Goal: Task Accomplishment & Management: Complete application form

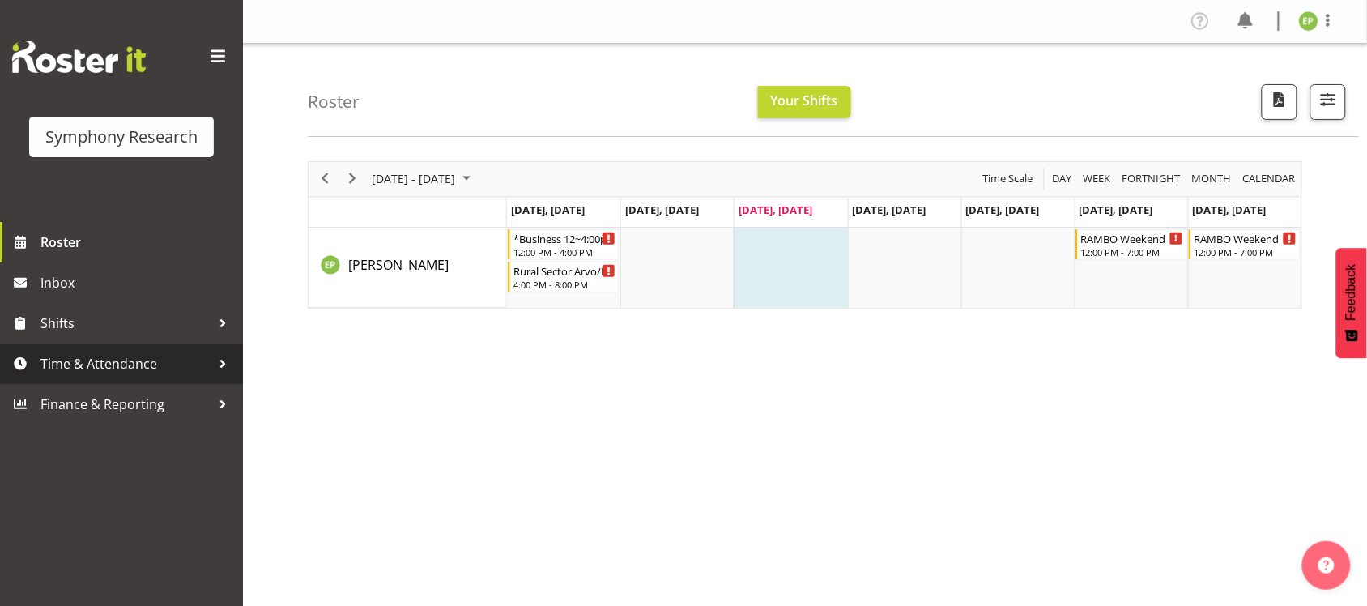
click at [205, 355] on span "Time & Attendance" at bounding box center [125, 363] width 170 height 24
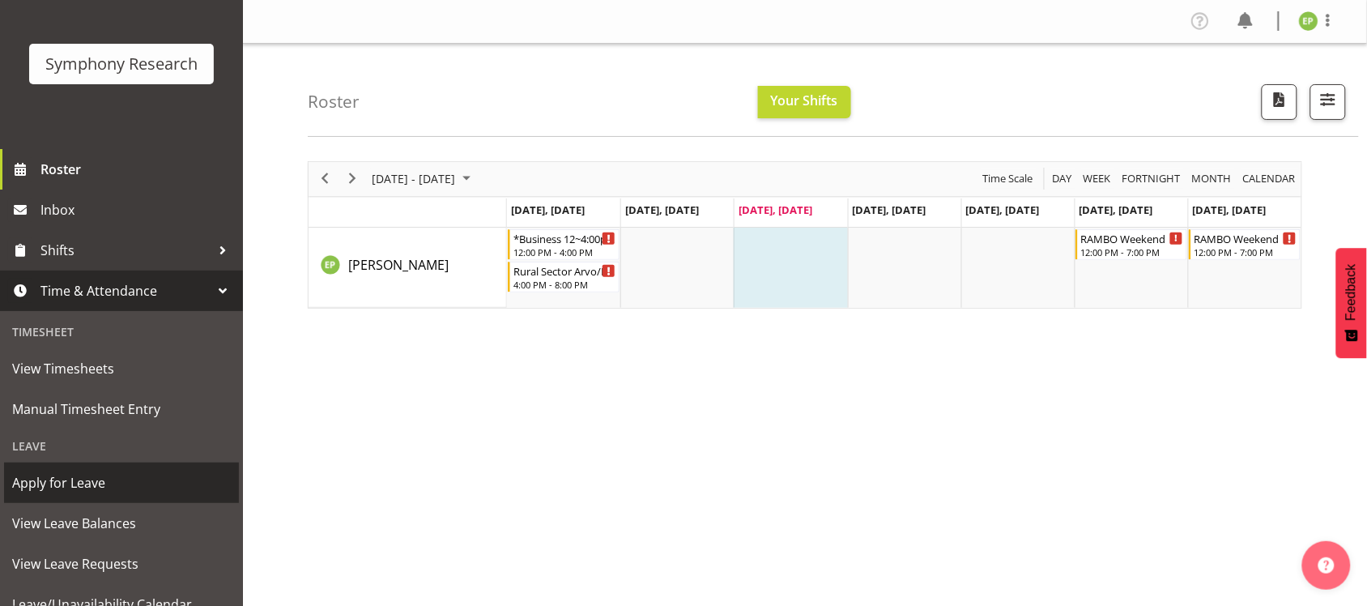
scroll to position [101, 0]
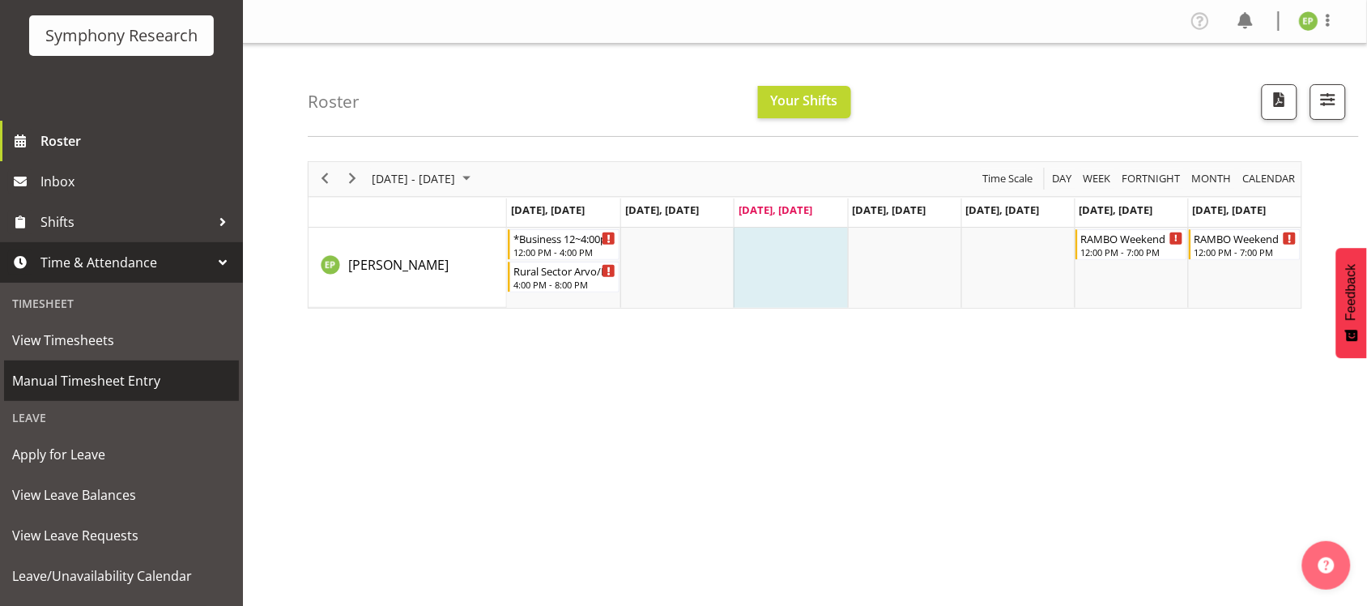
click at [117, 383] on span "Manual Timesheet Entry" at bounding box center [121, 380] width 219 height 24
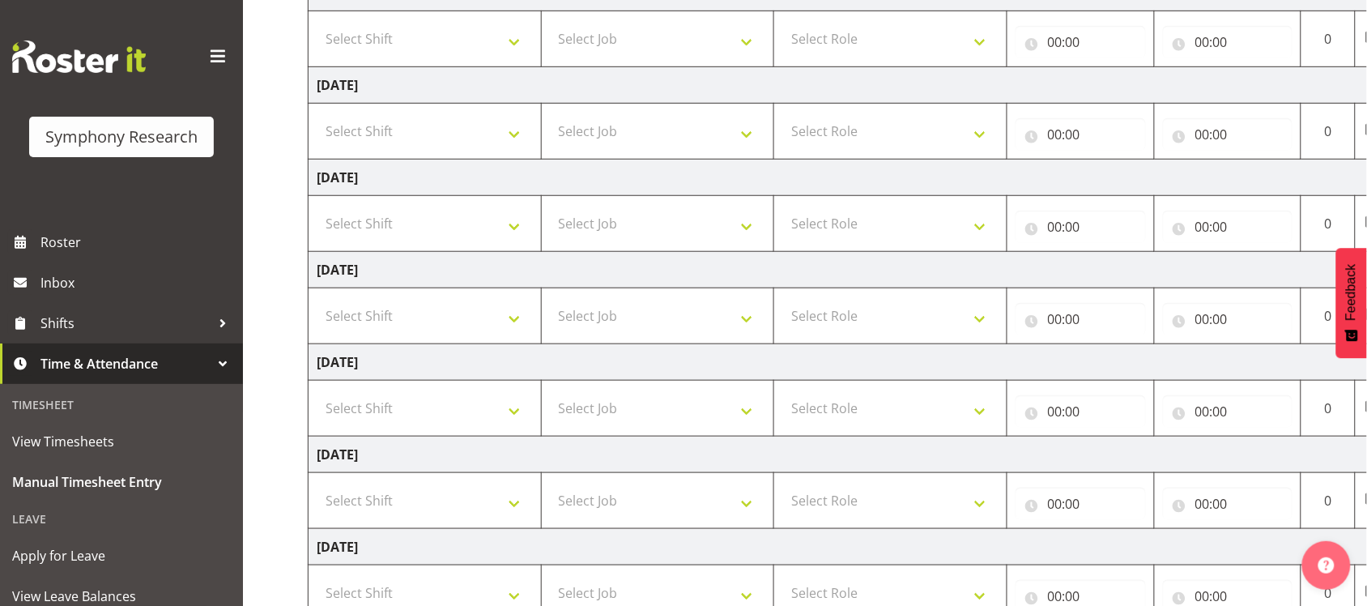
scroll to position [405, 0]
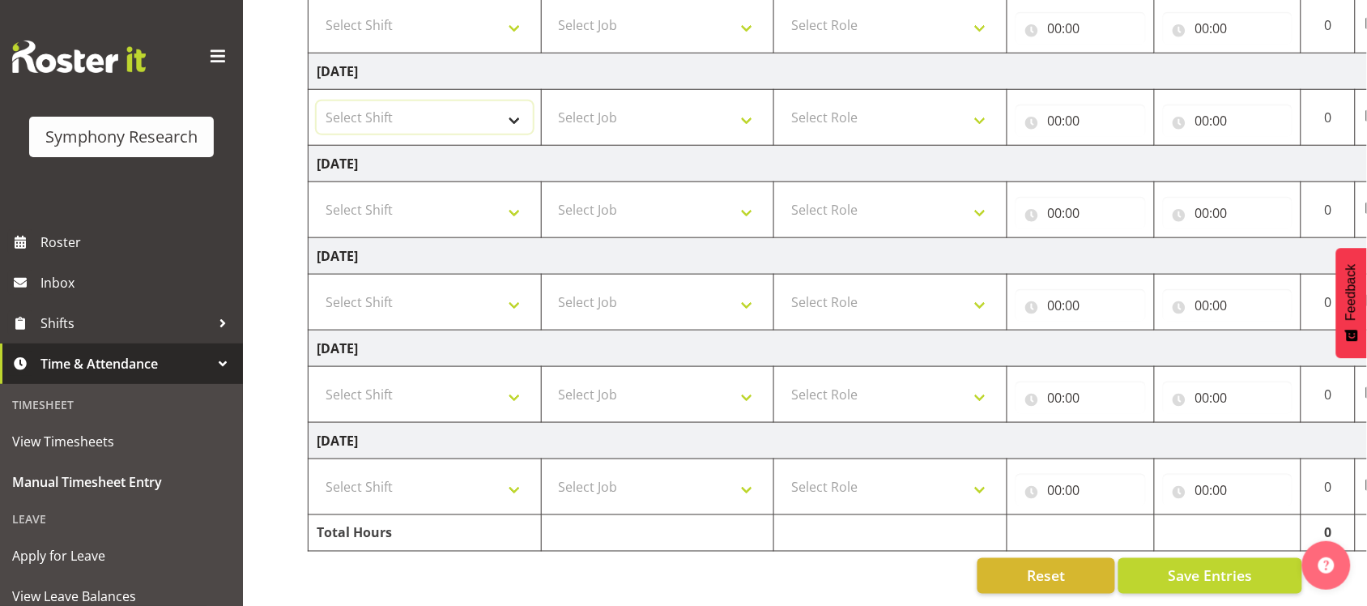
click at [511, 102] on select "Select Shift !!Weekend Residential (Roster IT Shift Label) *Business 9/10am ~ 4…" at bounding box center [425, 117] width 216 height 32
select select "48116"
click at [317, 101] on select "Select Shift !!Weekend Residential (Roster IT Shift Label) *Business 9/10am ~ 4…" at bounding box center [425, 117] width 216 height 32
click at [745, 104] on select "Select Job 550060 IF Admin 553492 World Poll Aus Wave 2 Main 2025 553493 World …" at bounding box center [658, 117] width 216 height 32
select select "10575"
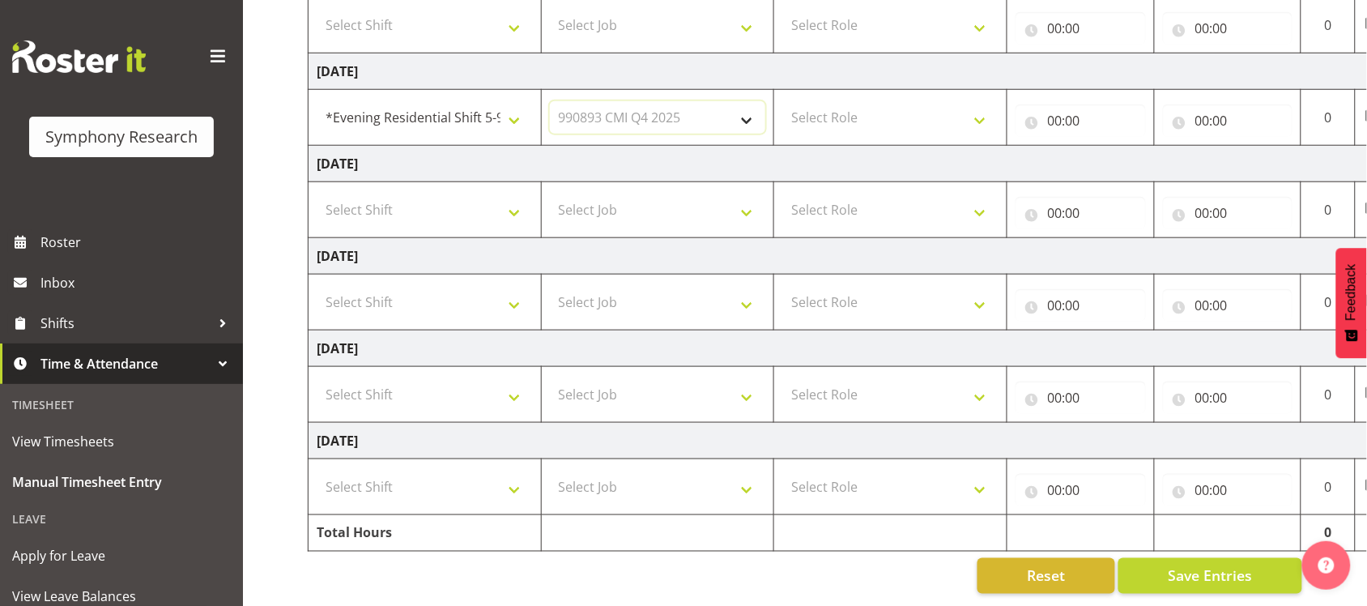
click at [550, 101] on select "Select Job 550060 IF Admin 553492 World Poll Aus Wave 2 Main 2025 553493 World …" at bounding box center [658, 117] width 216 height 32
click at [970, 105] on select "Select Role Briefing Interviewing" at bounding box center [890, 117] width 216 height 32
select select "47"
click at [782, 101] on select "Select Role Briefing Interviewing" at bounding box center [890, 117] width 216 height 32
click at [1099, 104] on input "00:00" at bounding box center [1080, 120] width 130 height 32
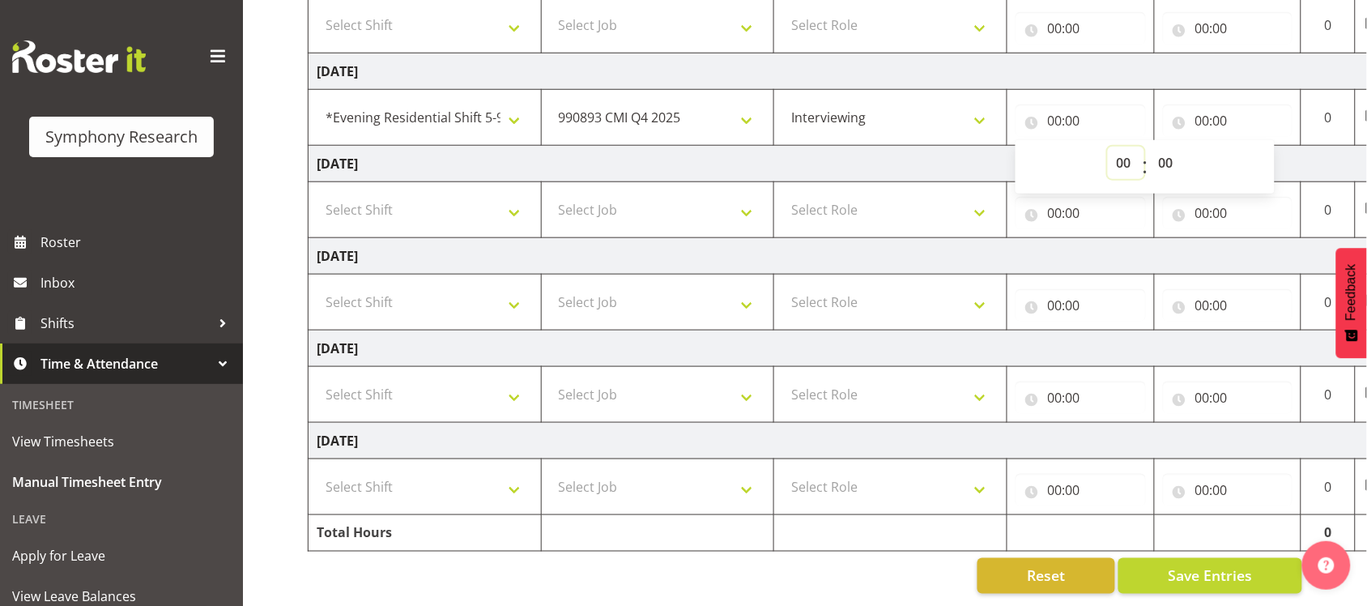
click at [1122, 147] on select "00 01 02 03 04 05 06 07 08 09 10 11 12 13 14 15 16 17 18 19 20 21 22 23" at bounding box center [1126, 163] width 36 height 32
select select "5"
click at [1108, 147] on select "00 01 02 03 04 05 06 07 08 09 10 11 12 13 14 15 16 17 18 19 20 21 22 23" at bounding box center [1126, 163] width 36 height 32
type input "05:00"
click at [1217, 104] on input "00:00" at bounding box center [1228, 120] width 130 height 32
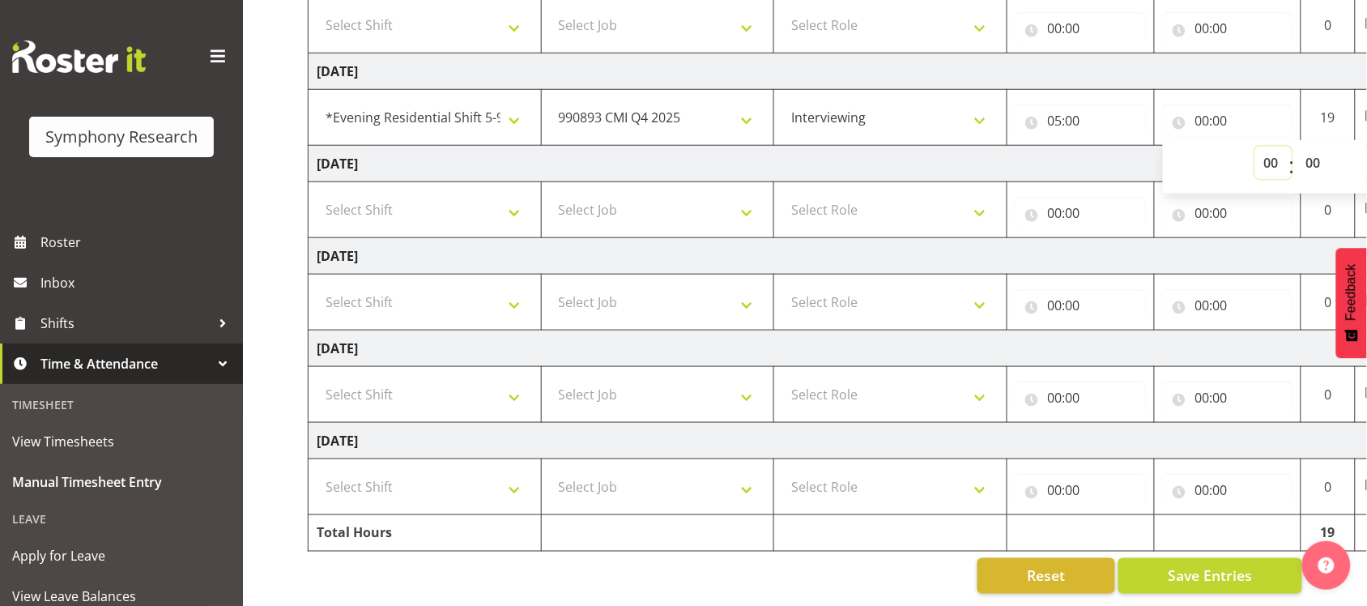
click at [1263, 147] on select "00 01 02 03 04 05 06 07 08 09 10 11 12 13 14 15 16 17 18 19 20 21 22 23" at bounding box center [1273, 163] width 36 height 32
select select "9"
click at [1255, 147] on select "00 01 02 03 04 05 06 07 08 09 10 11 12 13 14 15 16 17 18 19 20 21 22 23" at bounding box center [1273, 163] width 36 height 32
type input "09:00"
click at [1057, 147] on td "[DATE]" at bounding box center [874, 164] width 1133 height 36
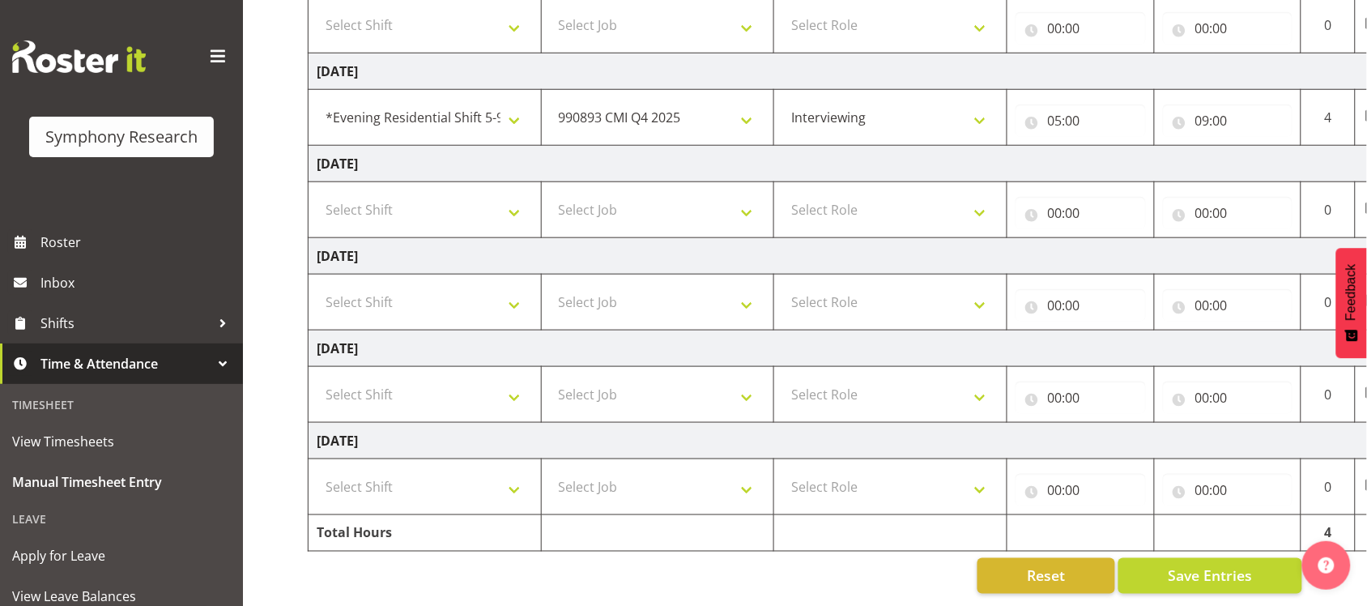
scroll to position [406, 0]
click at [518, 383] on select "Select Shift !!Weekend Residential (Roster IT Shift Label) *Business 9/10am ~ 4…" at bounding box center [425, 394] width 216 height 32
select select "43777"
click at [317, 378] on select "Select Shift !!Weekend Residential (Roster IT Shift Label) *Business 9/10am ~ 4…" at bounding box center [425, 394] width 216 height 32
click at [755, 381] on select "Select Job 550060 IF Admin 553492 World Poll Aus Wave 2 Main 2025 553493 World …" at bounding box center [658, 394] width 216 height 32
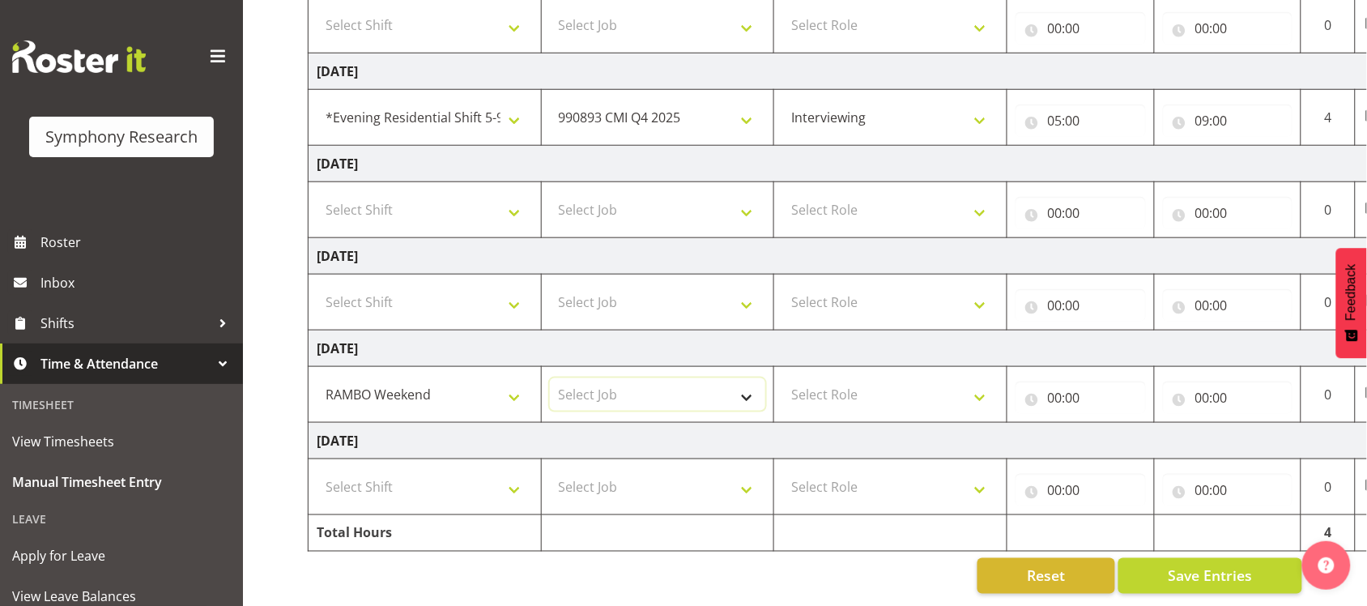
select select "10732"
click at [550, 378] on select "Select Job 550060 IF Admin 553492 World Poll Aus Wave 2 Main 2025 553493 World …" at bounding box center [658, 394] width 216 height 32
click at [976, 381] on select "Select Role Briefing Interviewing" at bounding box center [890, 394] width 216 height 32
select select "47"
click at [782, 378] on select "Select Role Briefing Interviewing" at bounding box center [890, 394] width 216 height 32
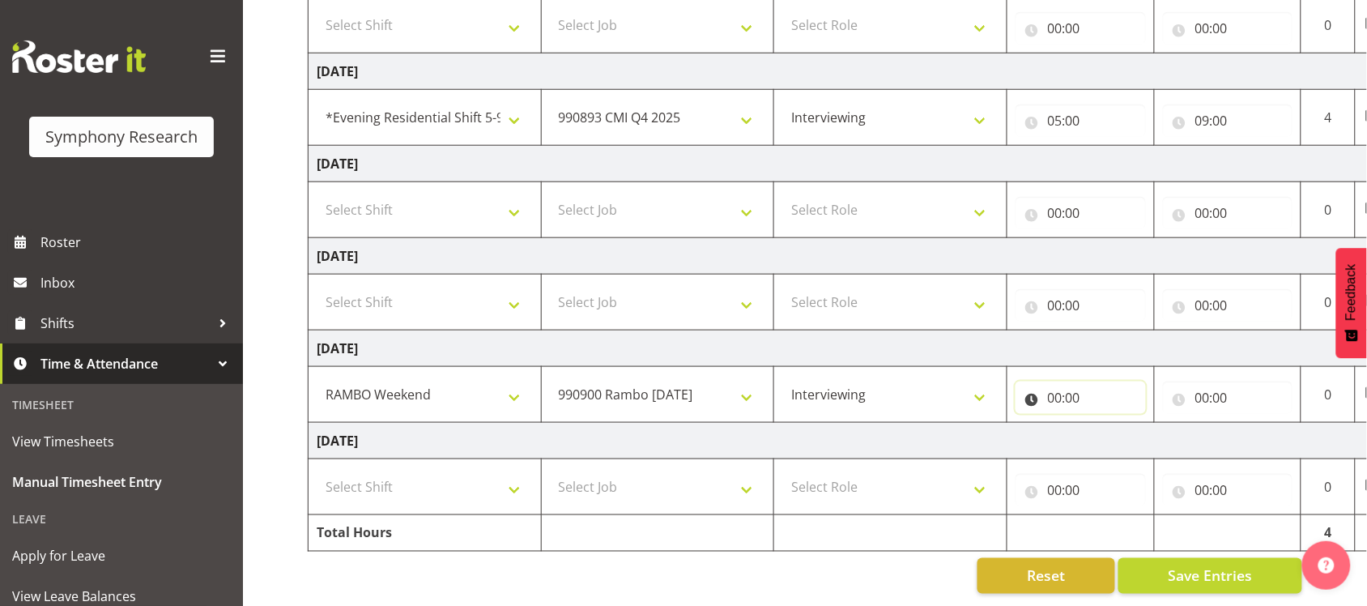
click at [1078, 381] on input "00:00" at bounding box center [1080, 397] width 130 height 32
click at [1123, 423] on select "00 01 02 03 04 05 06 07 08 09 10 11 12 13 14 15 16 17 18 19 20 21 22 23" at bounding box center [1126, 439] width 36 height 32
select select "12"
click at [1108, 423] on select "00 01 02 03 04 05 06 07 08 09 10 11 12 13 14 15 16 17 18 19 20 21 22 23" at bounding box center [1126, 439] width 36 height 32
type input "12:00"
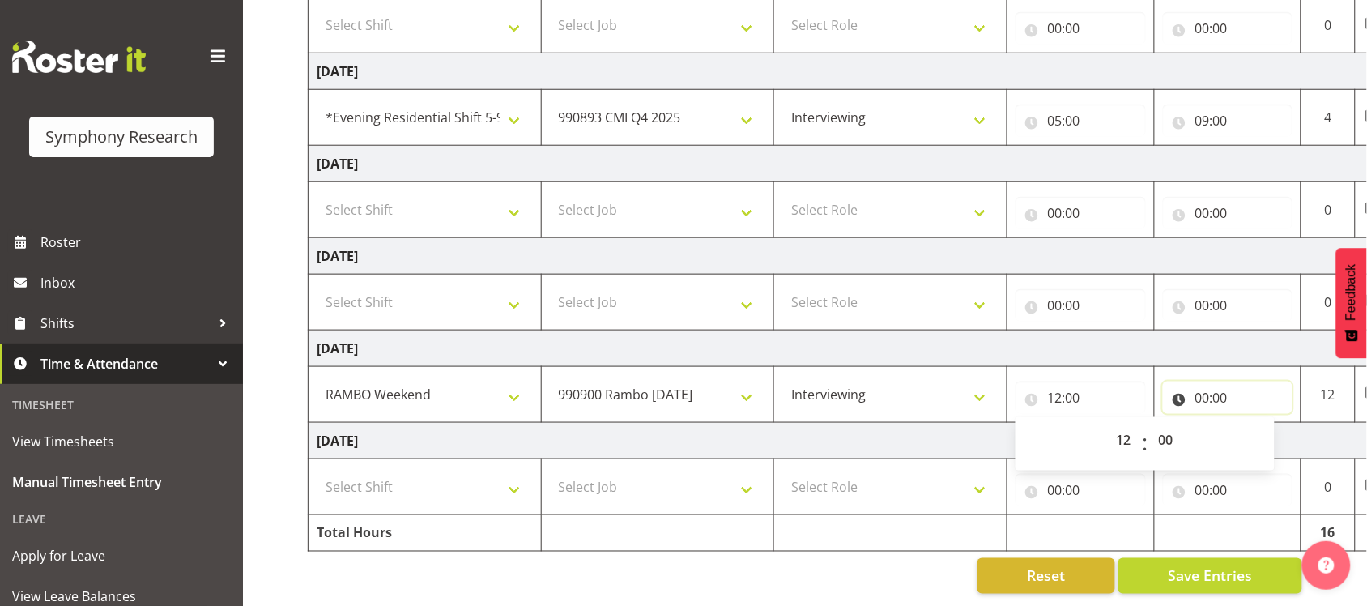
click at [1215, 381] on input "00:00" at bounding box center [1228, 397] width 130 height 32
click at [1271, 423] on select "00 01 02 03 04 05 06 07 08 09 10 11 12 13 14 15 16 17 18 19 20 21 22 23" at bounding box center [1273, 439] width 36 height 32
select select "19"
click at [1255, 423] on select "00 01 02 03 04 05 06 07 08 09 10 11 12 13 14 15 16 17 18 19 20 21 22 23" at bounding box center [1273, 439] width 36 height 32
type input "19:00"
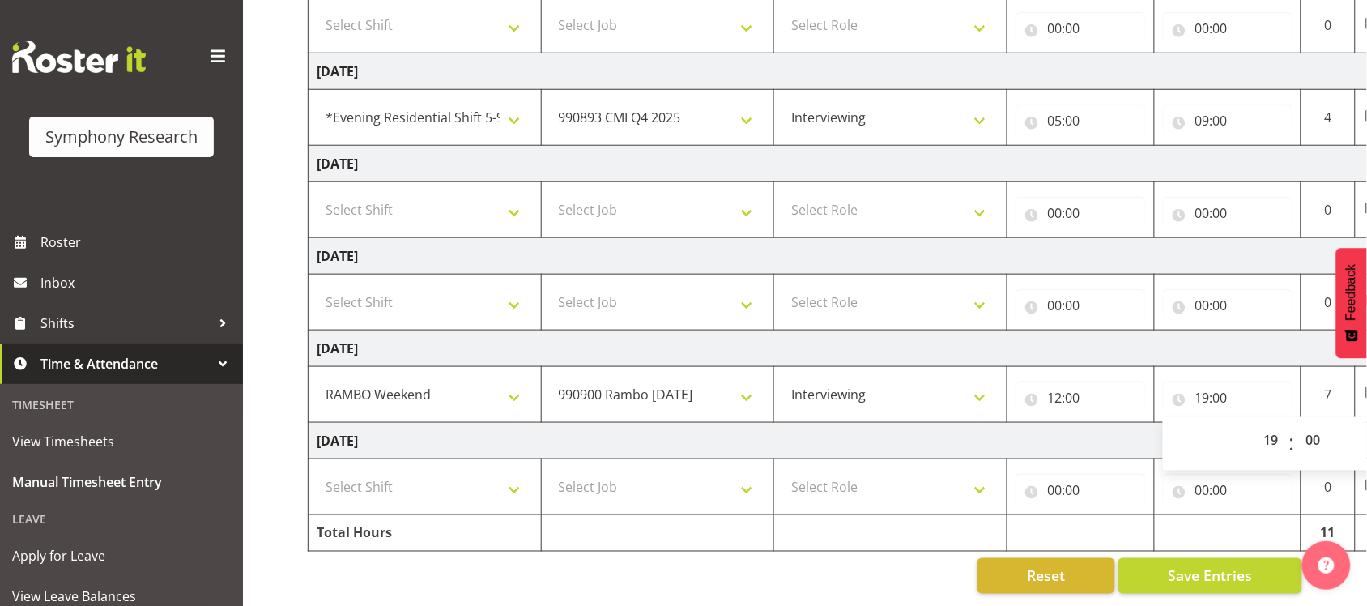
click at [857, 428] on td "[DATE]" at bounding box center [874, 441] width 1133 height 36
click at [516, 287] on select "Select Shift !!Weekend Residential (Roster IT Shift Label) *Business 9/10am ~ 4…" at bounding box center [425, 302] width 216 height 32
select select "2690"
click at [317, 286] on select "Select Shift !!Weekend Residential (Roster IT Shift Label) *Business 9/10am ~ 4…" at bounding box center [425, 302] width 216 height 32
click at [743, 286] on select "Select Job 550060 IF Admin 553492 World Poll Aus Wave 2 Main 2025 553493 World …" at bounding box center [658, 302] width 216 height 32
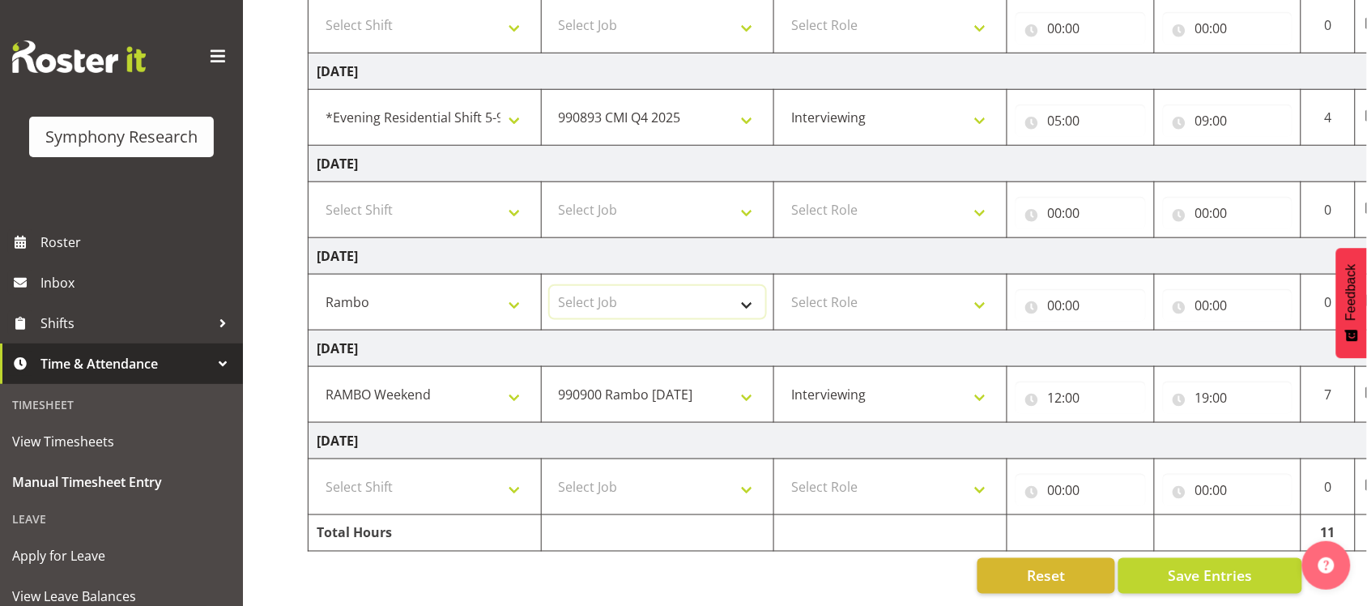
select select "10732"
click at [550, 286] on select "Select Job 550060 IF Admin 553492 World Poll Aus Wave 2 Main 2025 553493 World …" at bounding box center [658, 302] width 216 height 32
click at [951, 290] on select "Select Role Briefing Interviewing" at bounding box center [890, 302] width 216 height 32
select select "297"
click at [782, 286] on select "Select Role Briefing Interviewing" at bounding box center [890, 302] width 216 height 32
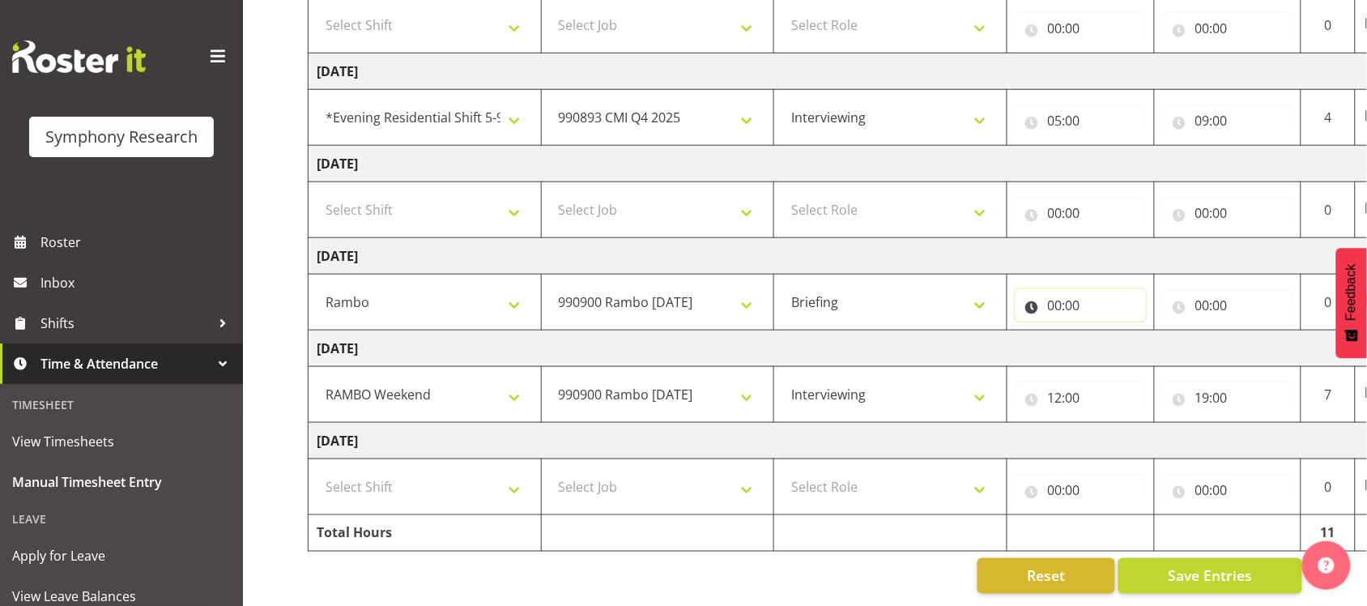
click at [1082, 291] on input "00:00" at bounding box center [1080, 305] width 130 height 32
click at [1128, 331] on select "00 01 02 03 04 05 06 07 08 09 10 11 12 13 14 15 16 17 18 19 20 21 22 23" at bounding box center [1126, 347] width 36 height 32
select select "16"
click at [1108, 331] on select "00 01 02 03 04 05 06 07 08 09 10 11 12 13 14 15 16 17 18 19 20 21 22 23" at bounding box center [1126, 347] width 36 height 32
type input "16:00"
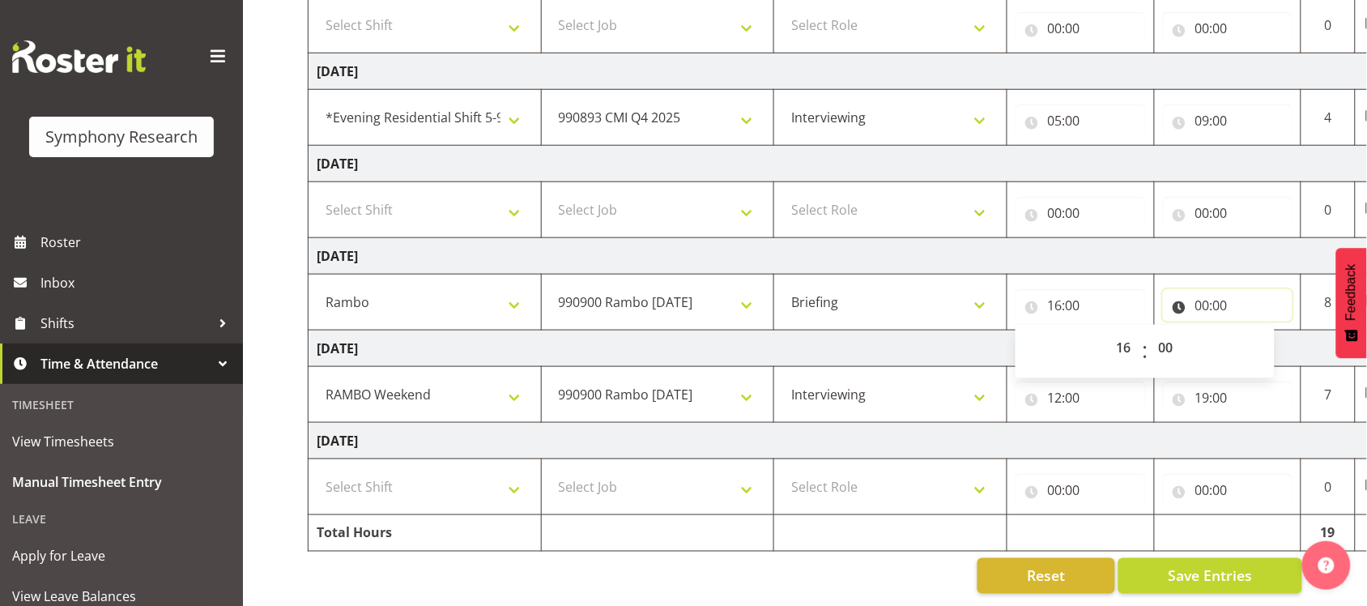
click at [1217, 291] on input "00:00" at bounding box center [1228, 305] width 130 height 32
click at [1263, 331] on select "00 01 02 03 04 05 06 07 08 09 10 11 12 13 14 15 16 17 18 19 20 21 22 23" at bounding box center [1273, 347] width 36 height 32
select select "16"
click at [1255, 331] on select "00 01 02 03 04 05 06 07 08 09 10 11 12 13 14 15 16 17 18 19 20 21 22 23" at bounding box center [1273, 347] width 36 height 32
type input "16:00"
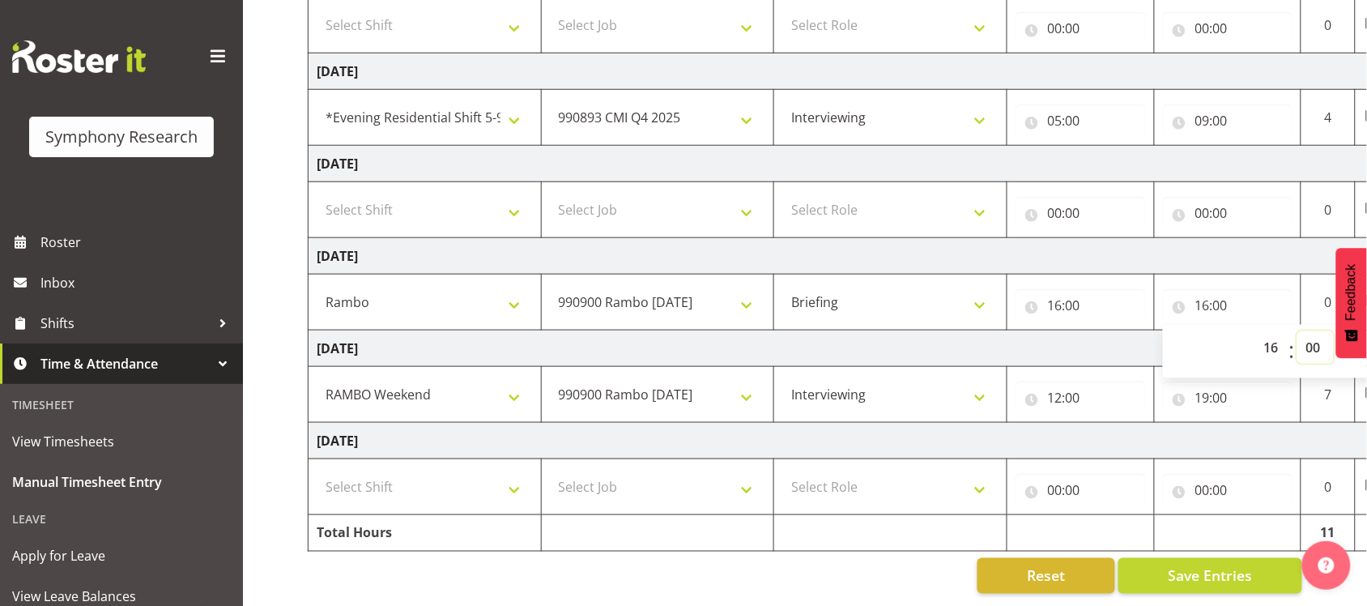
click at [1314, 331] on select "00 01 02 03 04 05 06 07 08 09 10 11 12 13 14 15 16 17 18 19 20 21 22 23 24 25 2…" at bounding box center [1315, 347] width 36 height 32
select select "30"
click at [1297, 331] on select "00 01 02 03 04 05 06 07 08 09 10 11 12 13 14 15 16 17 18 19 20 21 22 23 24 25 2…" at bounding box center [1315, 347] width 36 height 32
type input "16:30"
click at [846, 330] on td "[DATE]" at bounding box center [874, 348] width 1133 height 36
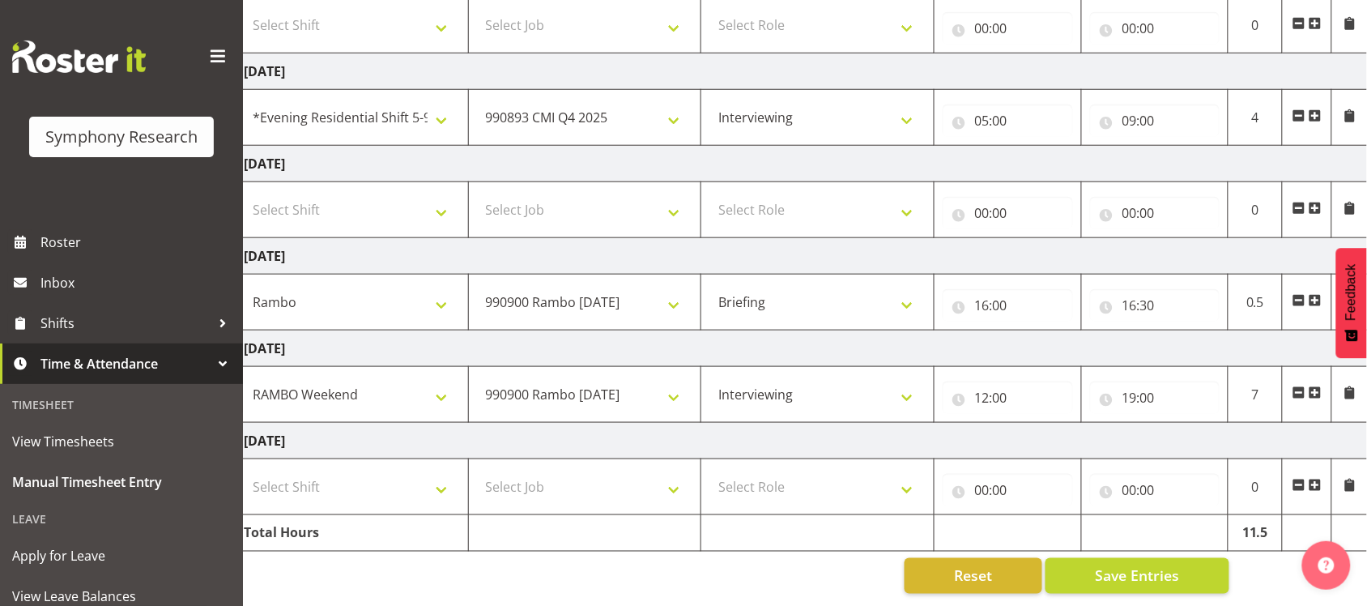
scroll to position [0, 74]
click at [1134, 565] on span "Save Entries" at bounding box center [1136, 575] width 84 height 21
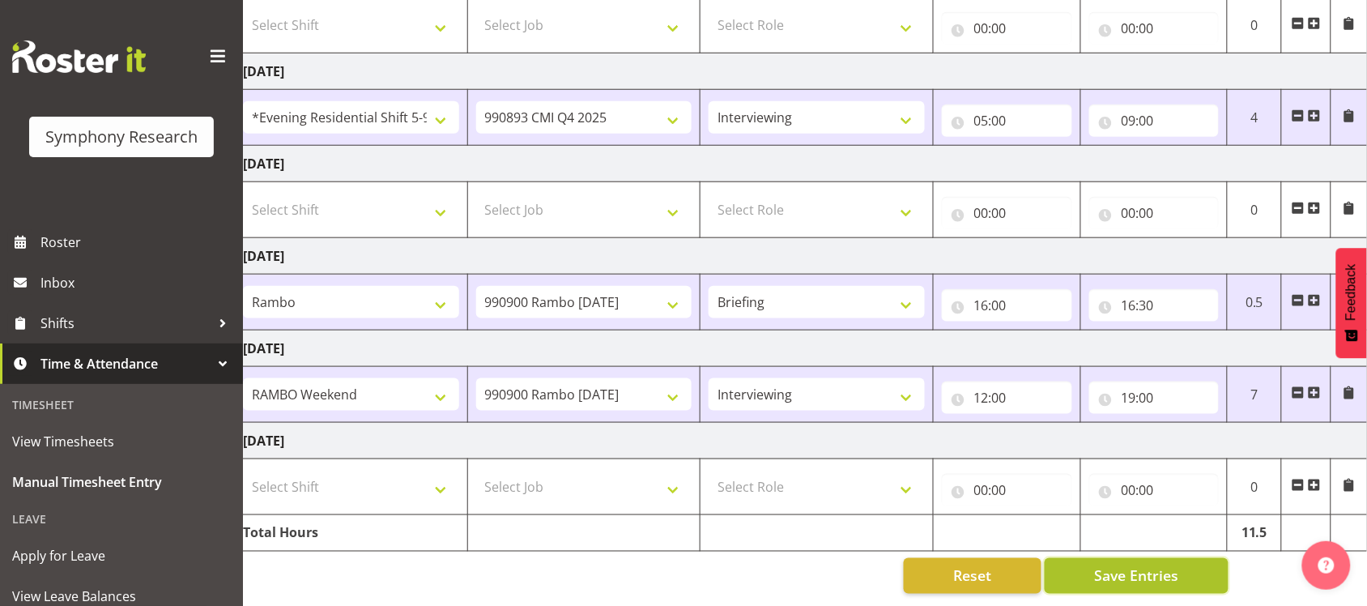
click at [1155, 565] on span "Save Entries" at bounding box center [1136, 575] width 84 height 21
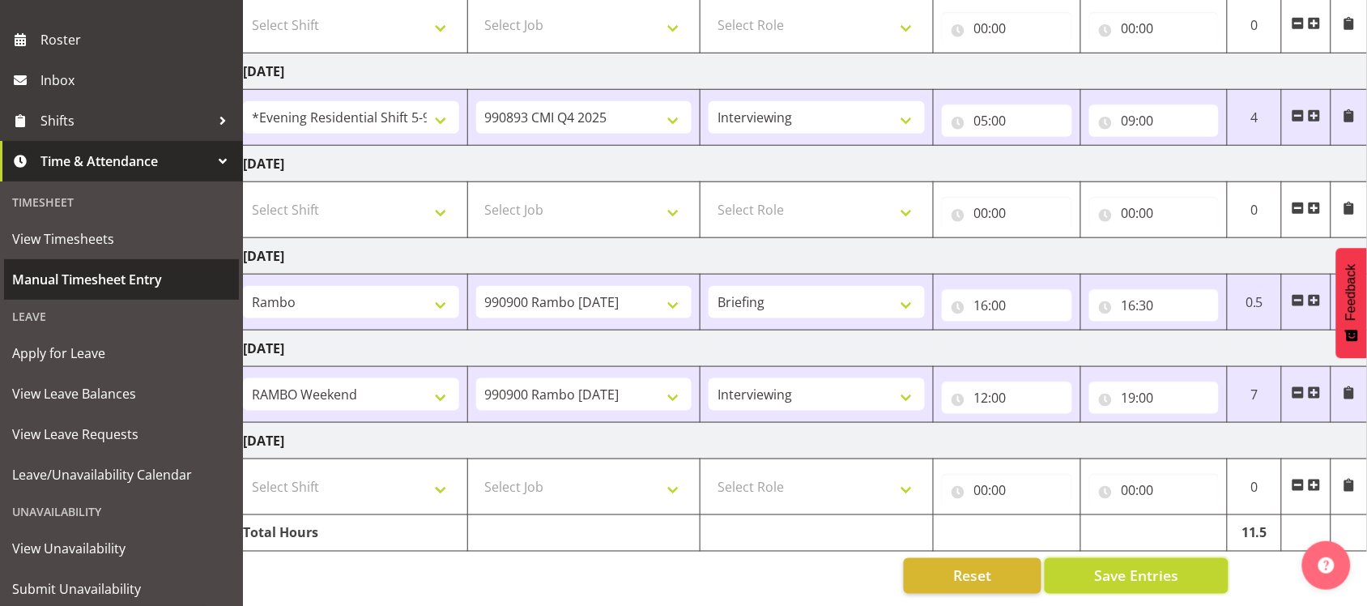
scroll to position [0, 0]
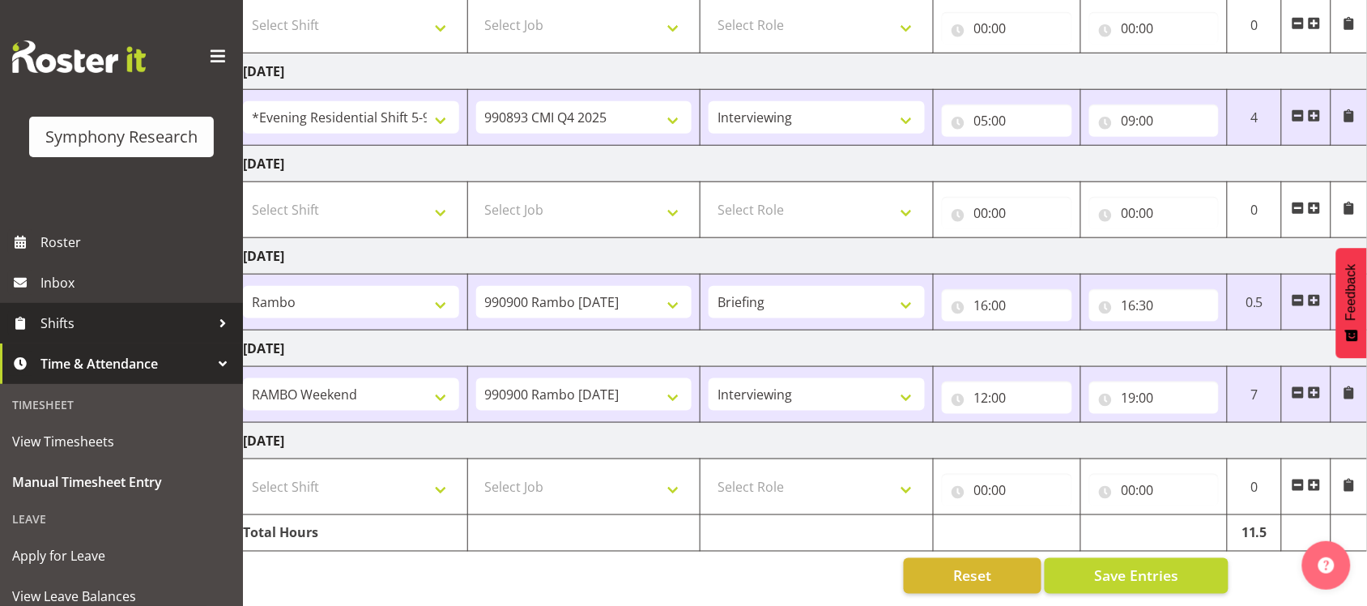
click at [90, 317] on span "Shifts" at bounding box center [125, 323] width 170 height 24
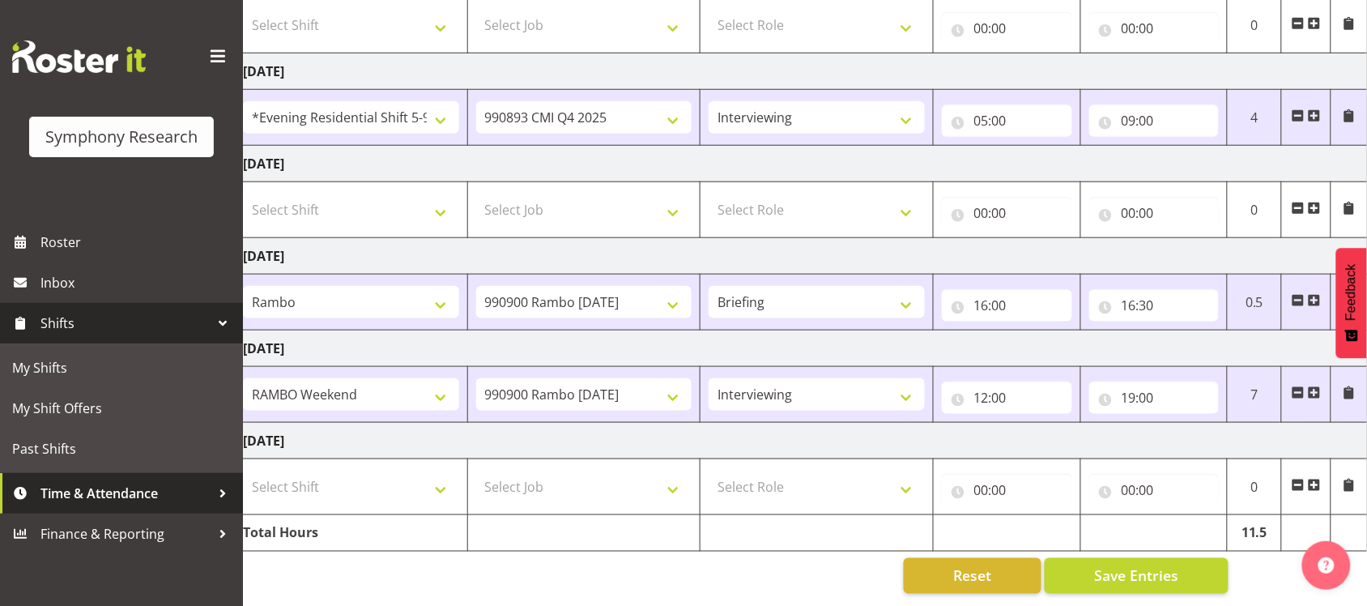
click at [135, 488] on span "Time & Attendance" at bounding box center [125, 493] width 170 height 24
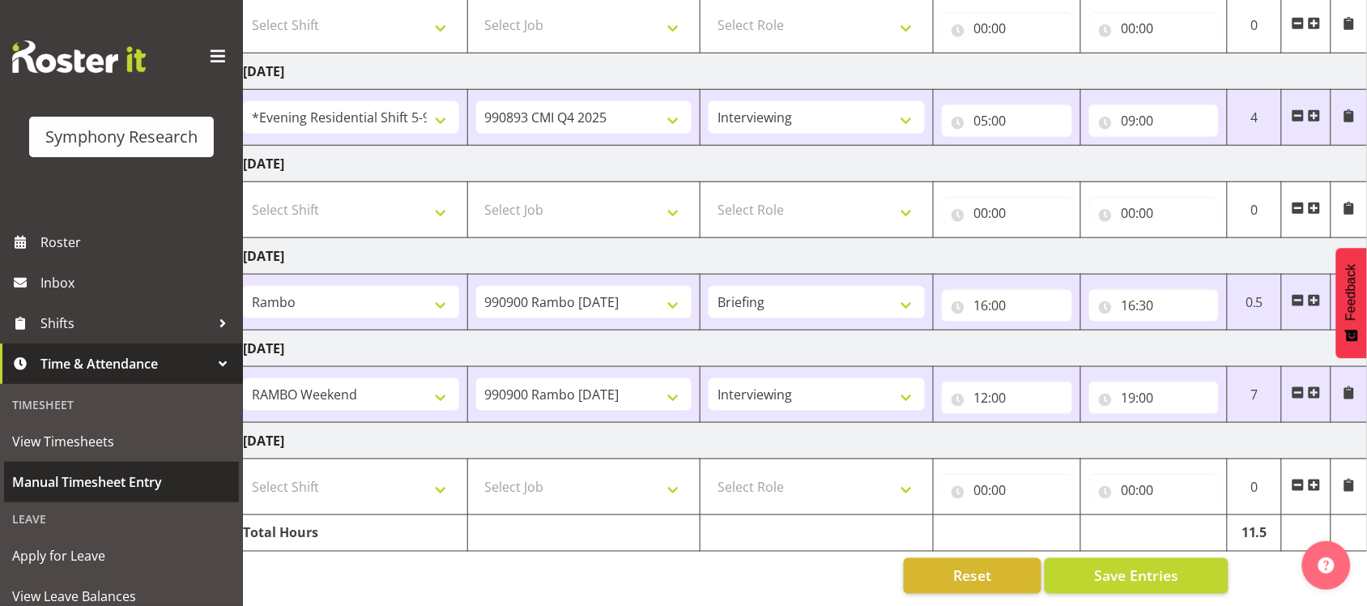
scroll to position [202, 0]
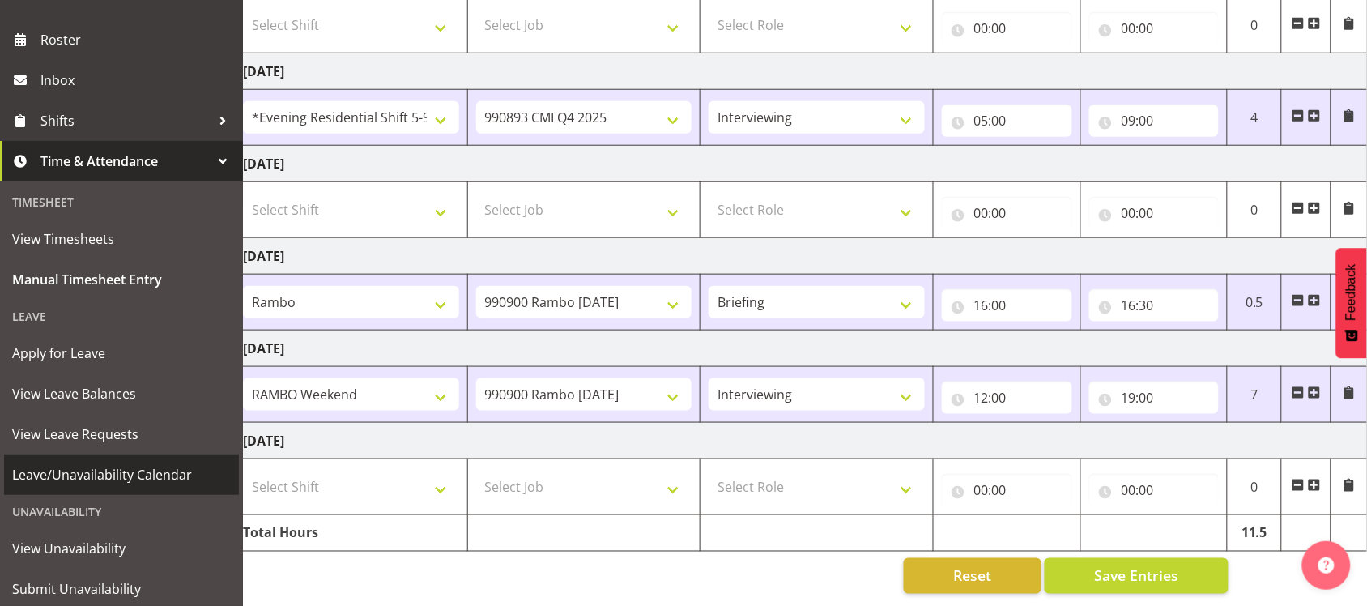
click at [120, 474] on span "Leave/Unavailability Calendar" at bounding box center [121, 474] width 219 height 24
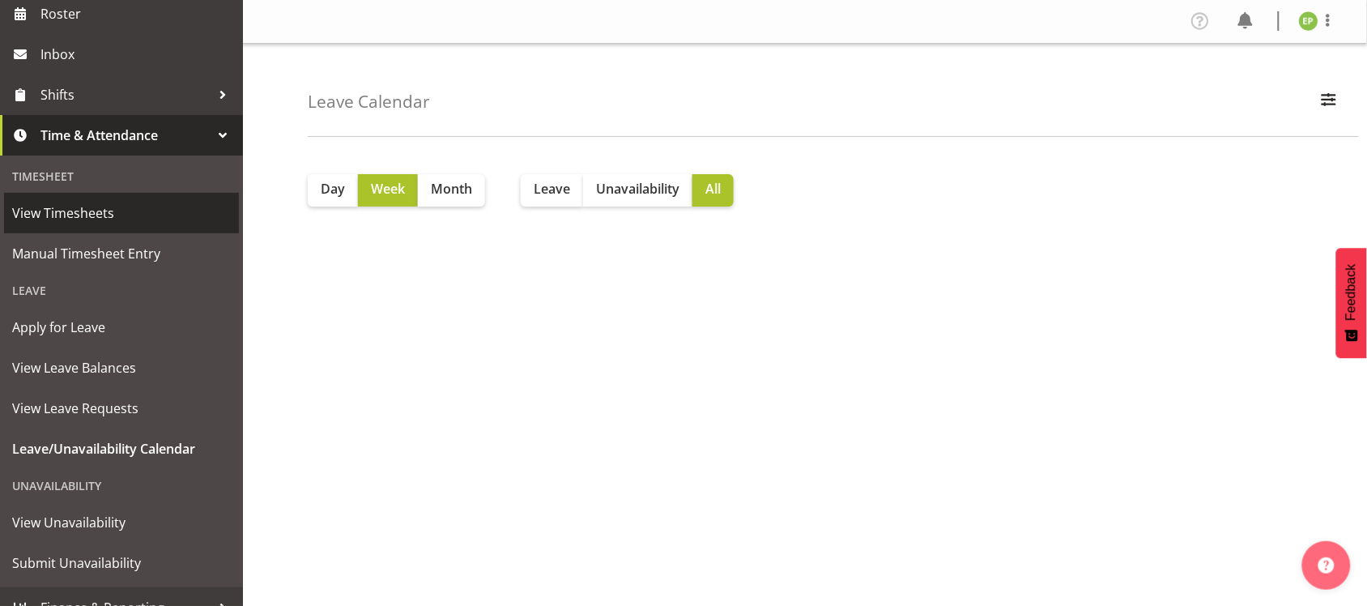
scroll to position [249, 0]
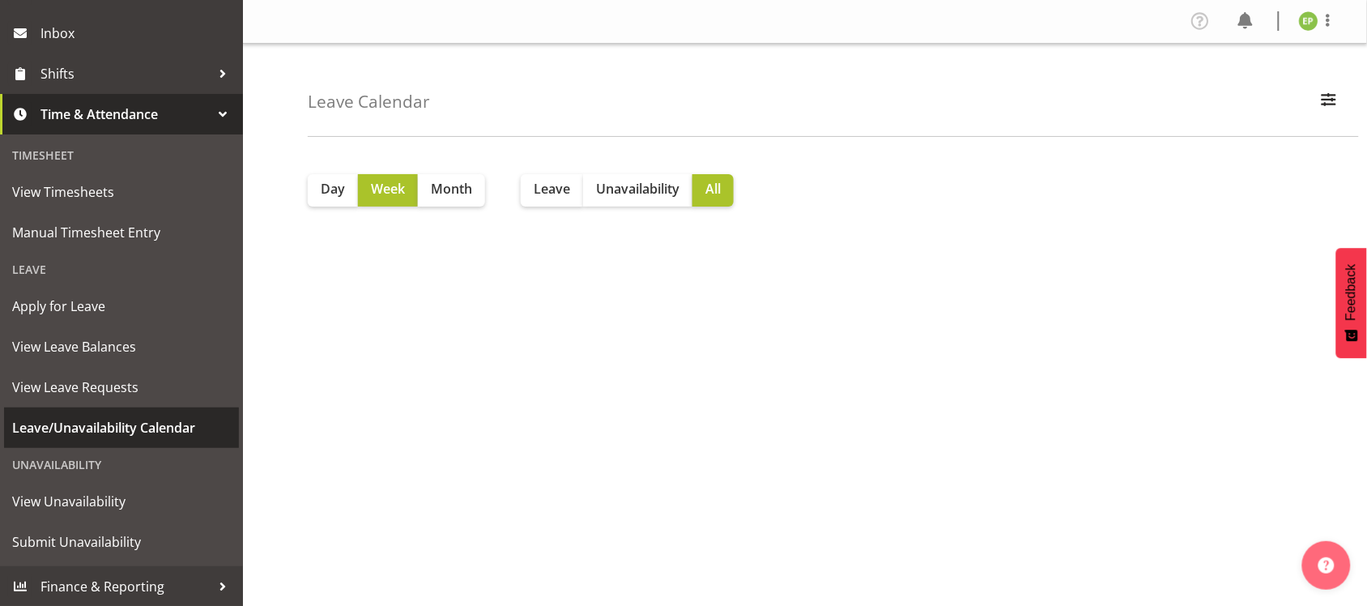
click at [79, 426] on span "Leave/Unavailability Calendar" at bounding box center [121, 427] width 219 height 24
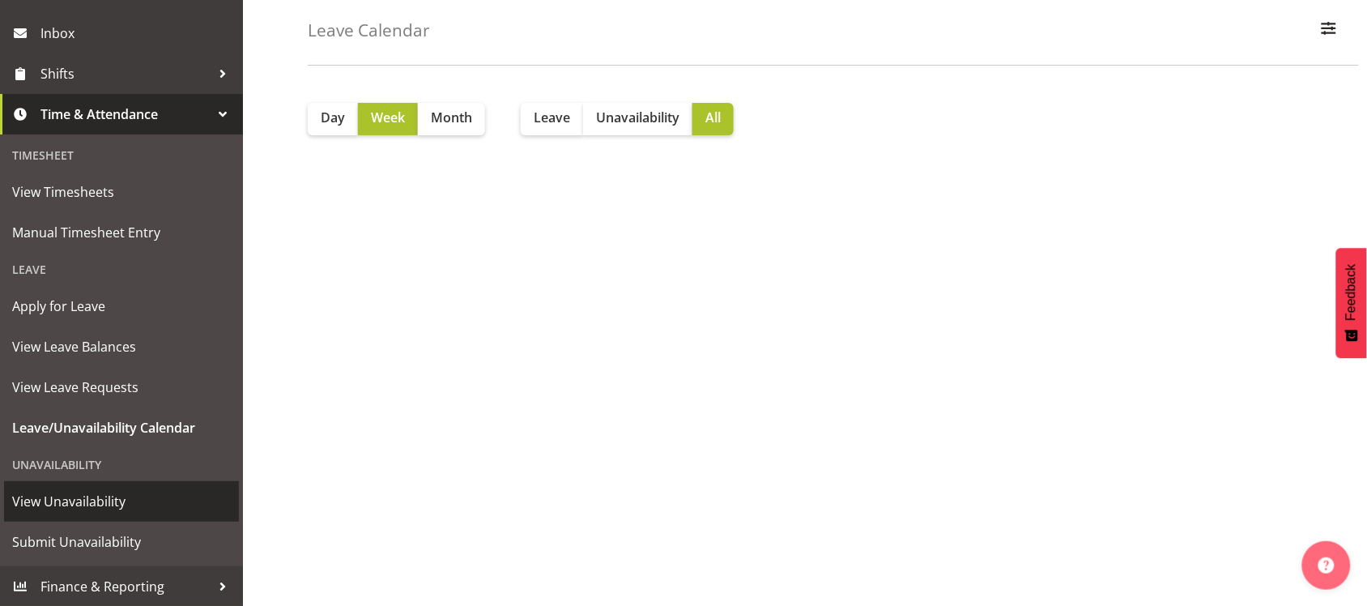
scroll to position [101, 0]
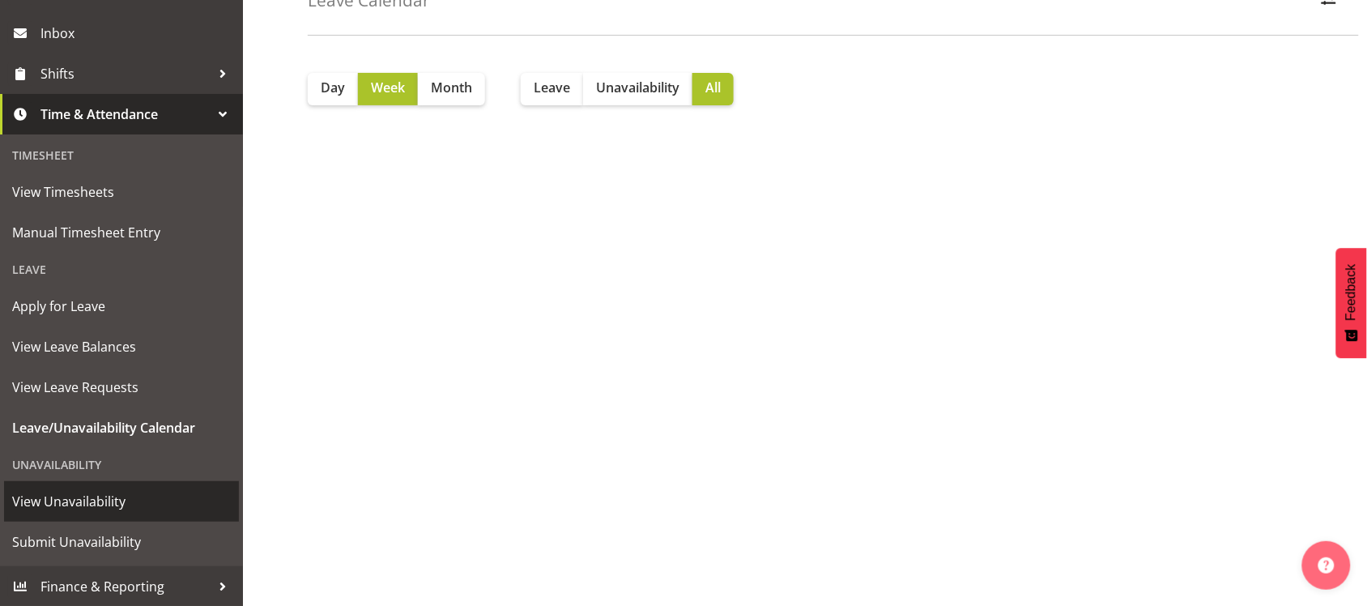
click at [90, 504] on span "View Unavailability" at bounding box center [121, 501] width 219 height 24
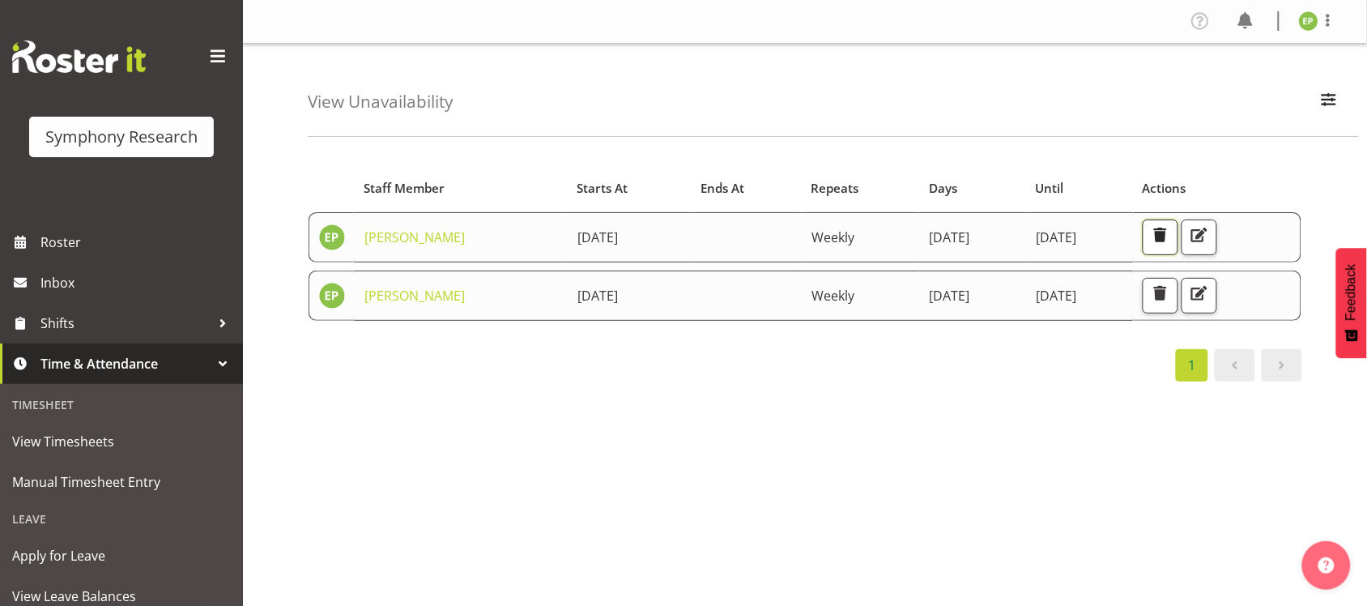
click at [1171, 233] on span "button" at bounding box center [1160, 234] width 21 height 21
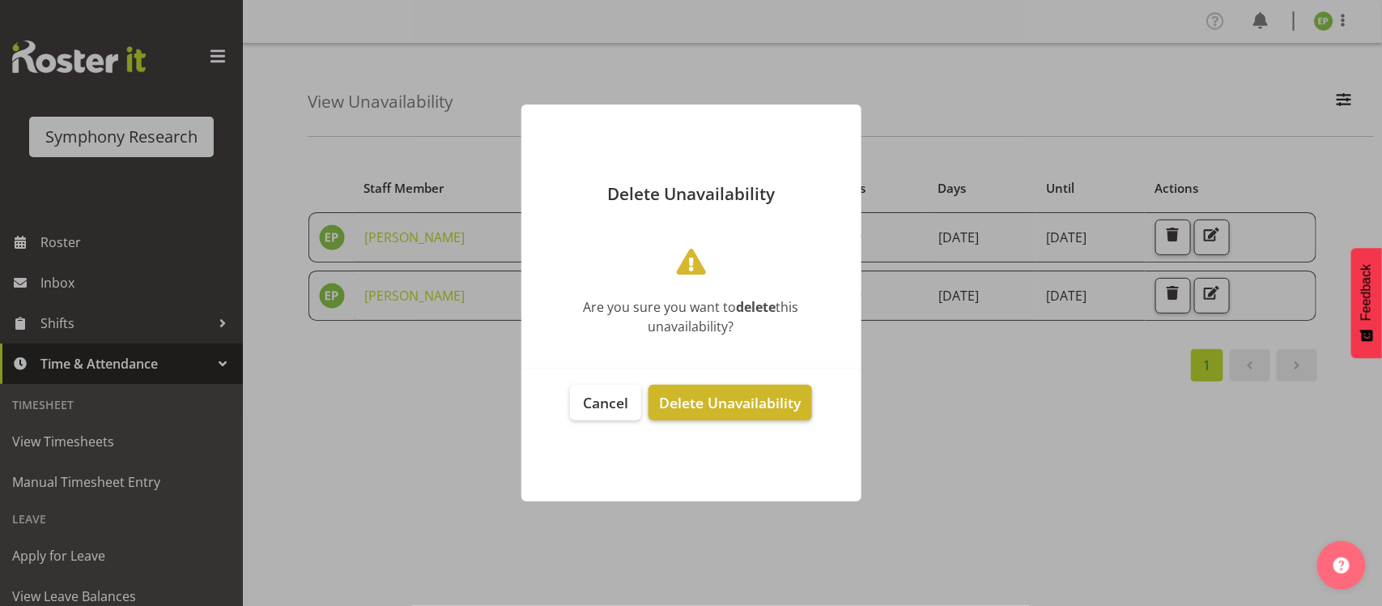
click at [739, 398] on span "Delete Unavailability" at bounding box center [730, 402] width 142 height 19
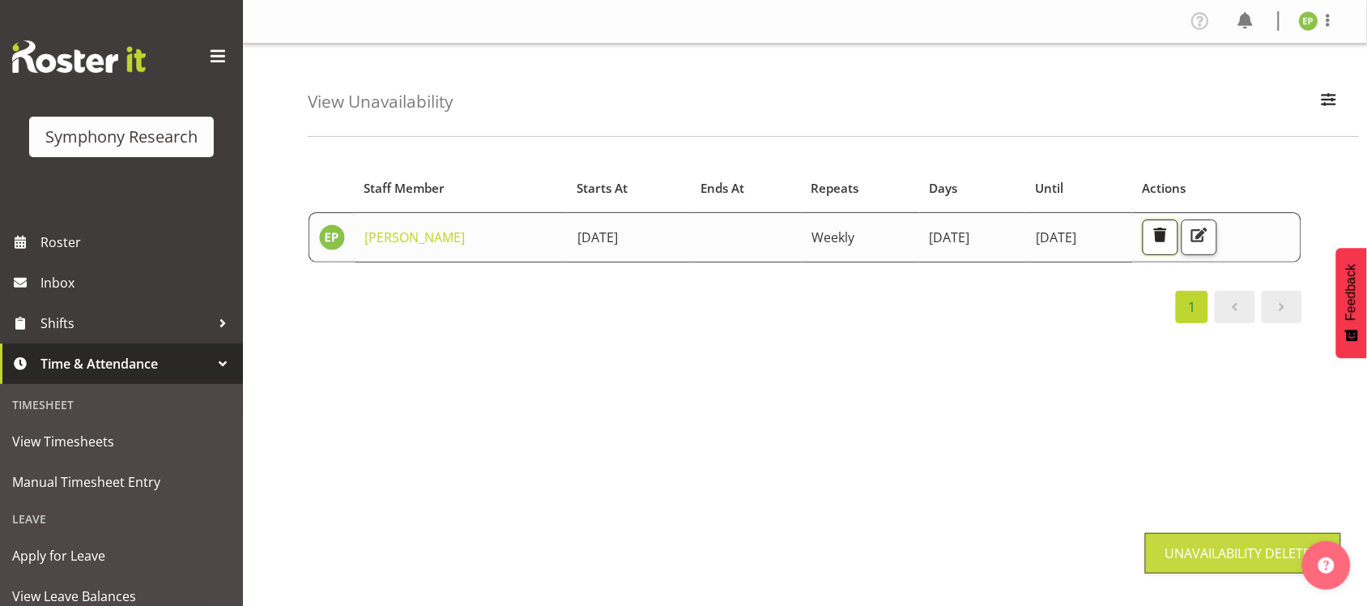
click at [1171, 243] on span "button" at bounding box center [1160, 234] width 21 height 21
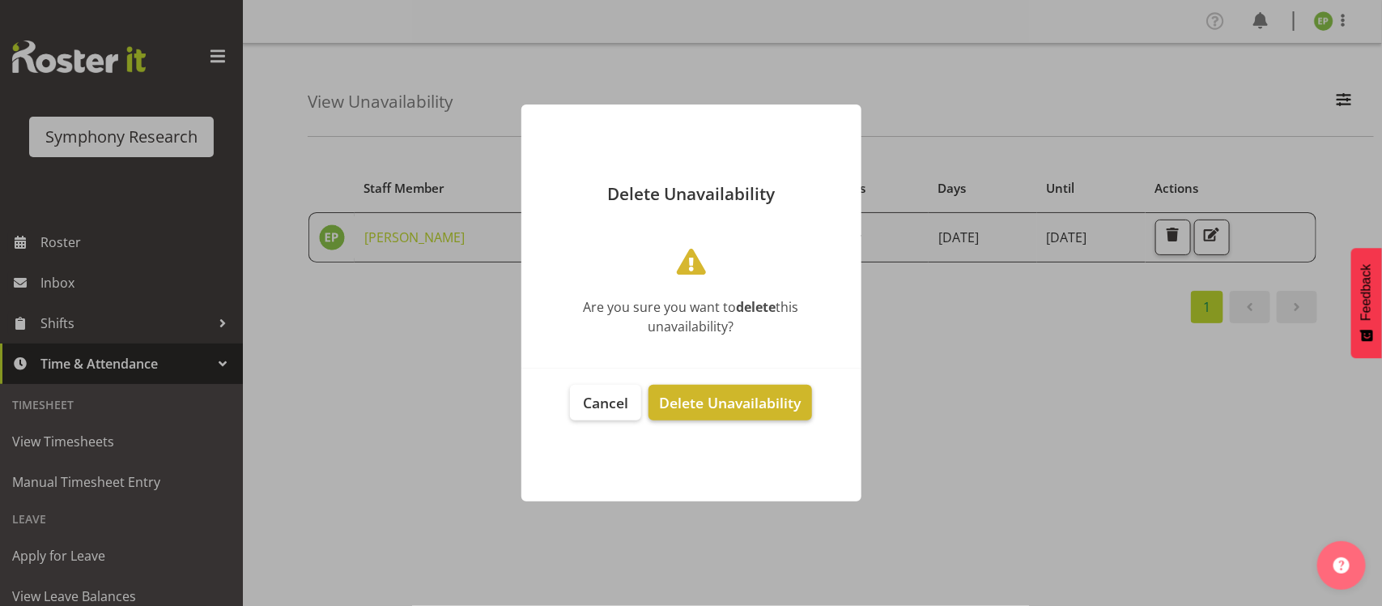
click at [697, 403] on span "Delete Unavailability" at bounding box center [730, 402] width 142 height 19
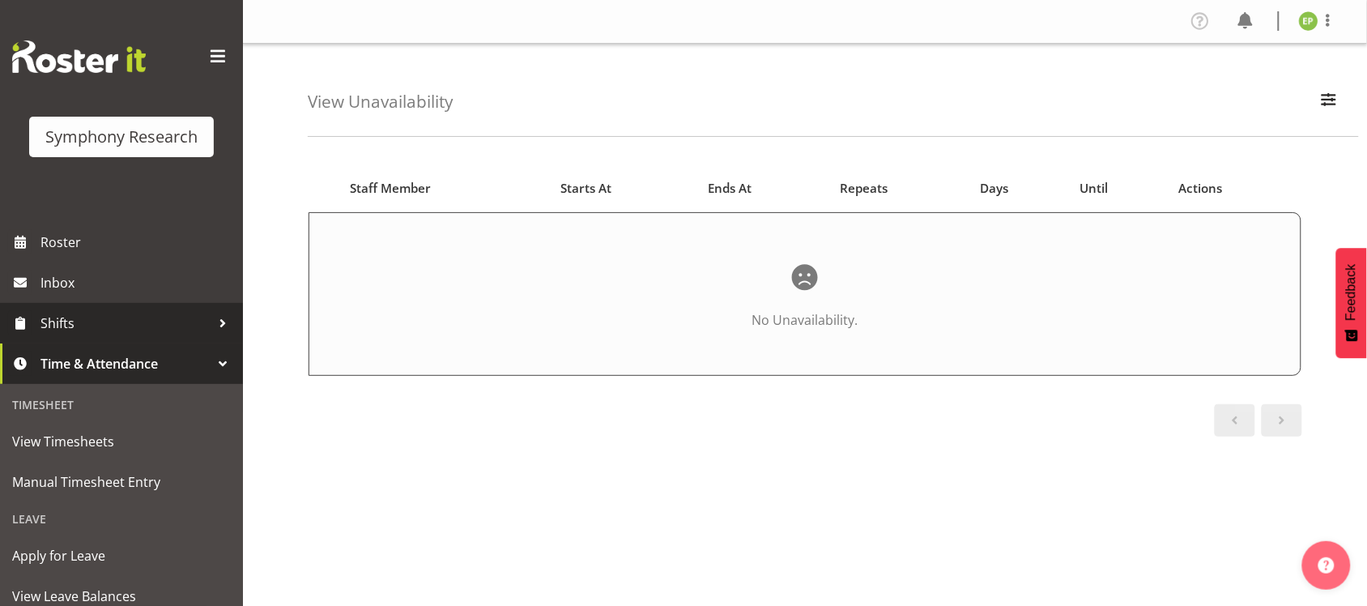
click at [125, 321] on span "Shifts" at bounding box center [125, 323] width 170 height 24
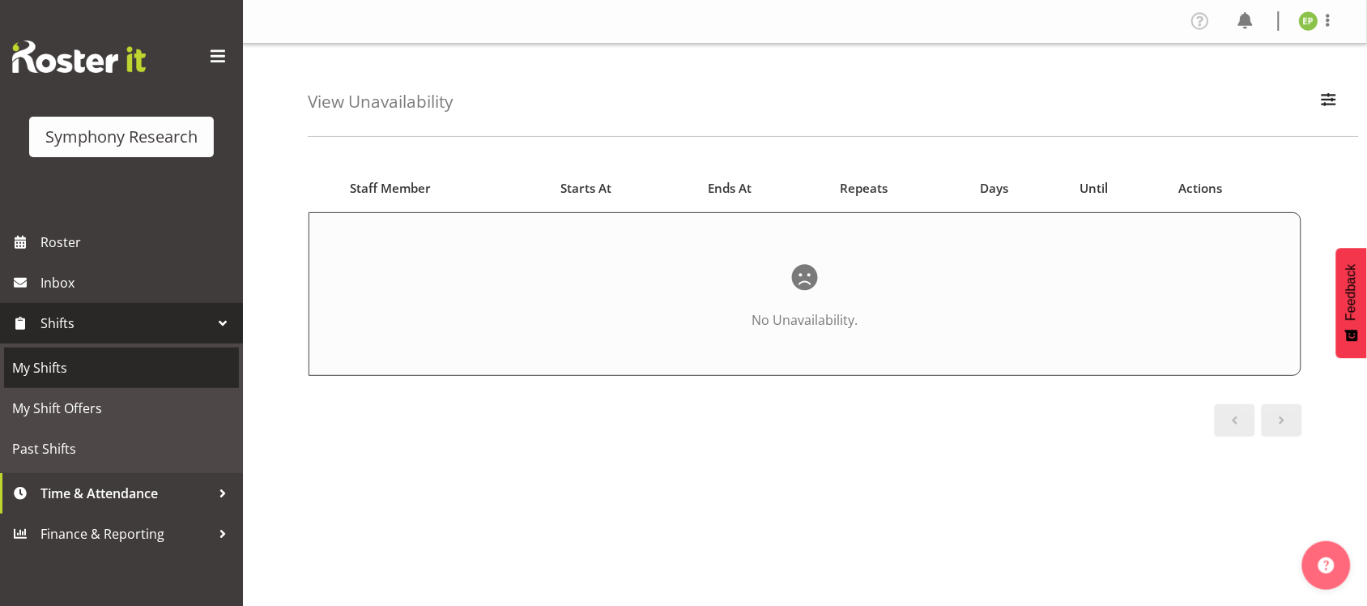
click at [63, 373] on span "My Shifts" at bounding box center [121, 367] width 219 height 24
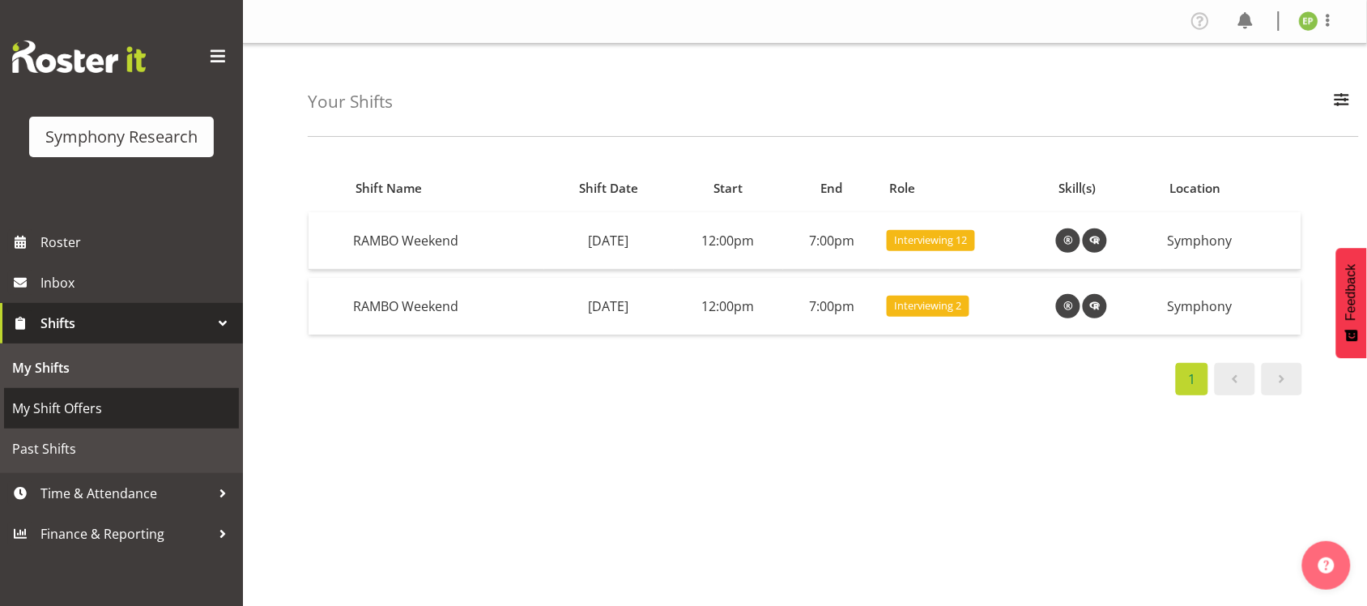
click at [70, 403] on span "My Shift Offers" at bounding box center [121, 408] width 219 height 24
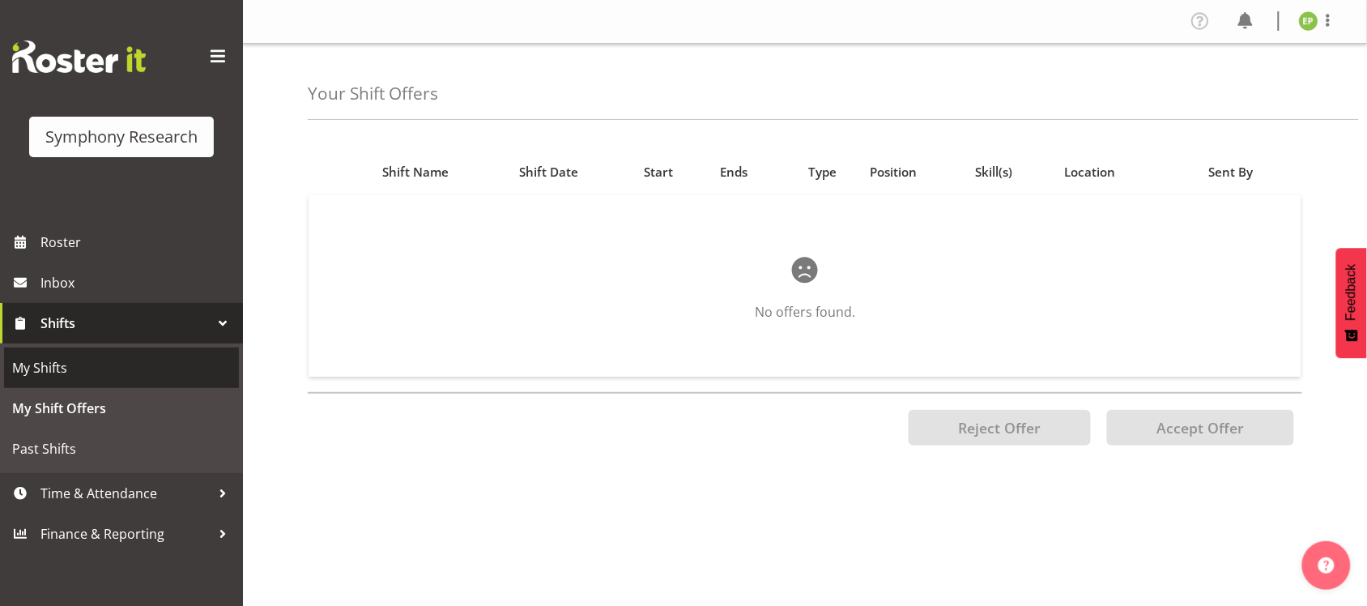
click at [79, 374] on span "My Shifts" at bounding box center [121, 367] width 219 height 24
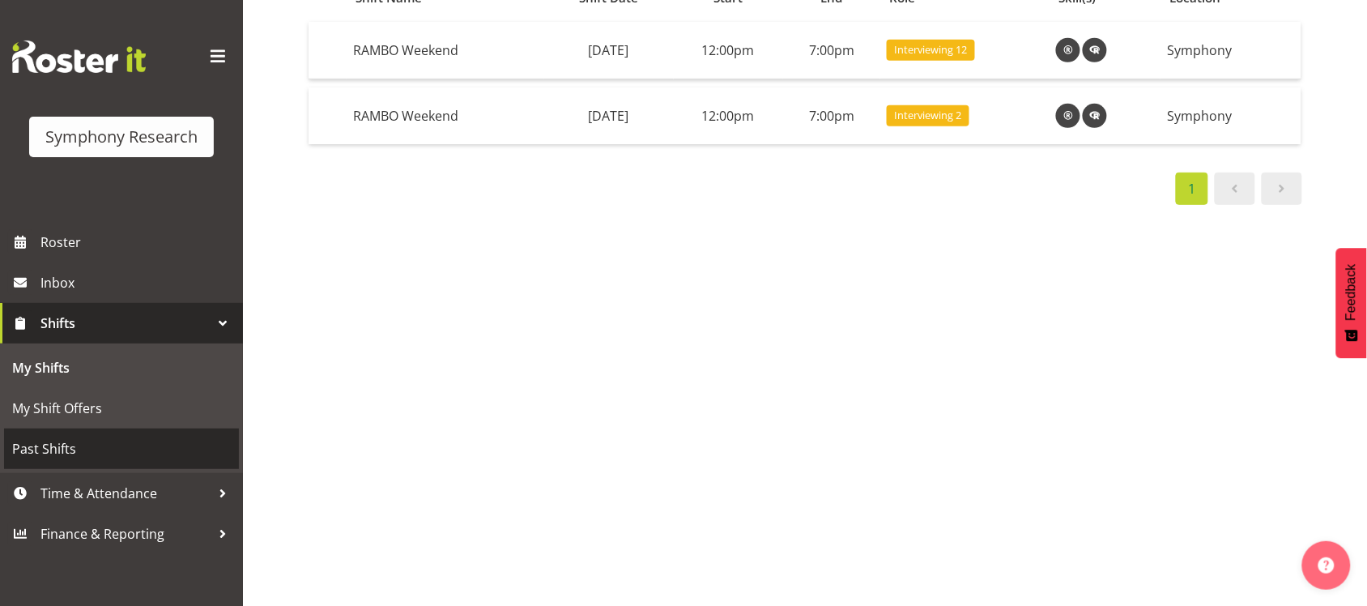
scroll to position [206, 0]
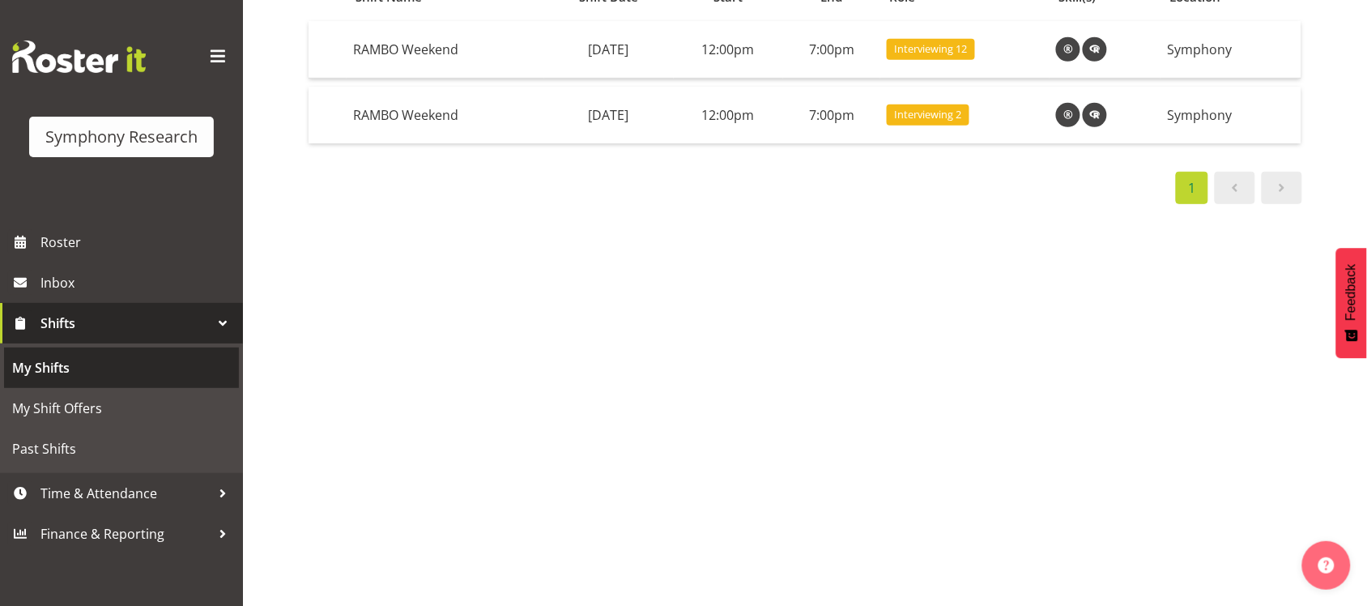
click at [105, 376] on span "My Shifts" at bounding box center [121, 367] width 219 height 24
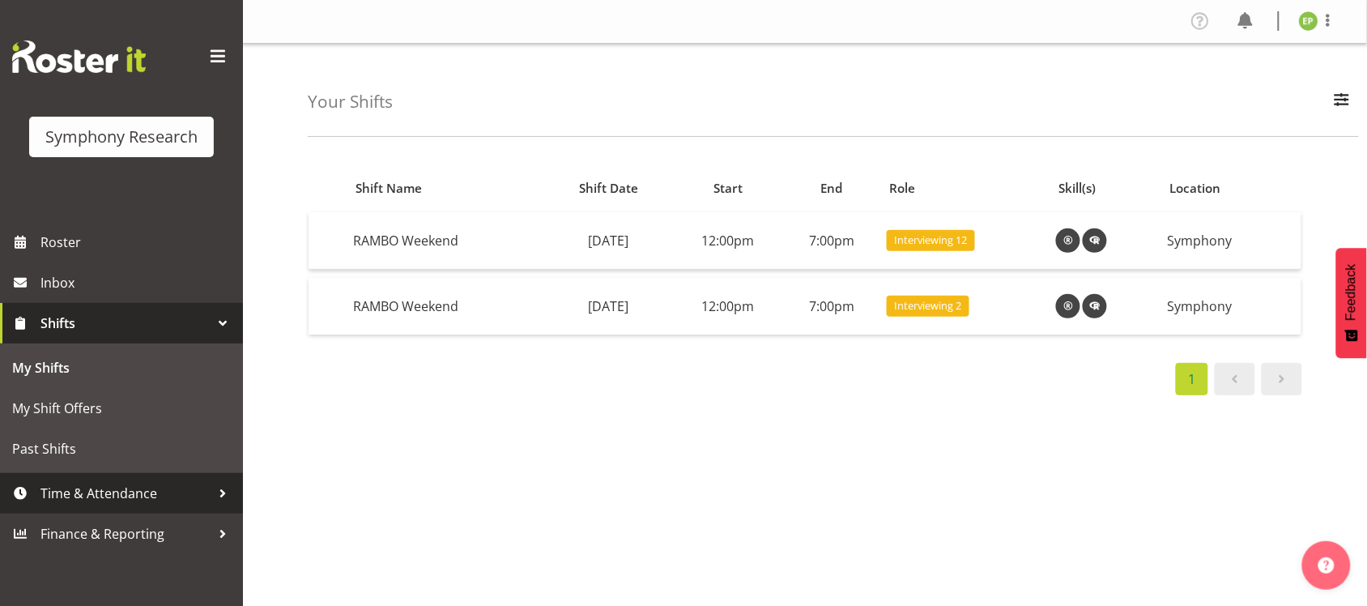
scroll to position [101, 0]
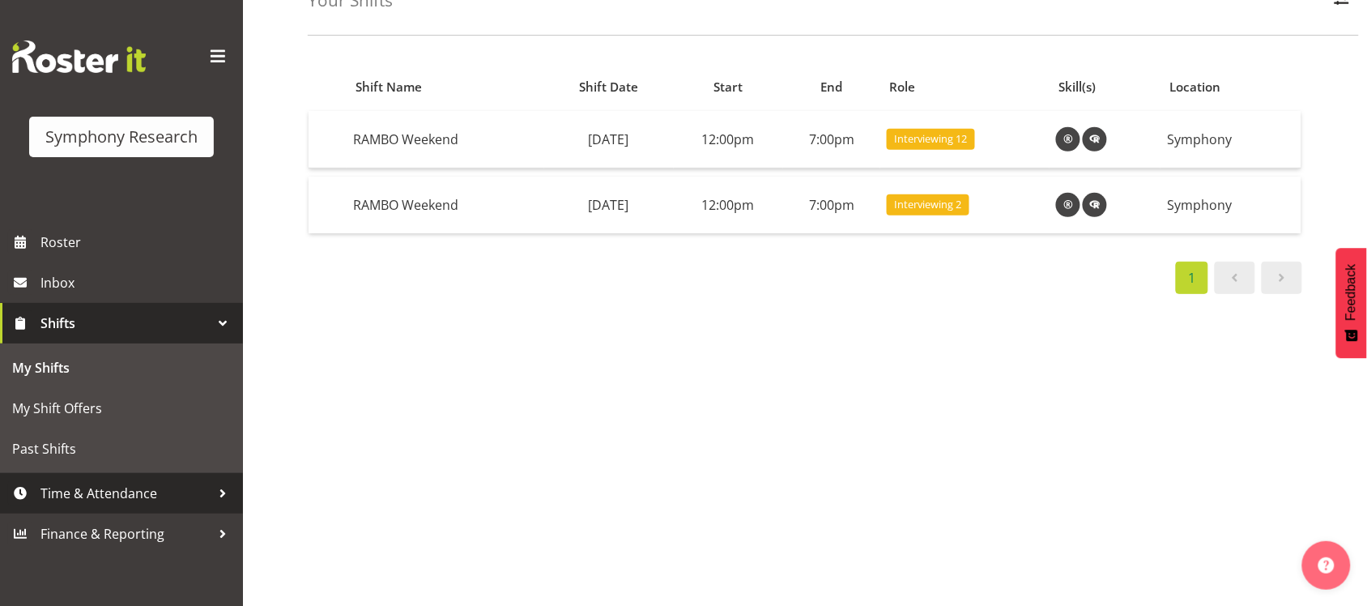
click at [155, 496] on span "Time & Attendance" at bounding box center [125, 493] width 170 height 24
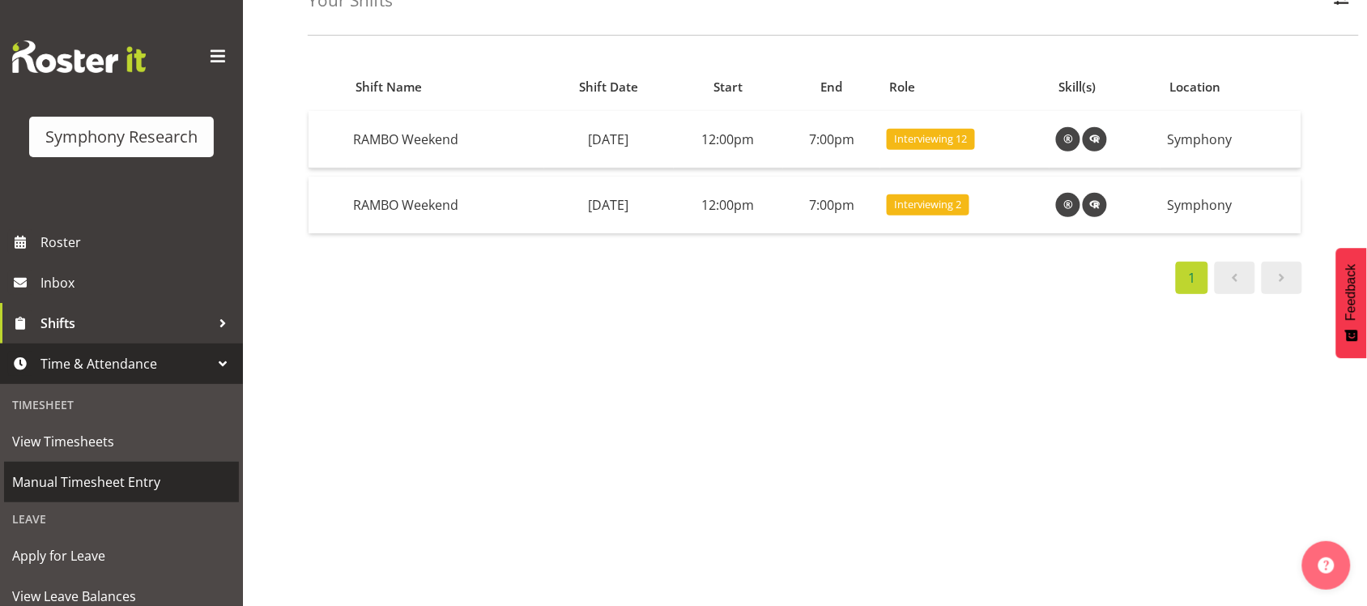
click at [101, 479] on span "Manual Timesheet Entry" at bounding box center [121, 482] width 219 height 24
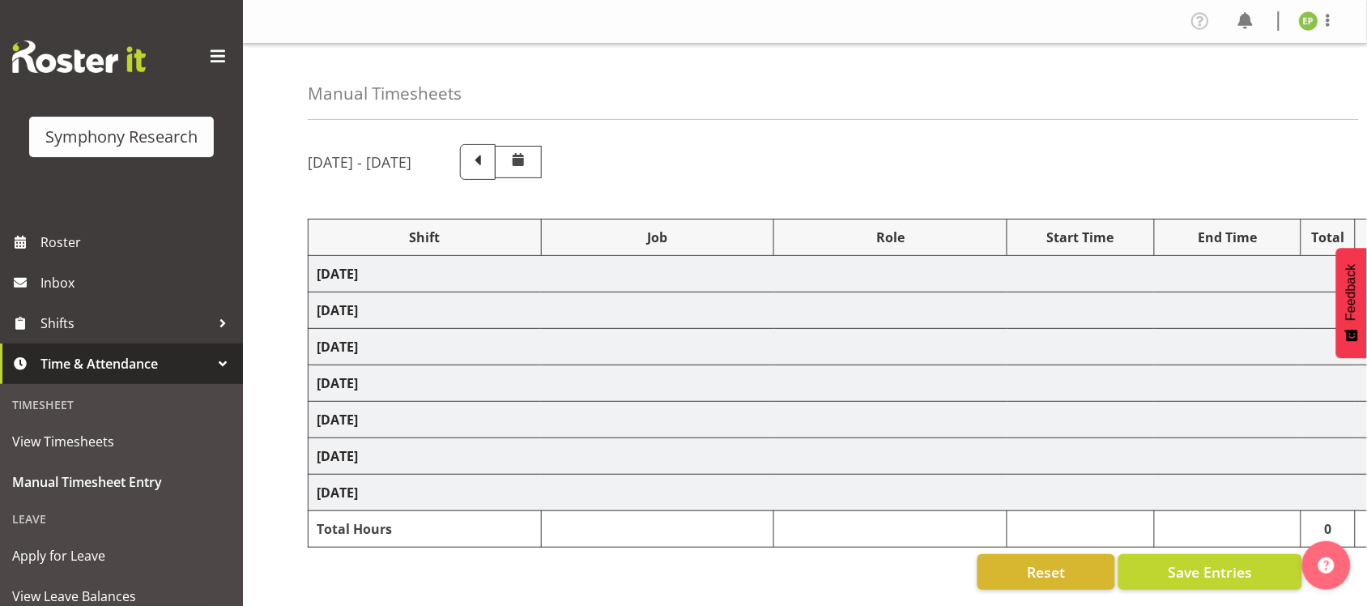
select select "48116"
select select "10575"
select select "47"
select select "2690"
select select "10732"
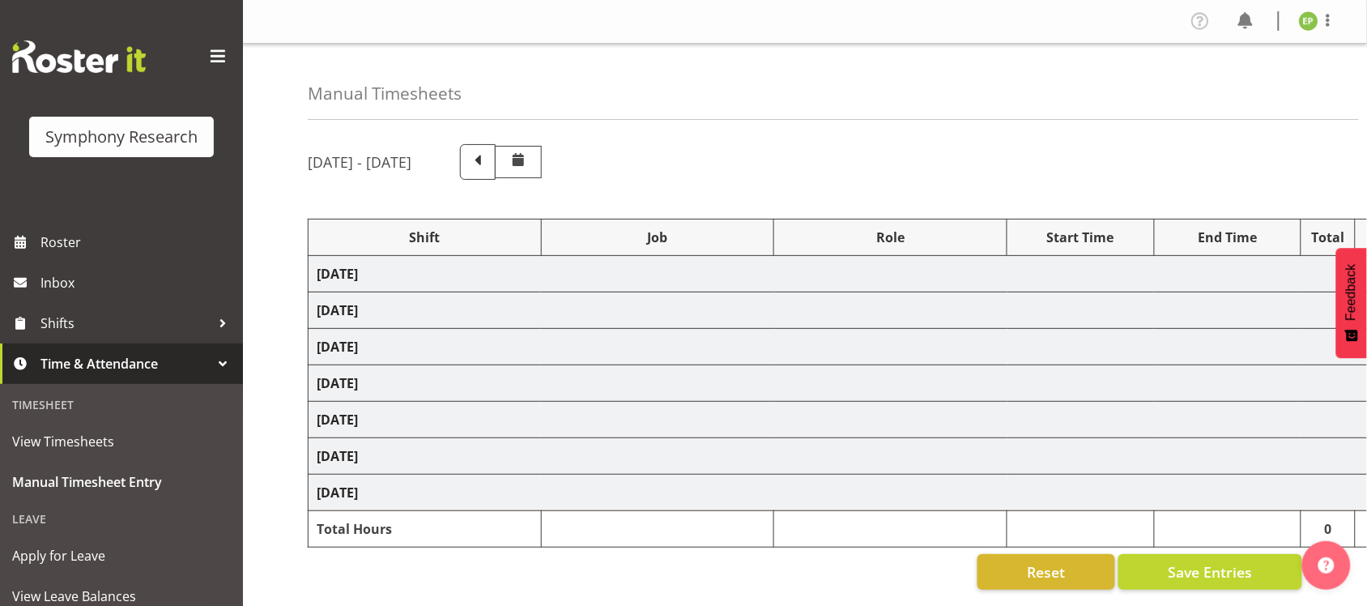
select select "43777"
select select "10732"
select select "47"
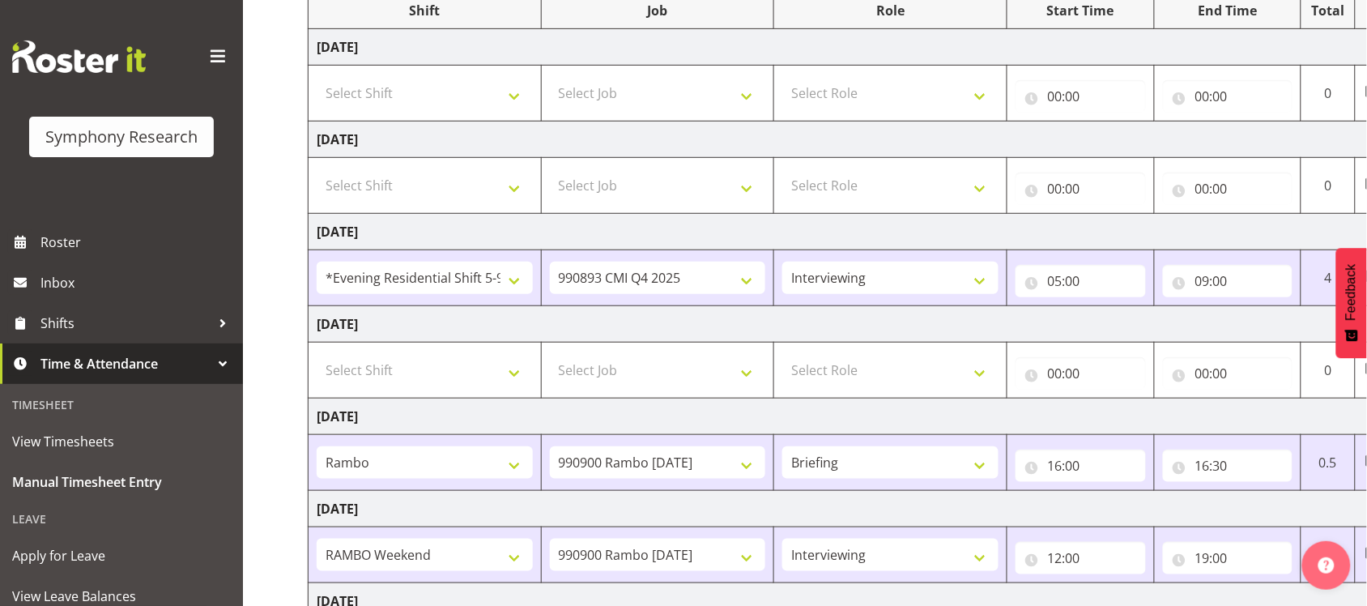
scroll to position [406, 0]
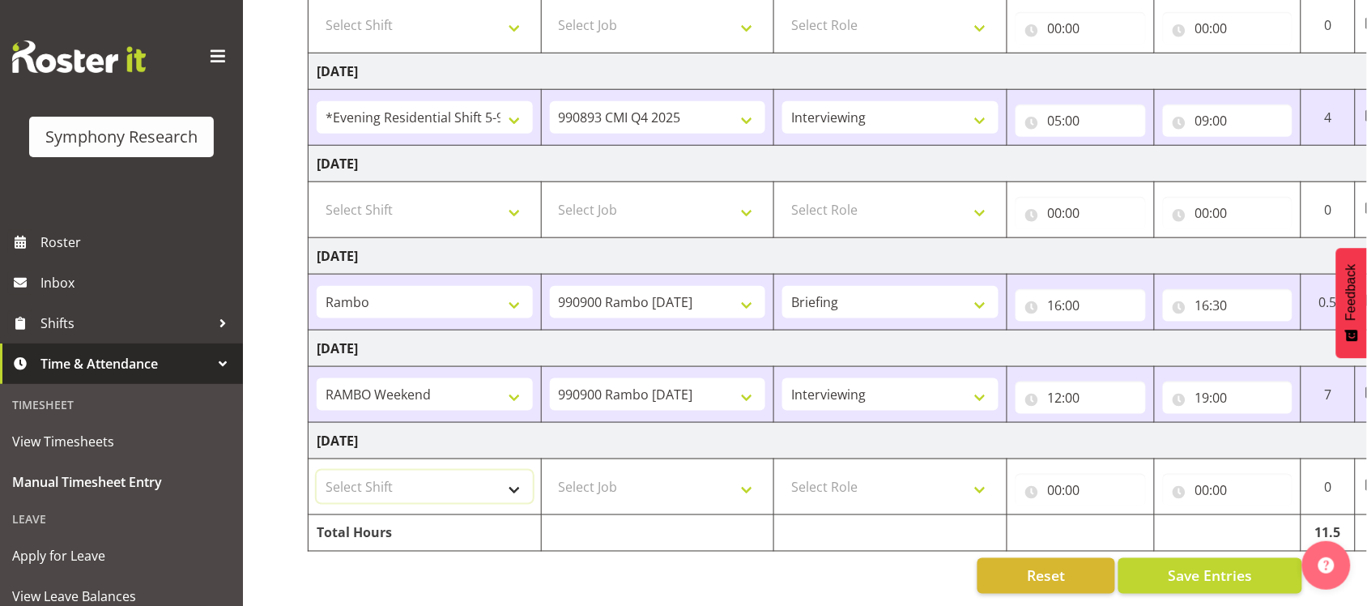
click at [520, 474] on select "Select Shift !!Weekend Residential (Roster IT Shift Label) *Business 9/10am ~ 4…" at bounding box center [425, 486] width 216 height 32
select select "43777"
click at [317, 470] on select "Select Shift !!Weekend Residential (Roster IT Shift Label) *Business 9/10am ~ 4…" at bounding box center [425, 486] width 216 height 32
click at [672, 470] on select "Select Job 550060 IF Admin 553492 World Poll Aus Wave 2 Main 2025 553493 World …" at bounding box center [658, 486] width 216 height 32
select select "10732"
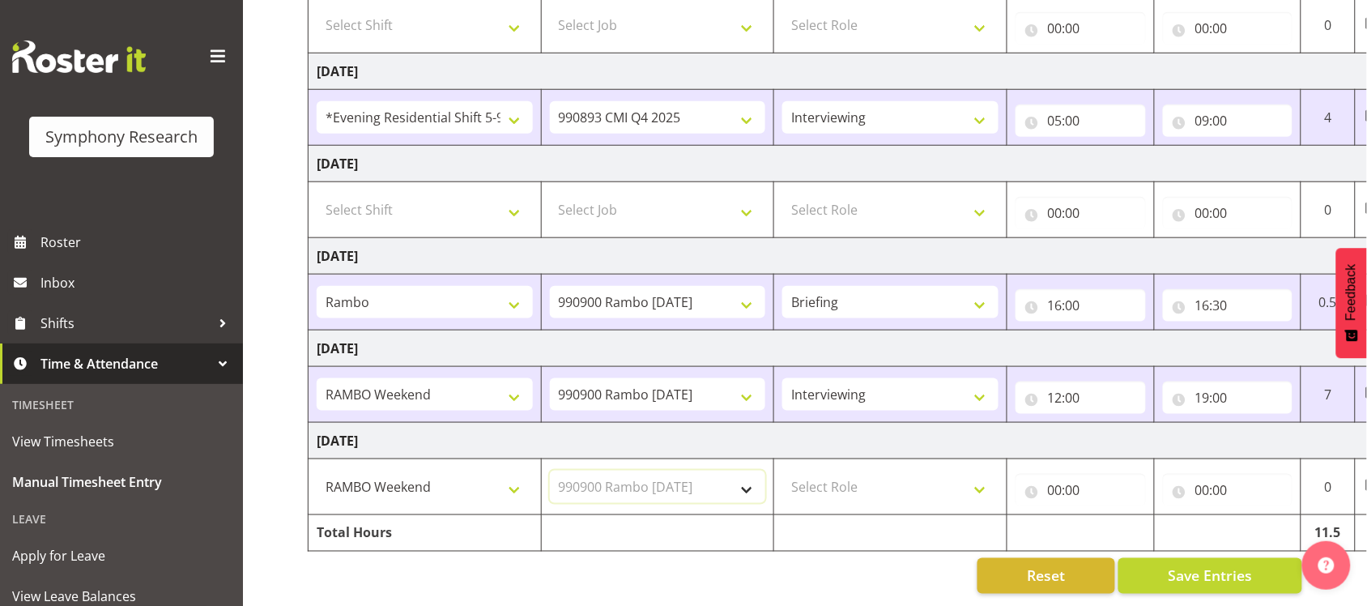
click at [550, 470] on select "Select Job 550060 IF Admin 553492 World Poll Aus Wave 2 Main 2025 553493 World …" at bounding box center [658, 486] width 216 height 32
click at [1071, 467] on div "00:00 00 01 02 03 04 05 06 07 08 09 10 11 12 13 14 15 16 17 18 19 20 21 22 23 :…" at bounding box center [1080, 486] width 130 height 39
click at [1069, 474] on input "00:00" at bounding box center [1080, 490] width 130 height 32
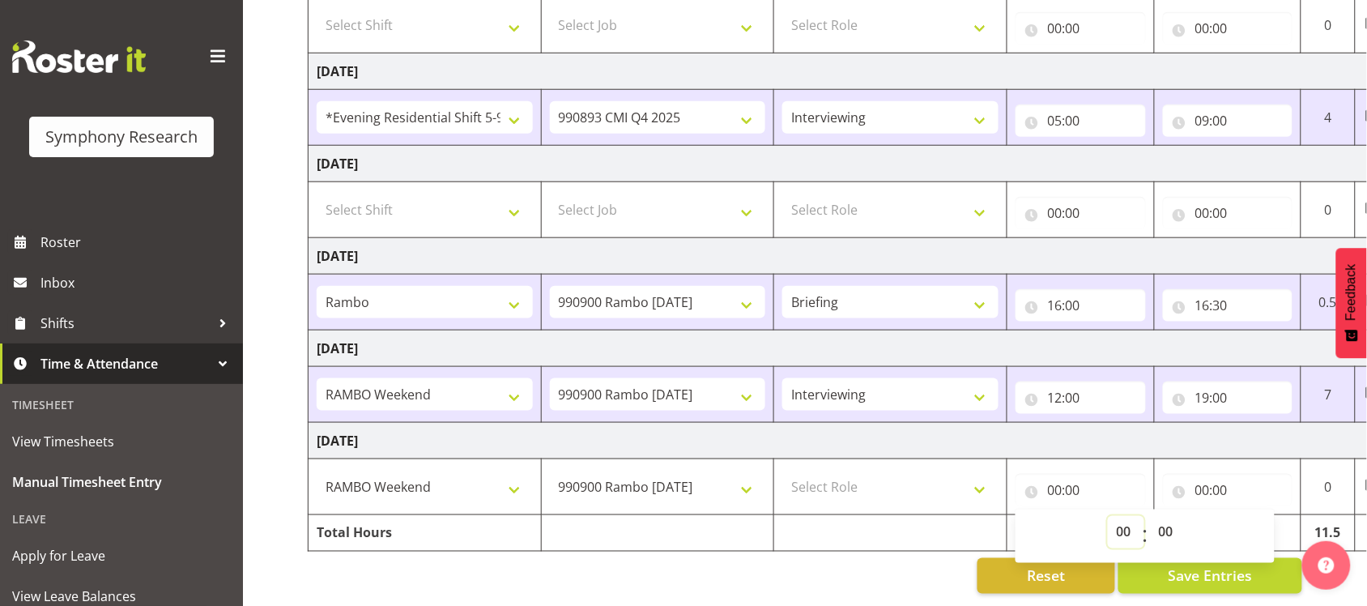
click at [1126, 517] on select "00 01 02 03 04 05 06 07 08 09 10 11 12 13 14 15 16 17 18 19 20 21 22 23" at bounding box center [1126, 532] width 36 height 32
select select "12"
click at [1108, 516] on select "00 01 02 03 04 05 06 07 08 09 10 11 12 13 14 15 16 17 18 19 20 21 22 23" at bounding box center [1126, 532] width 36 height 32
type input "12:00"
click at [1209, 474] on input "00:00" at bounding box center [1228, 490] width 130 height 32
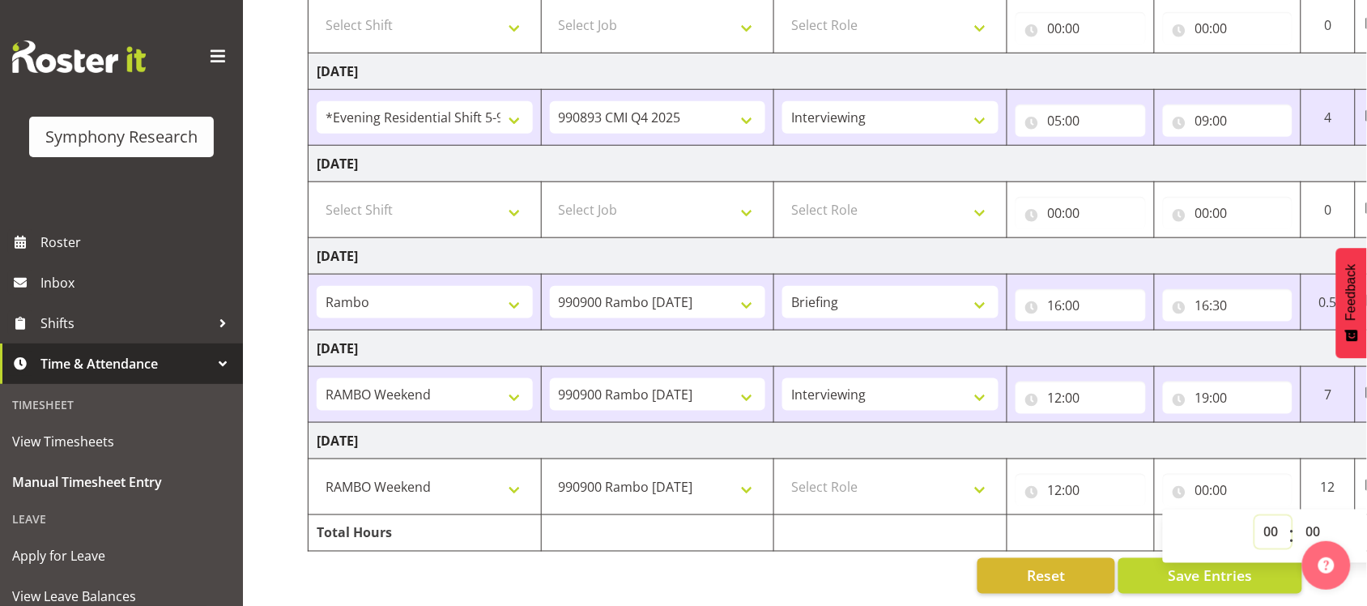
click at [1263, 516] on select "00 01 02 03 04 05 06 07 08 09 10 11 12 13 14 15 16 17 18 19 20 21 22 23" at bounding box center [1273, 532] width 36 height 32
select select "19"
click at [1255, 516] on select "00 01 02 03 04 05 06 07 08 09 10 11 12 13 14 15 16 17 18 19 20 21 22 23" at bounding box center [1273, 532] width 36 height 32
type input "19:00"
click at [1239, 571] on button "Save Entries" at bounding box center [1210, 576] width 184 height 36
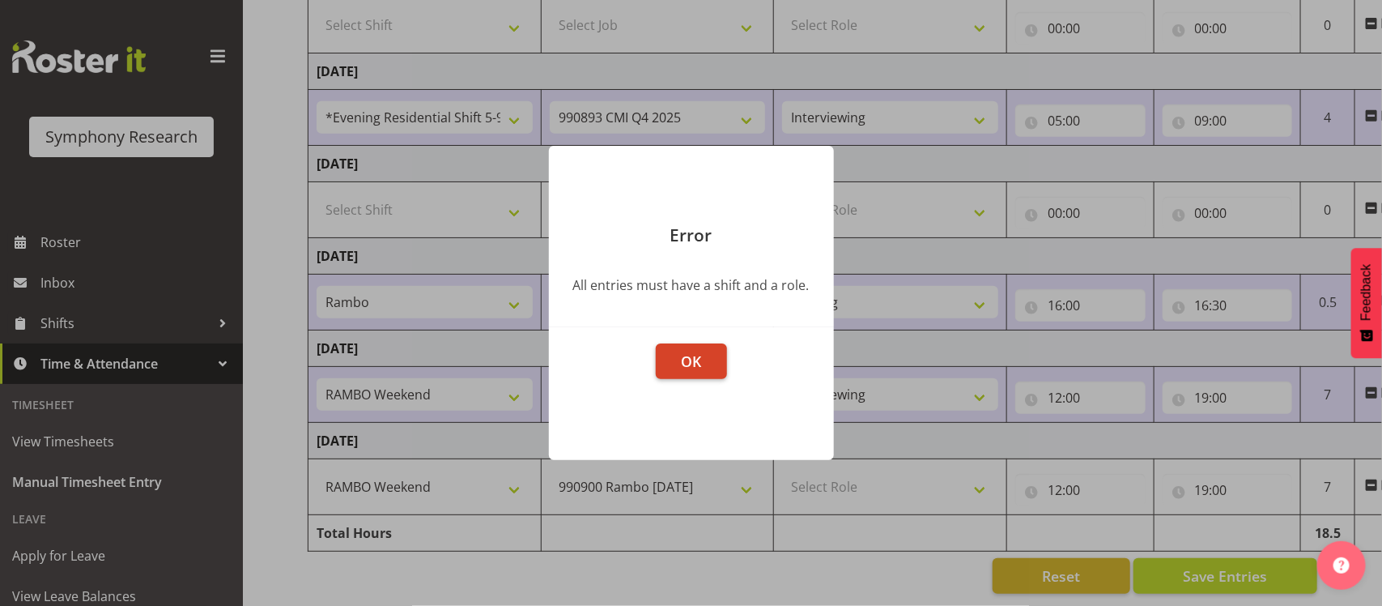
click at [704, 360] on button "OK" at bounding box center [691, 361] width 71 height 36
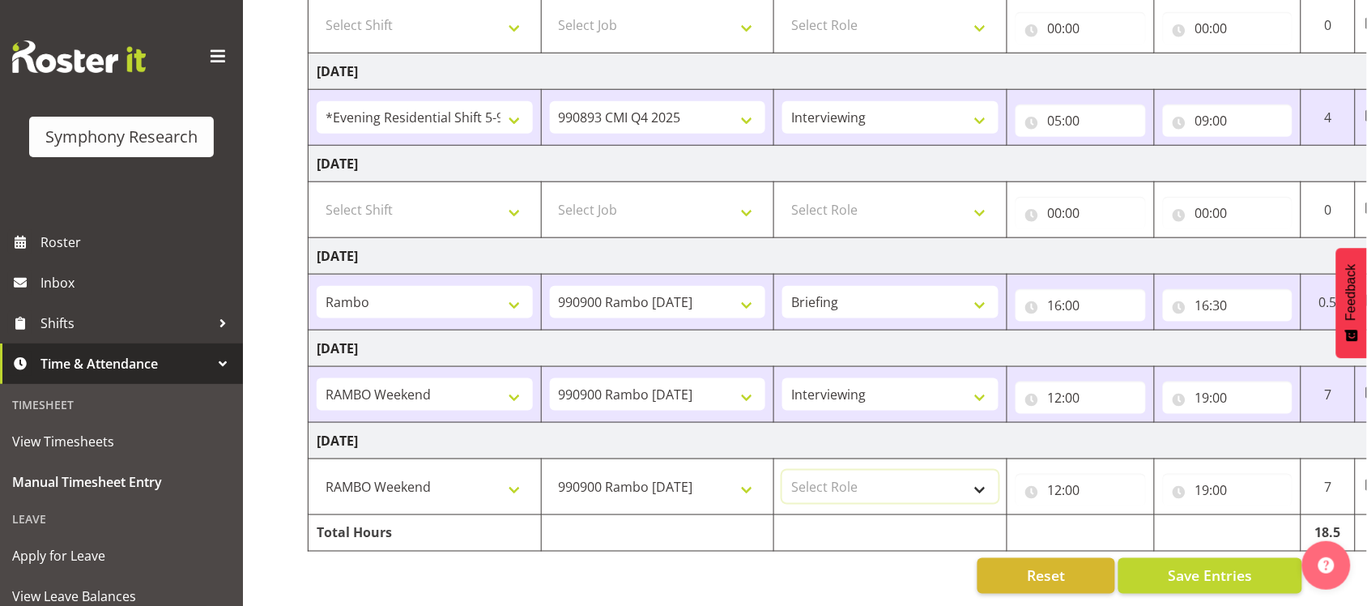
click at [977, 470] on select "Select Role Briefing Interviewing" at bounding box center [890, 486] width 216 height 32
select select "47"
click at [782, 470] on select "Select Role Briefing Interviewing" at bounding box center [890, 486] width 216 height 32
click at [1206, 565] on span "Save Entries" at bounding box center [1210, 575] width 84 height 21
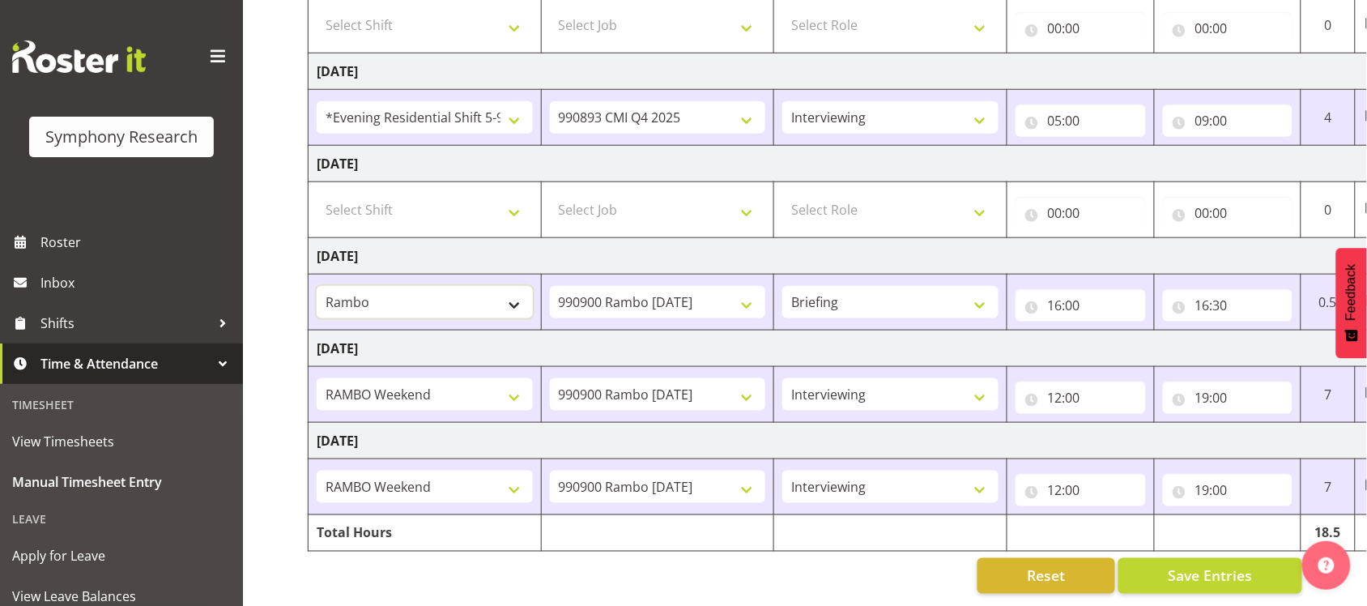
click at [515, 286] on select "!!Weekend Residential (Roster IT Shift Label) *Business 9/10am ~ 4:30pm *Busine…" at bounding box center [425, 302] width 216 height 32
click at [405, 286] on select "!!Weekend Residential (Roster IT Shift Label) *Business 9/10am ~ 4:30pm *Busine…" at bounding box center [425, 302] width 216 height 32
click at [1113, 292] on input "16:00" at bounding box center [1080, 305] width 130 height 32
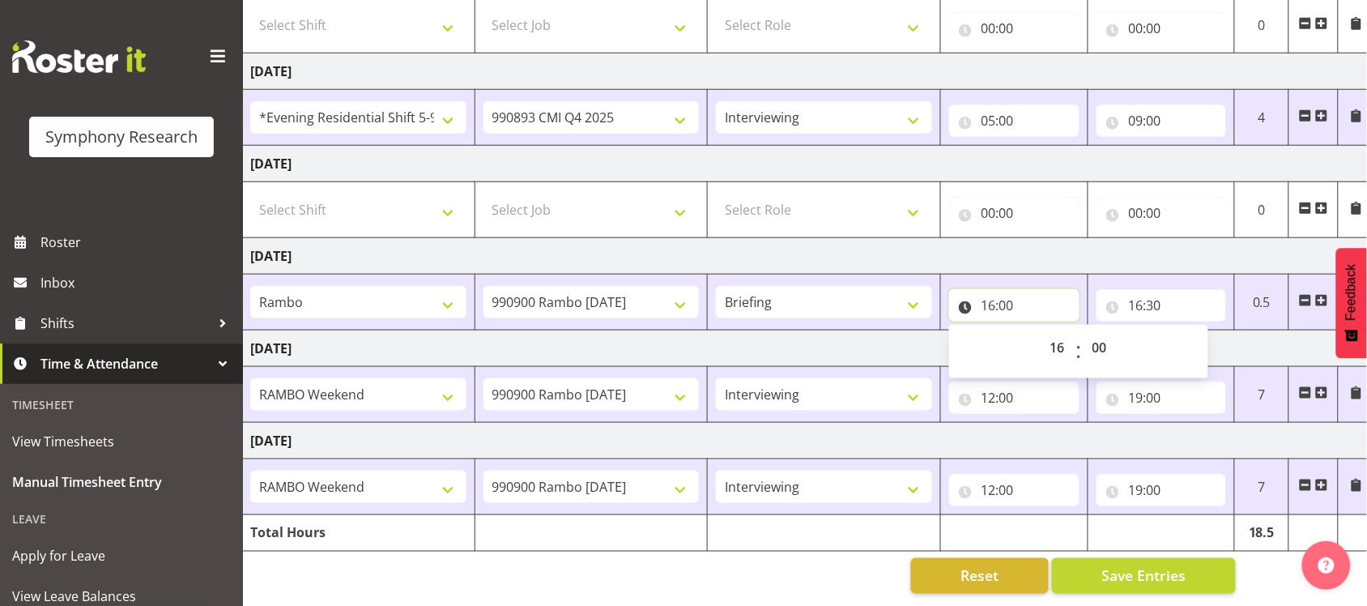
scroll to position [0, 74]
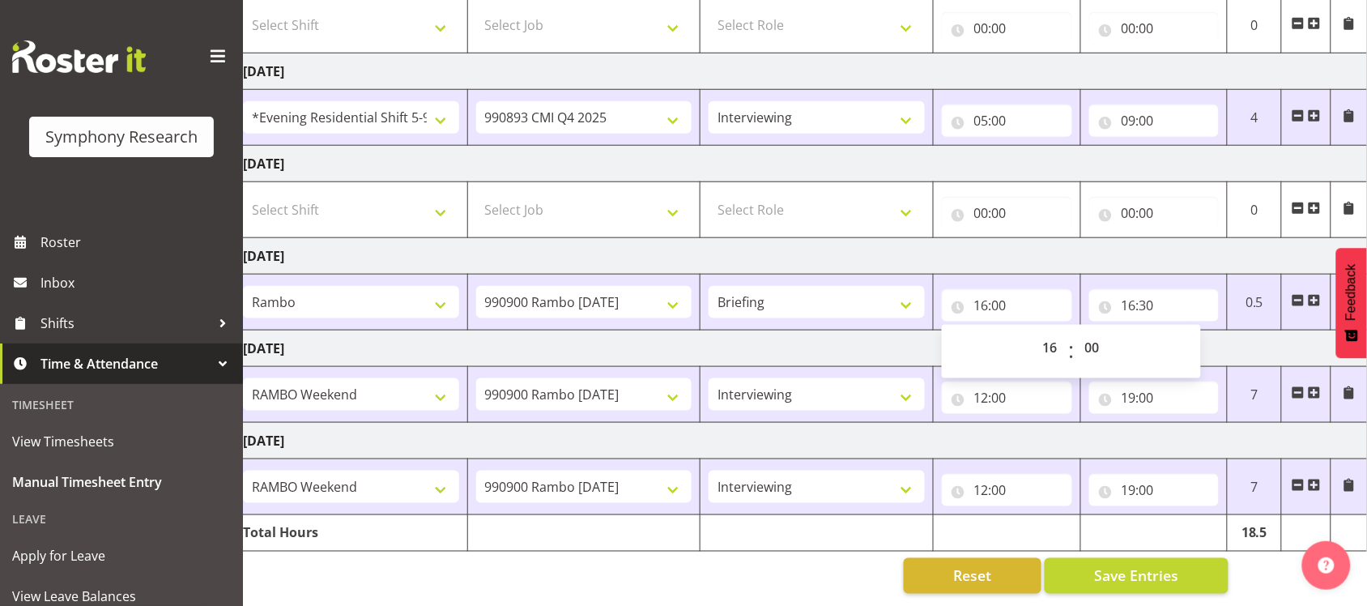
click at [1235, 238] on td "[DATE]" at bounding box center [801, 256] width 1133 height 36
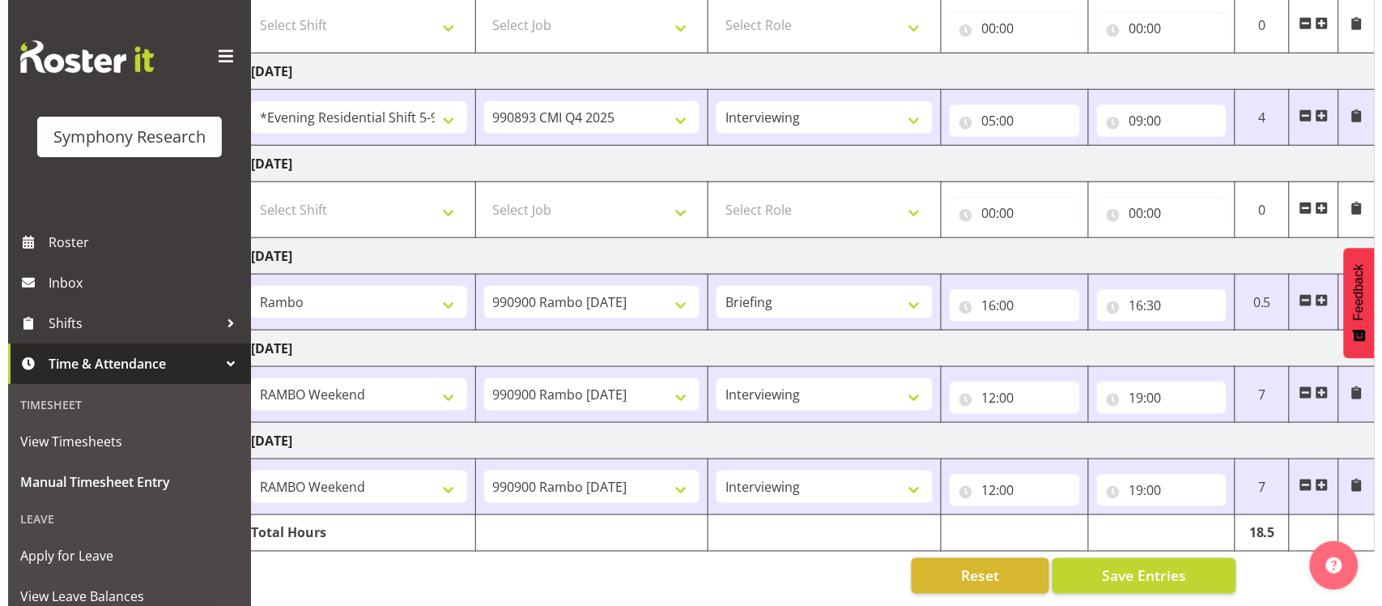
scroll to position [203, 0]
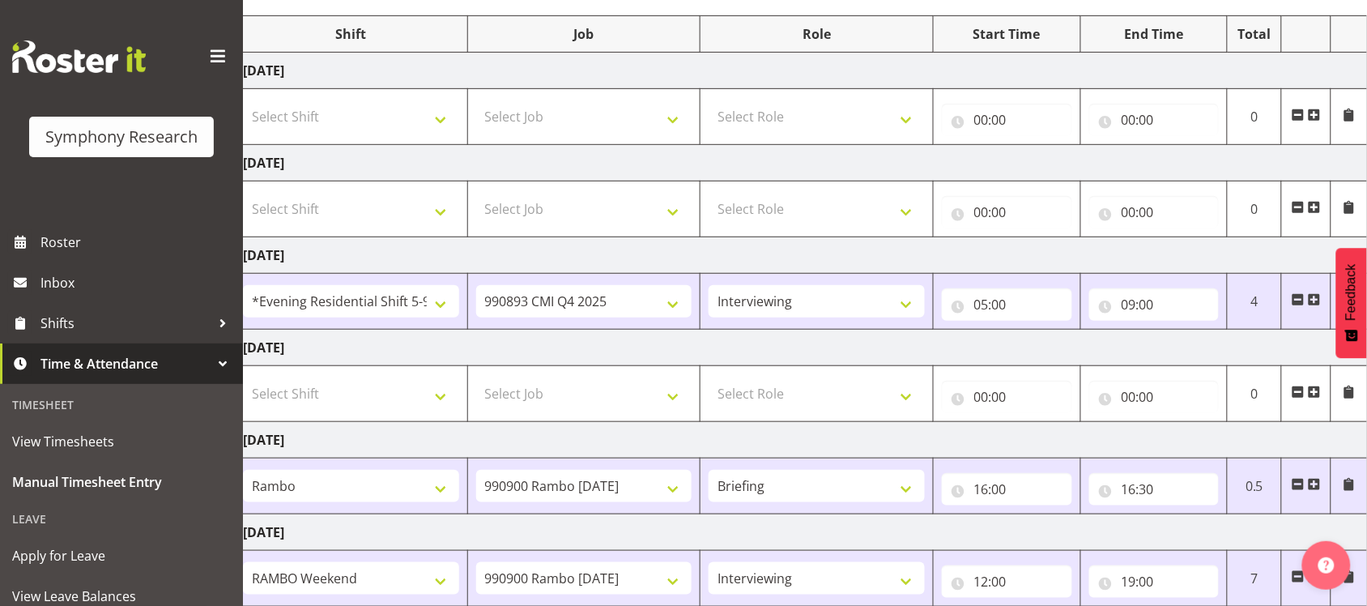
click at [1345, 482] on span at bounding box center [1348, 484] width 13 height 13
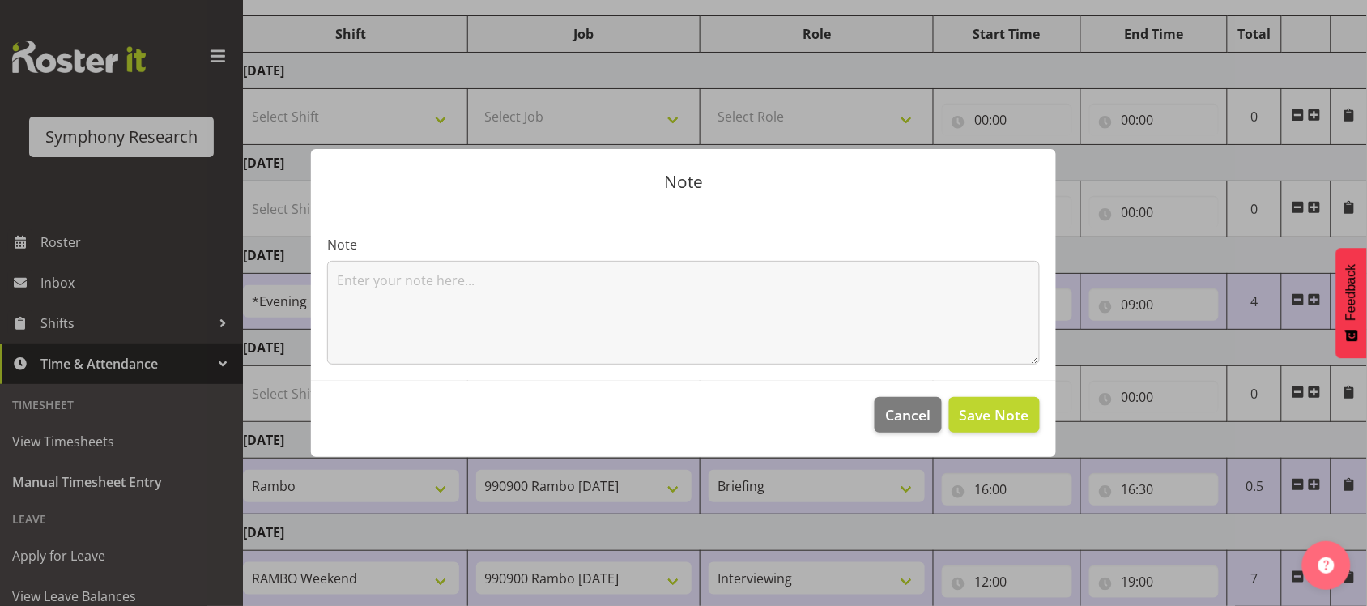
scroll to position [0, 58]
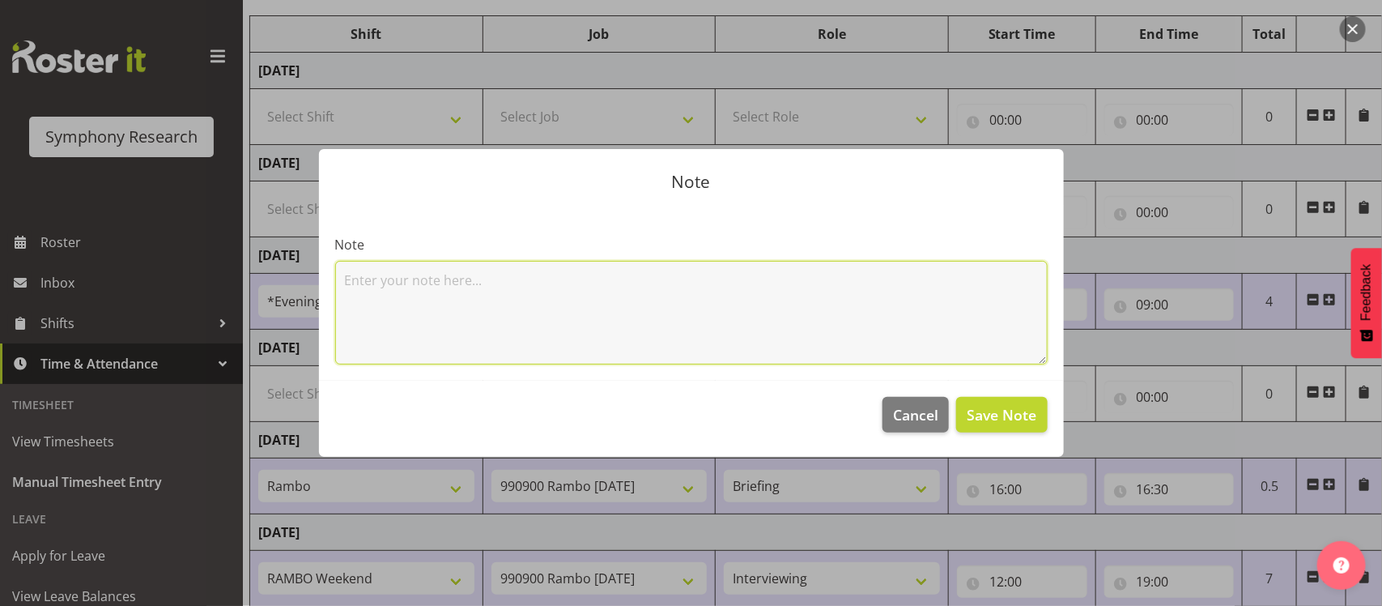
click at [749, 306] on textarea at bounding box center [691, 313] width 713 height 104
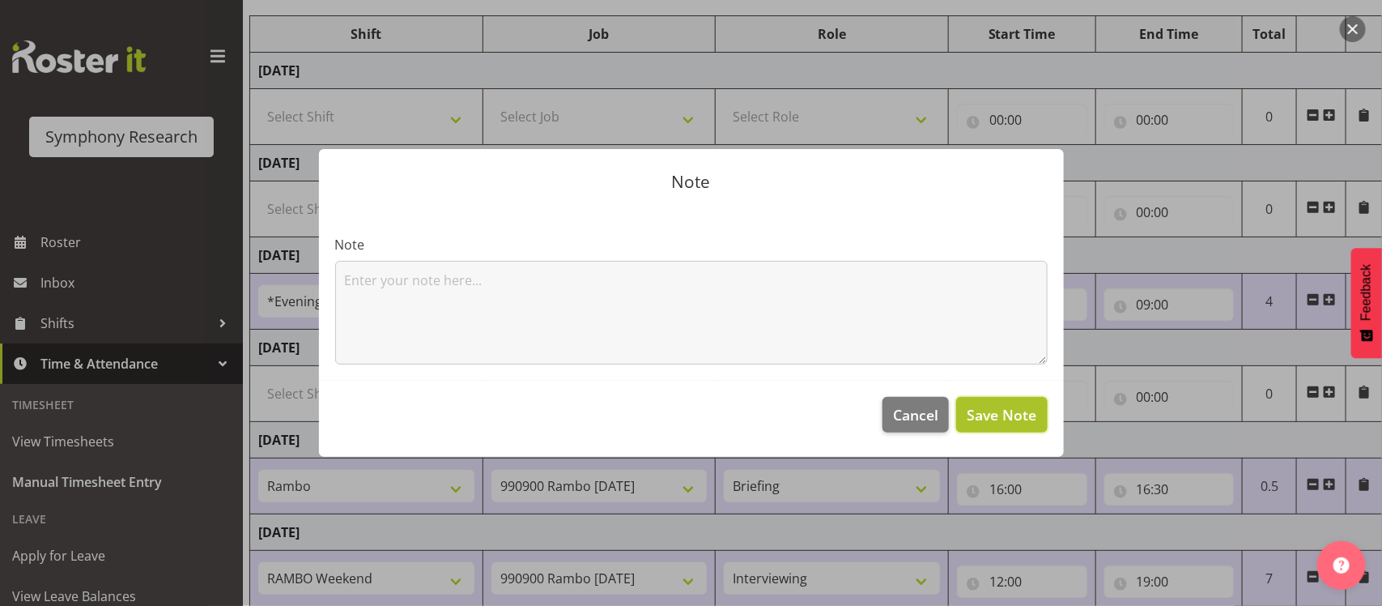
click at [976, 418] on span "Save Note" at bounding box center [1002, 414] width 70 height 21
click at [909, 419] on span "Cancel" at bounding box center [915, 414] width 45 height 21
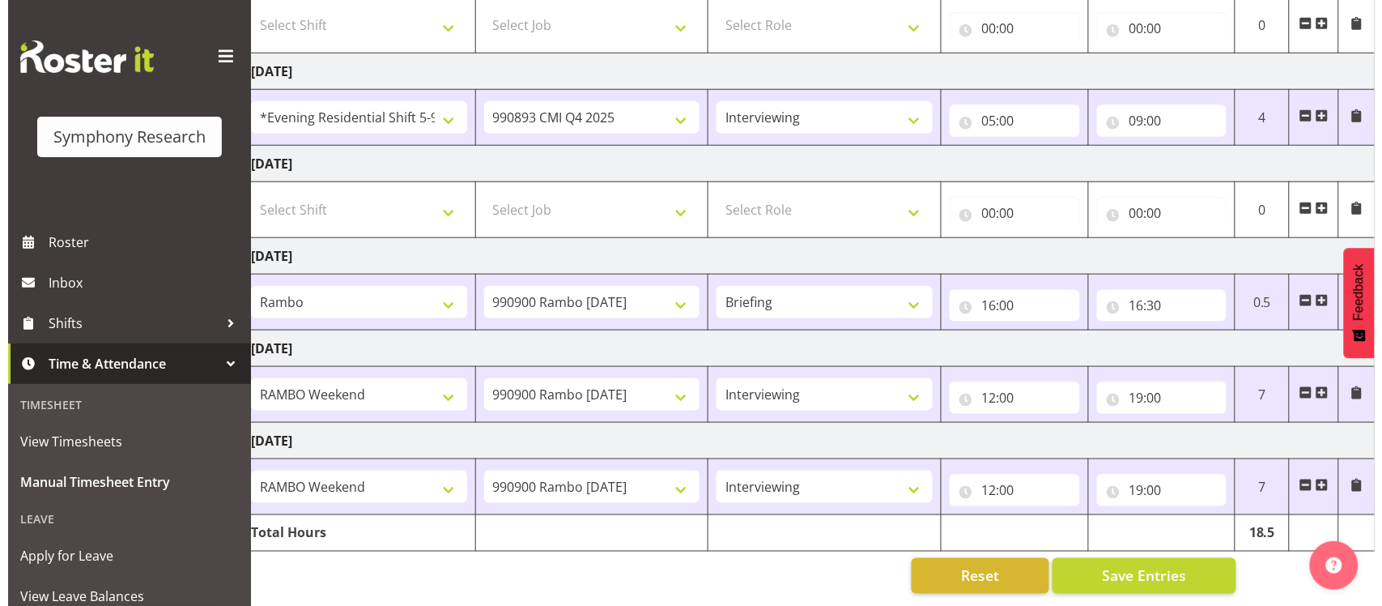
scroll to position [304, 0]
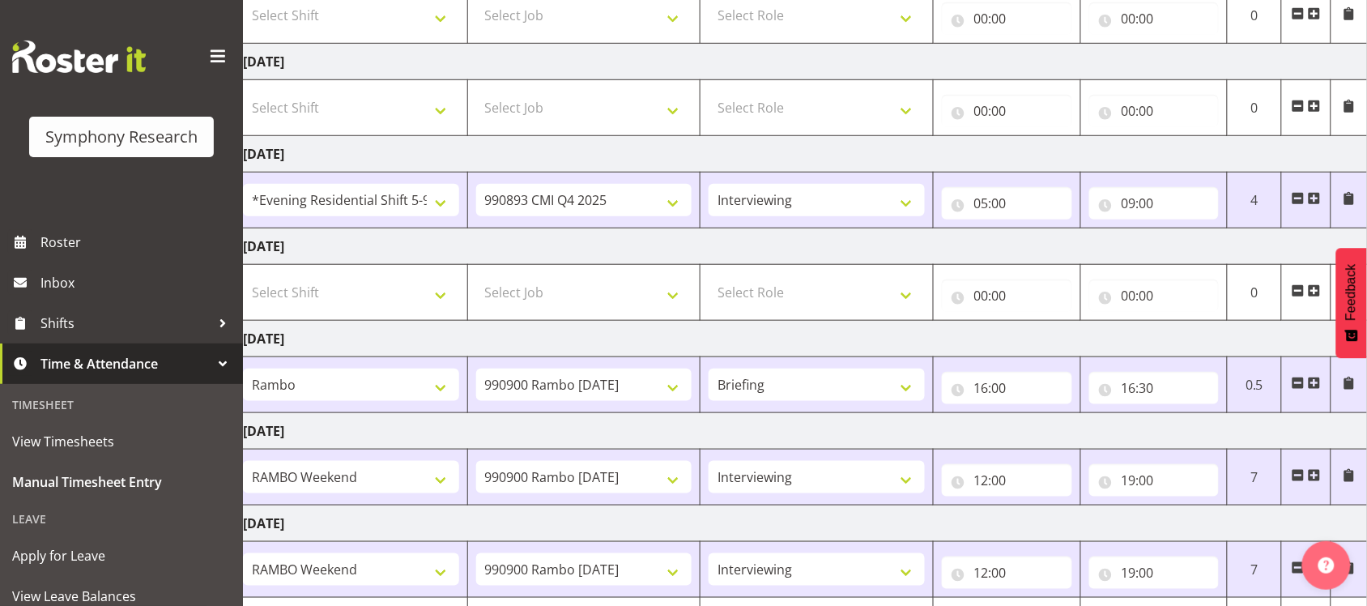
click at [1345, 381] on span at bounding box center [1348, 382] width 13 height 13
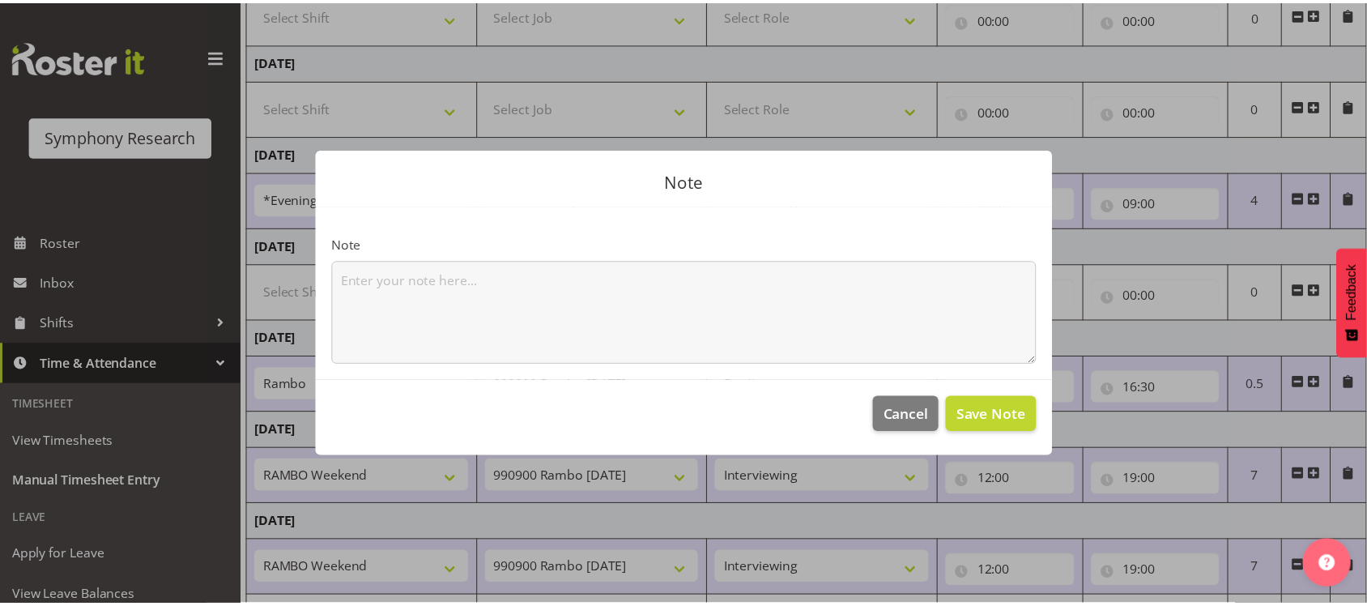
scroll to position [0, 58]
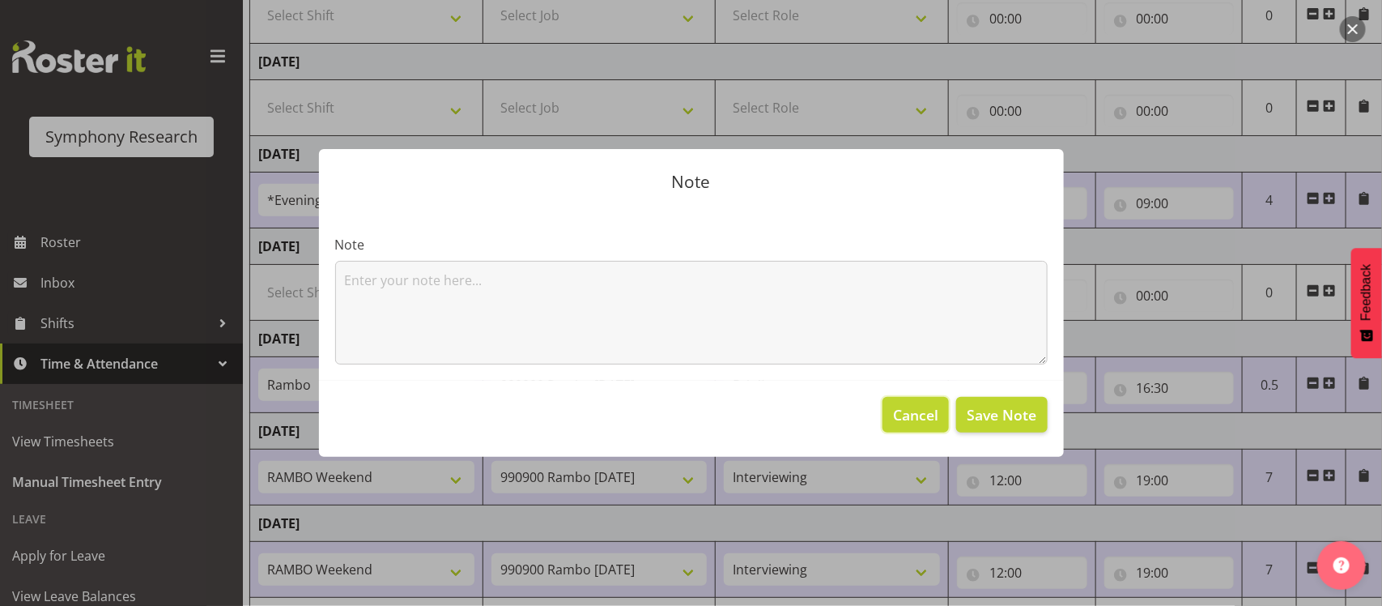
click at [911, 418] on span "Cancel" at bounding box center [915, 414] width 45 height 21
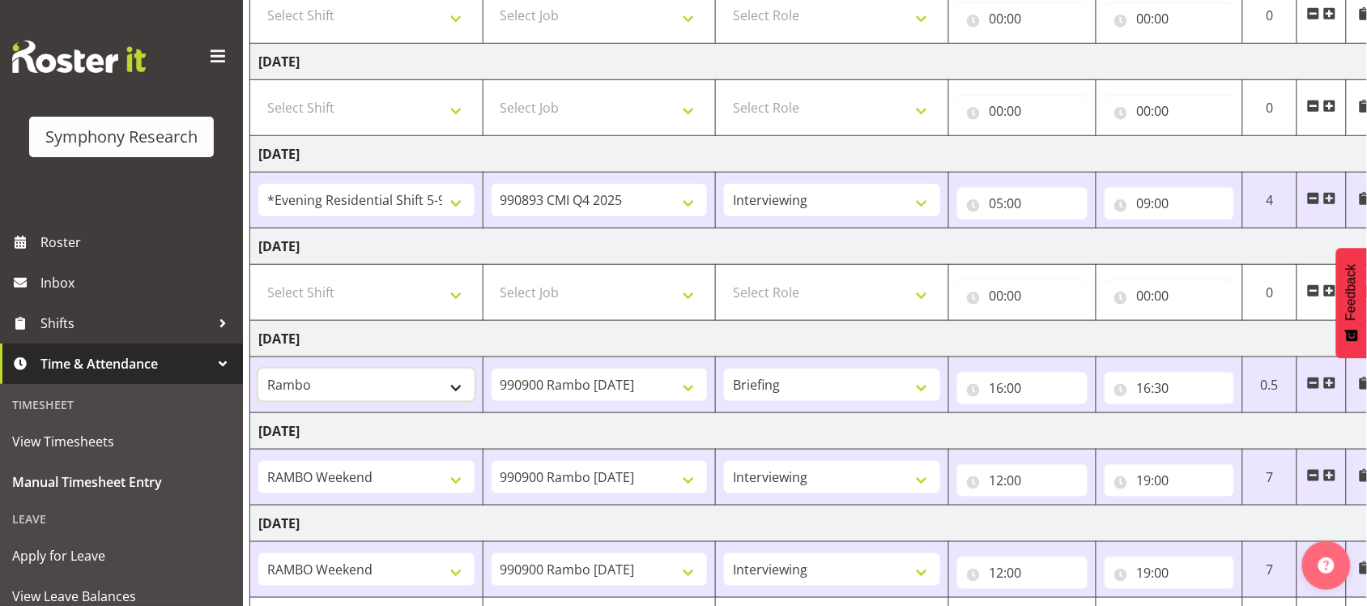
click at [443, 393] on select "!!Weekend Residential (Roster IT Shift Label) *Business 9/10am ~ 4:30pm *Busine…" at bounding box center [366, 384] width 216 height 32
click at [401, 386] on select "!!Weekend Residential (Roster IT Shift Label) *Business 9/10am ~ 4:30pm *Busine…" at bounding box center [366, 384] width 216 height 32
click at [397, 375] on select "!!Weekend Residential (Roster IT Shift Label) *Business 9/10am ~ 4:30pm *Busine…" at bounding box center [366, 384] width 216 height 32
click at [572, 389] on select "550060 IF Admin 553492 World Poll Aus Wave 2 Main 2025 553493 World Poll NZ Wav…" at bounding box center [599, 384] width 216 height 32
click at [405, 387] on select "!!Weekend Residential (Roster IT Shift Label) *Business 9/10am ~ 4:30pm *Busine…" at bounding box center [366, 384] width 216 height 32
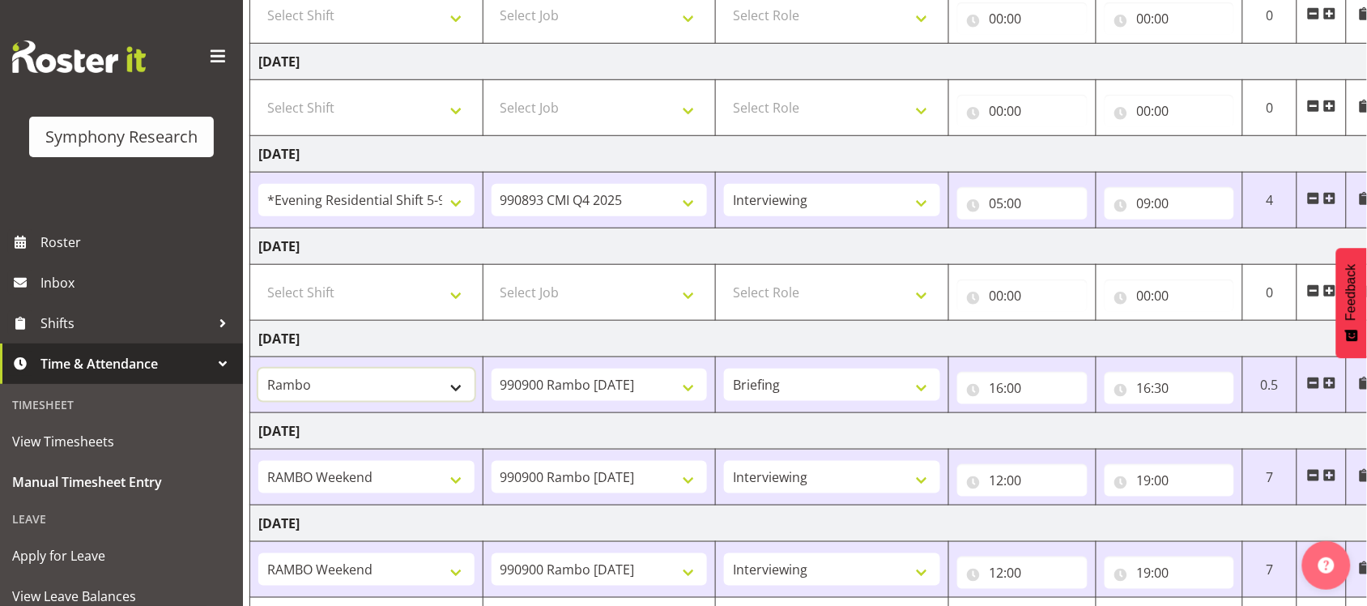
click at [437, 382] on select "!!Weekend Residential (Roster IT Shift Label) *Business 9/10am ~ 4:30pm *Busine…" at bounding box center [366, 384] width 216 height 32
drag, startPoint x: 421, startPoint y: 381, endPoint x: 394, endPoint y: 385, distance: 27.0
click at [394, 385] on select "!!Weekend Residential (Roster IT Shift Label) *Business 9/10am ~ 4:30pm *Busine…" at bounding box center [366, 384] width 216 height 32
click at [499, 417] on td "[DATE]" at bounding box center [816, 431] width 1133 height 36
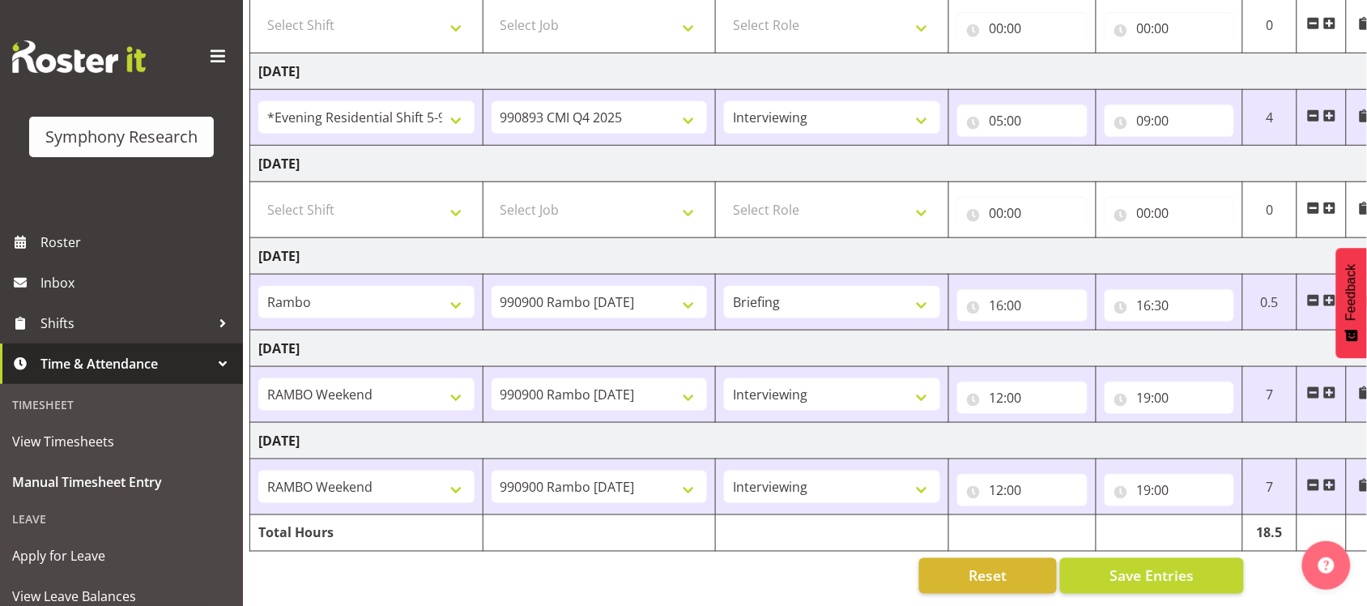
scroll to position [304, 0]
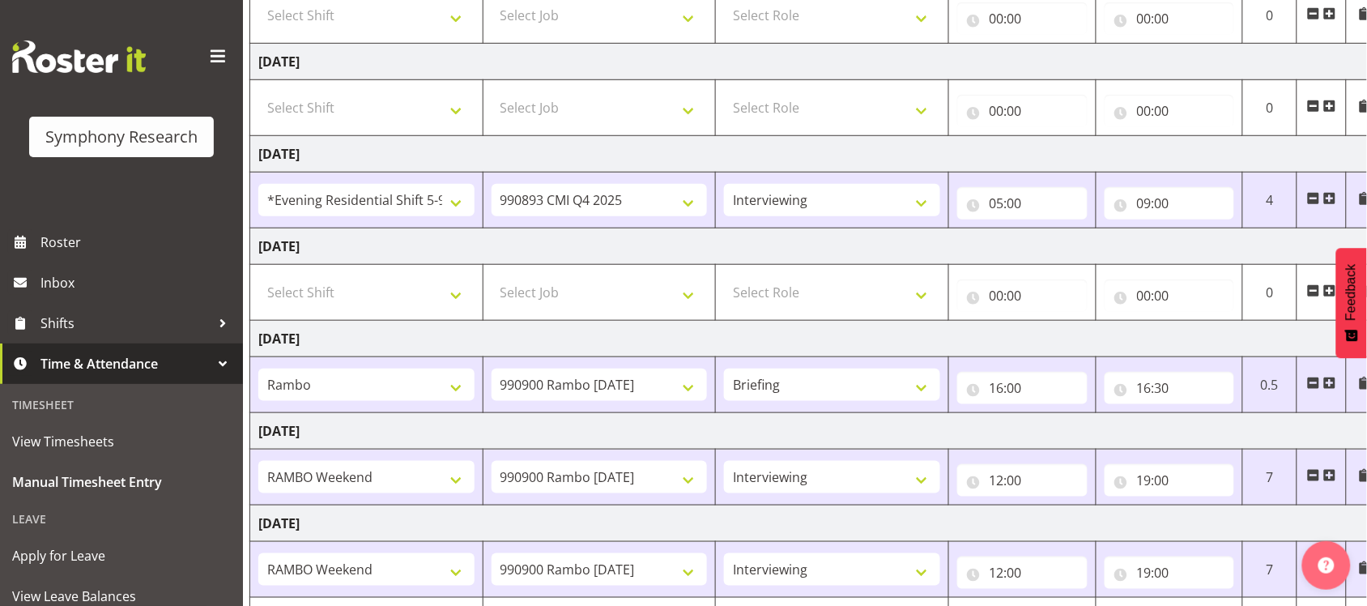
click at [1308, 386] on span at bounding box center [1313, 382] width 13 height 13
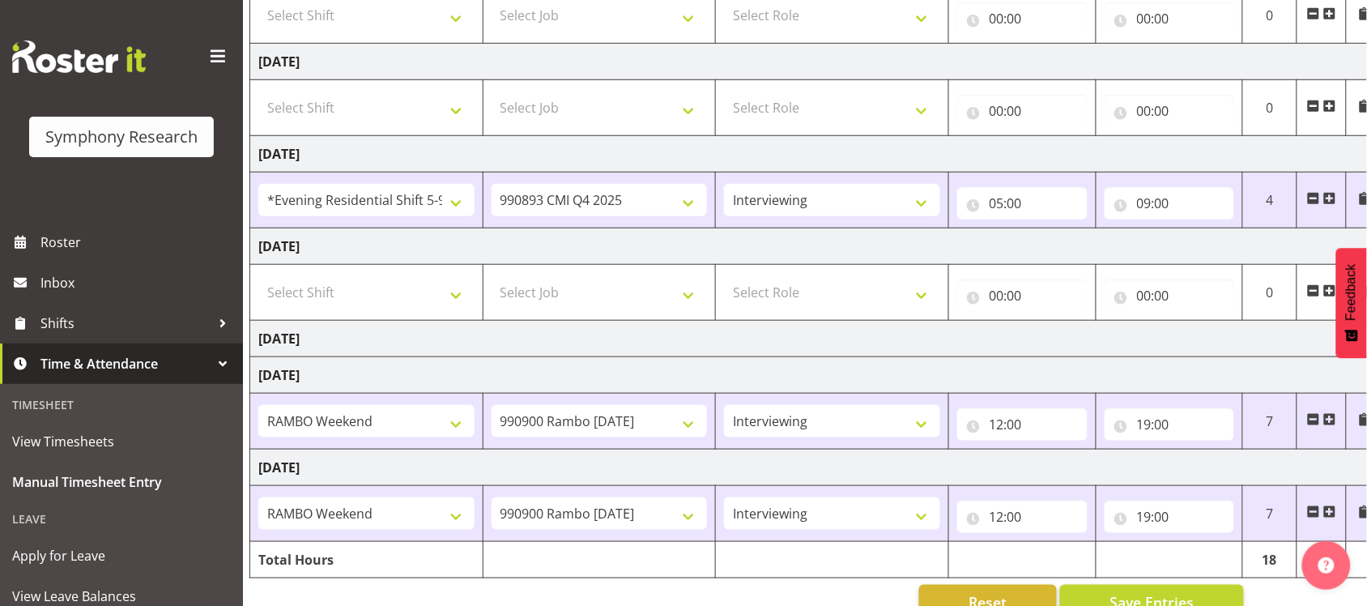
click at [1306, 340] on td "[DATE]" at bounding box center [816, 339] width 1133 height 36
click at [385, 344] on td "[DATE]" at bounding box center [816, 339] width 1133 height 36
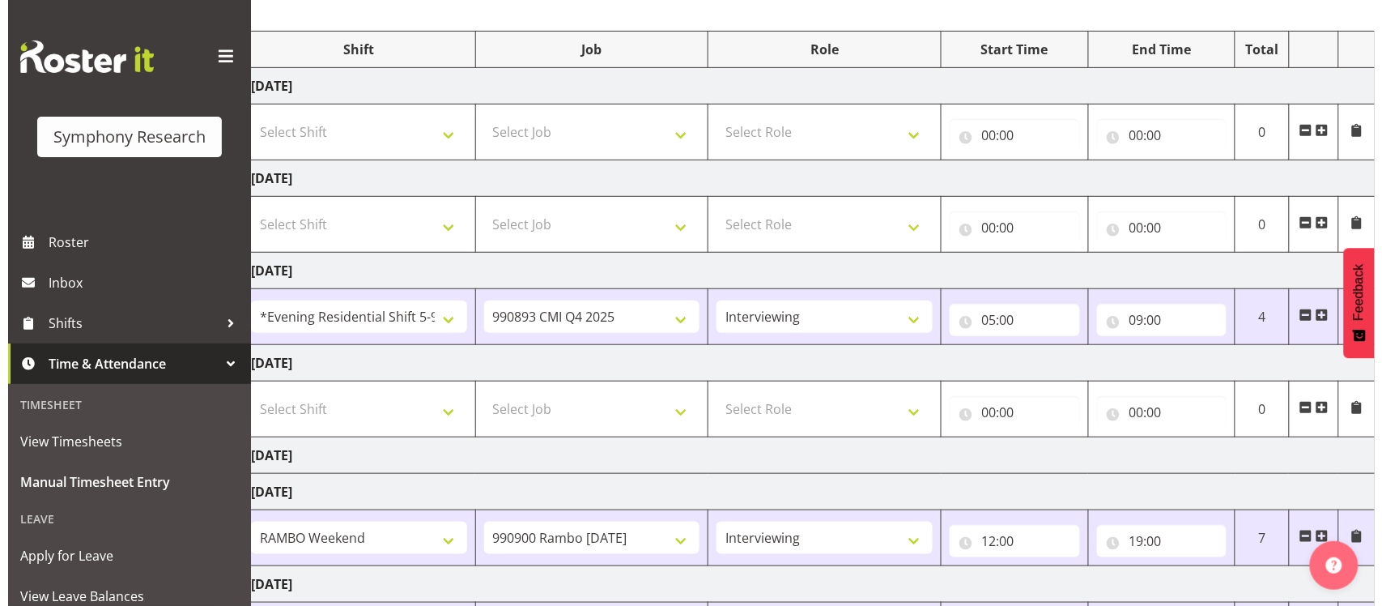
scroll to position [349, 0]
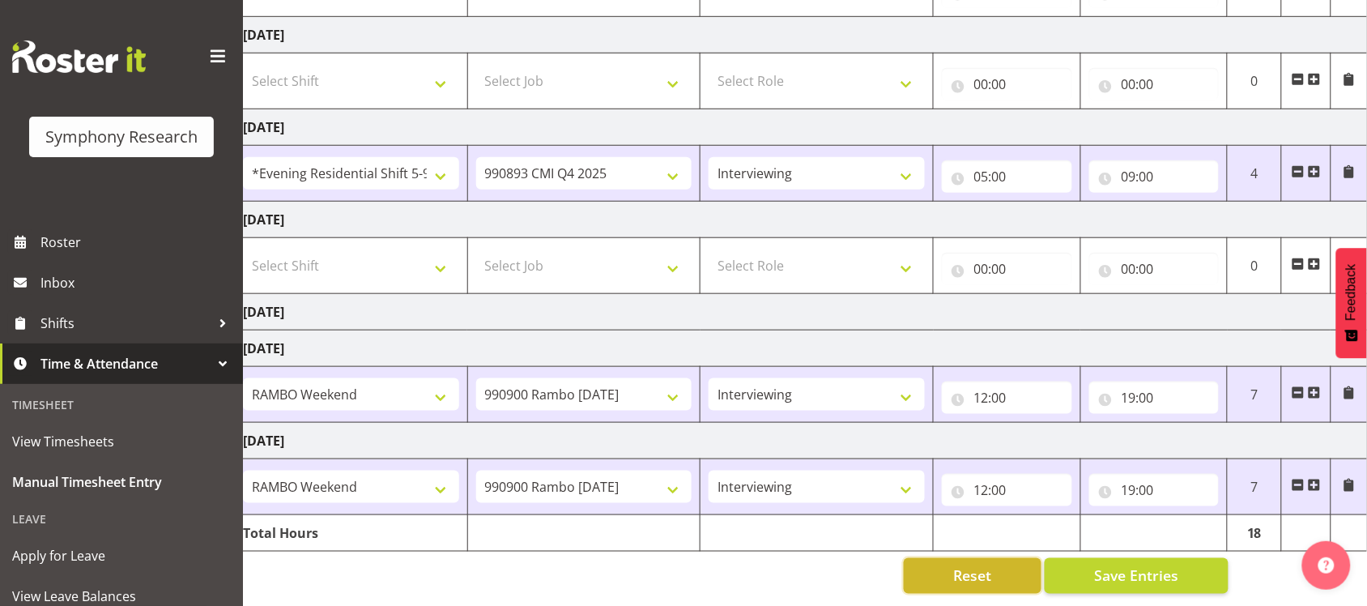
click at [1001, 568] on button "Reset" at bounding box center [973, 576] width 138 height 36
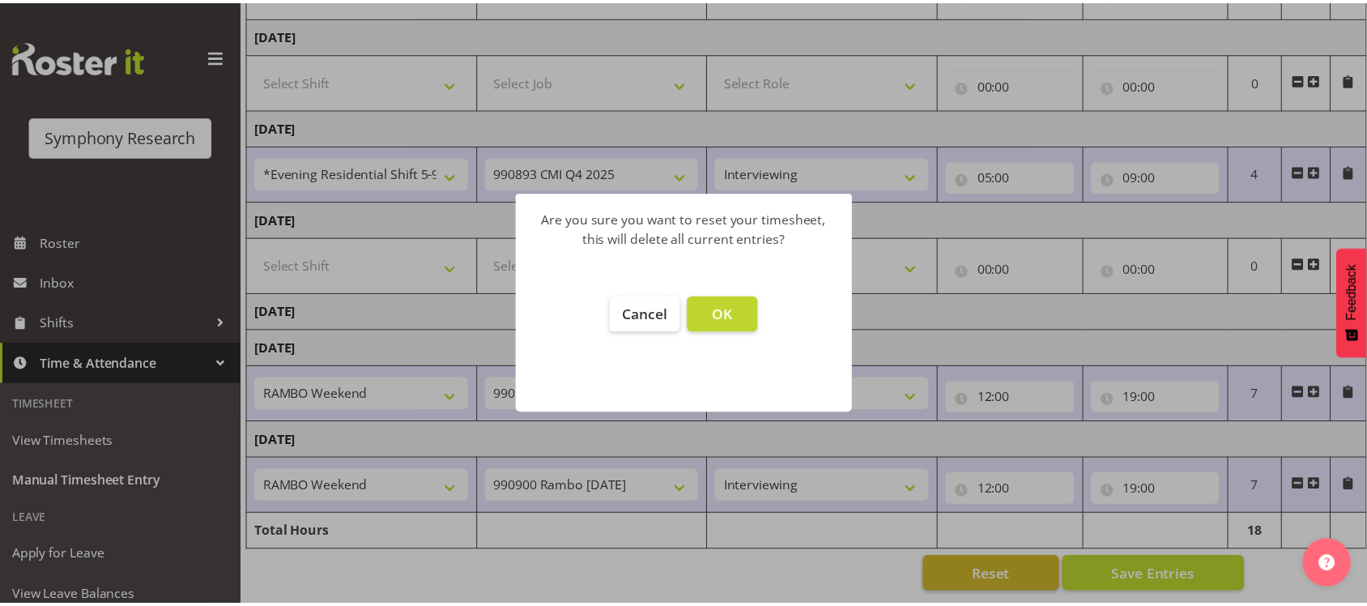
scroll to position [0, 58]
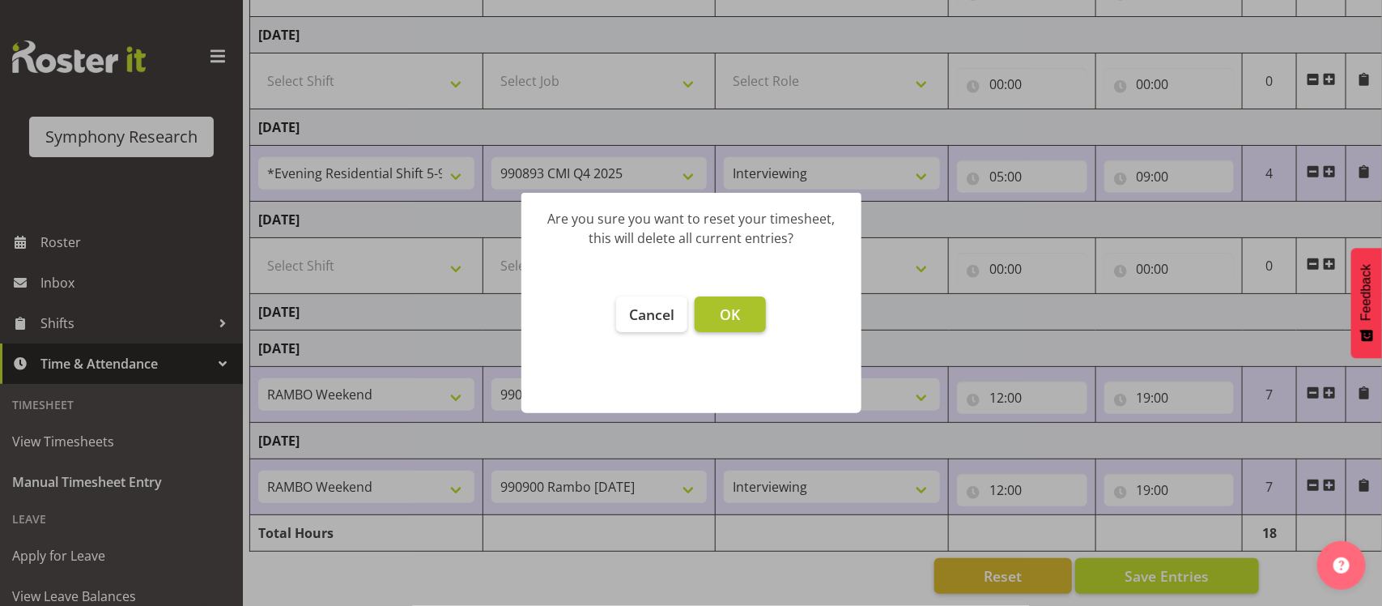
click at [725, 317] on span "OK" at bounding box center [730, 313] width 20 height 19
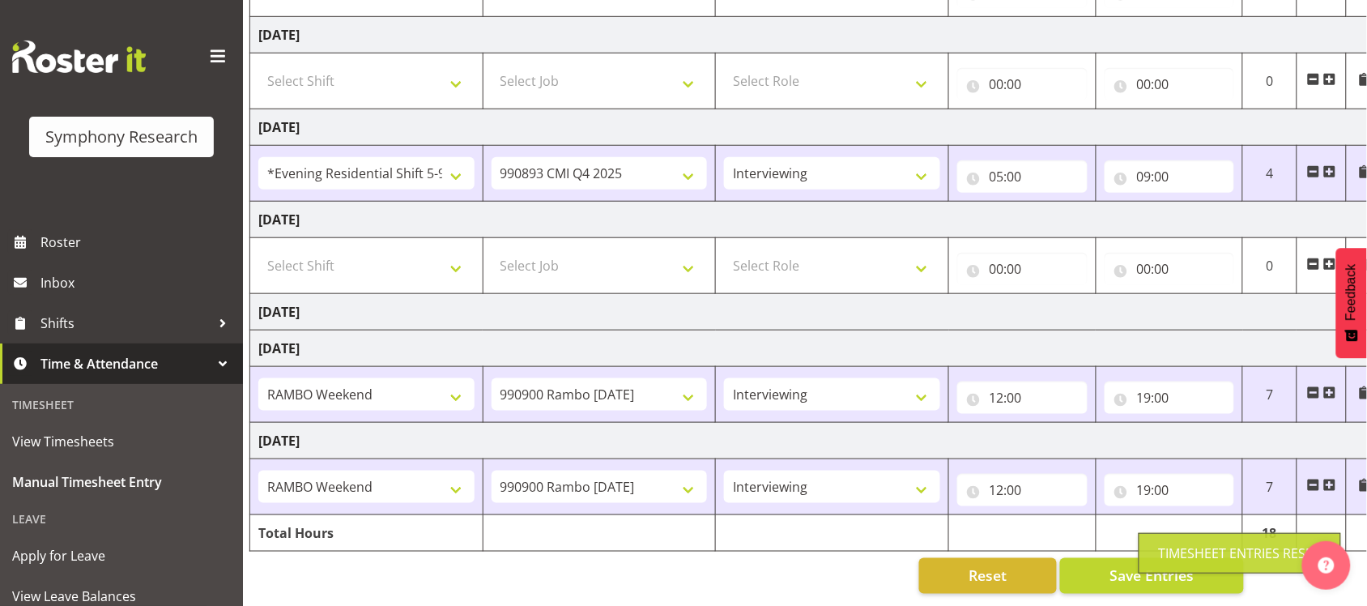
type input "00:00"
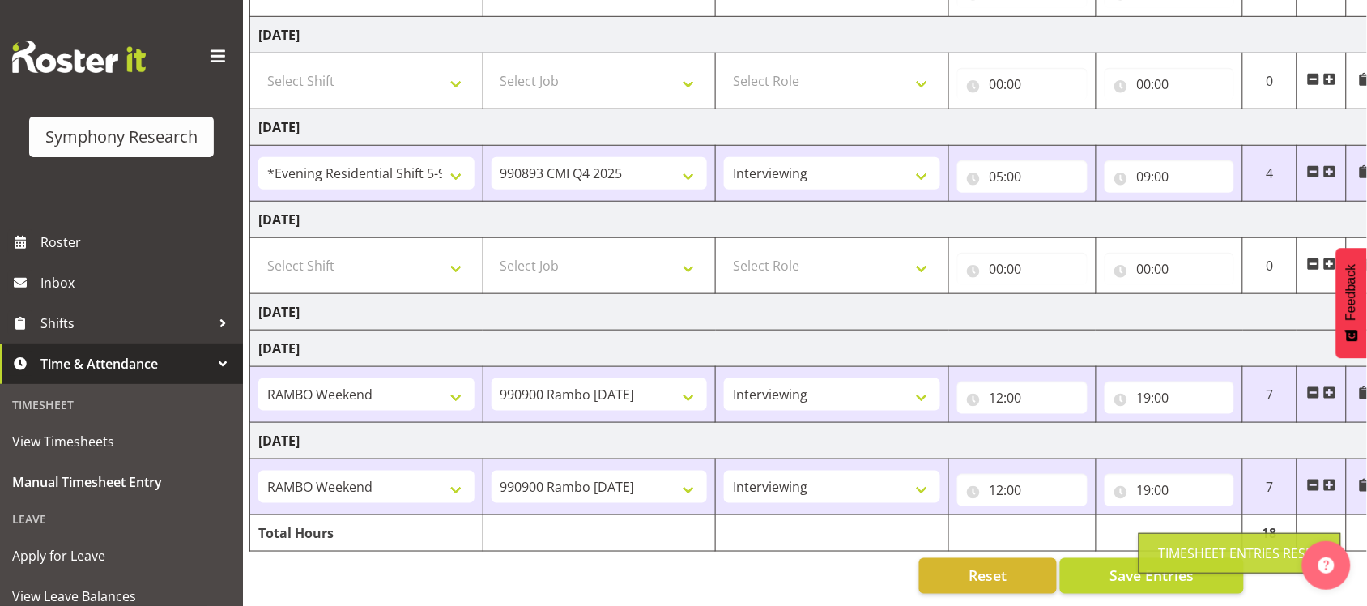
type input "00:00"
select select
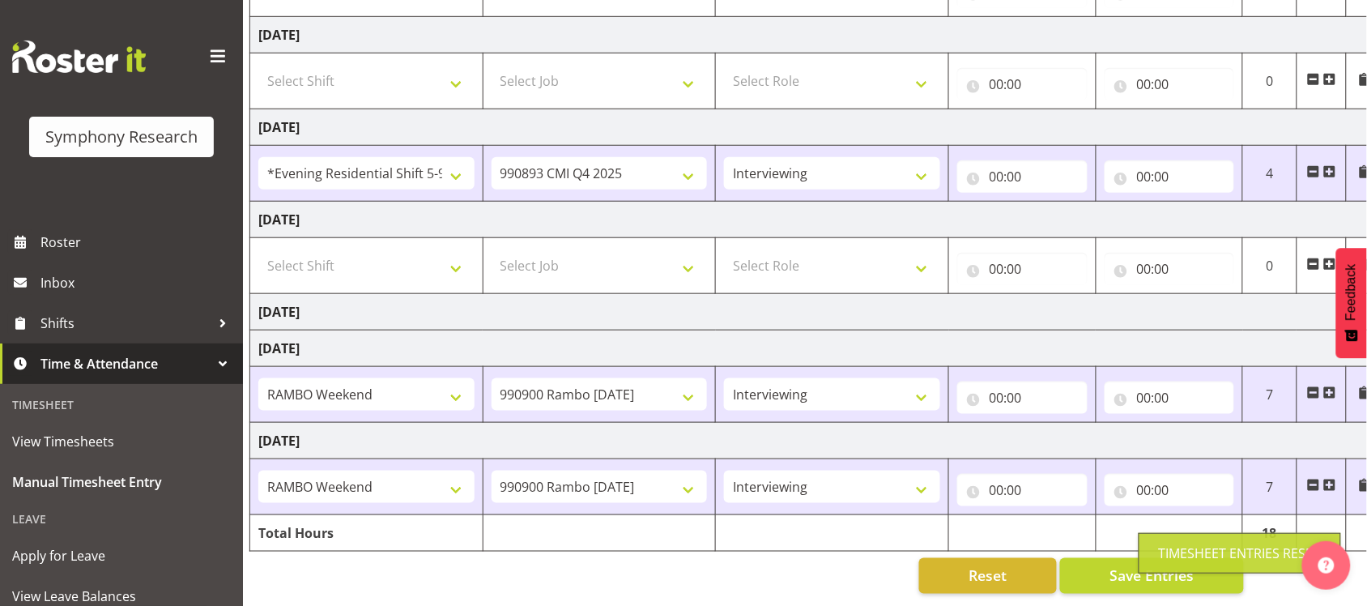
select select
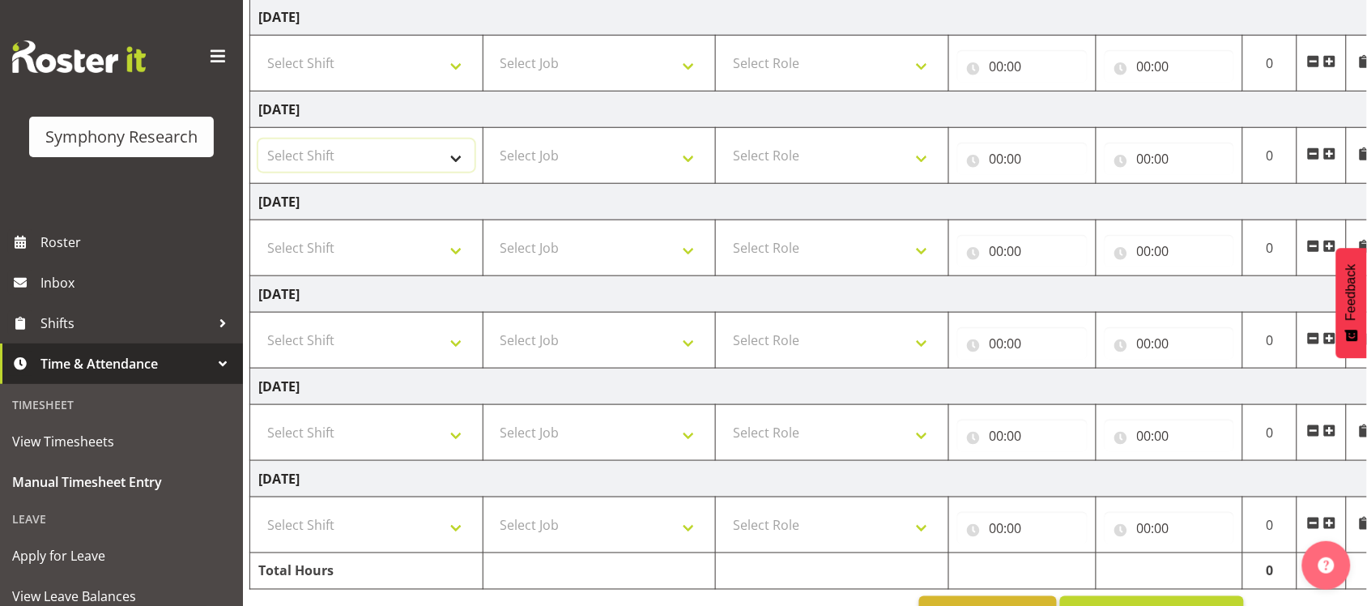
click at [453, 152] on select "Select Shift !!Weekend Residential (Roster IT Shift Label) *Business 9/10am ~ 4…" at bounding box center [366, 155] width 216 height 32
select select "48116"
click at [258, 141] on select "Select Shift !!Weekend Residential (Roster IT Shift Label) *Business 9/10am ~ 4…" at bounding box center [366, 155] width 216 height 32
click at [686, 155] on select "Select Job 550060 IF Admin 553492 World Poll Aus Wave 2 Main 2025 553493 World …" at bounding box center [599, 155] width 216 height 32
select select "10575"
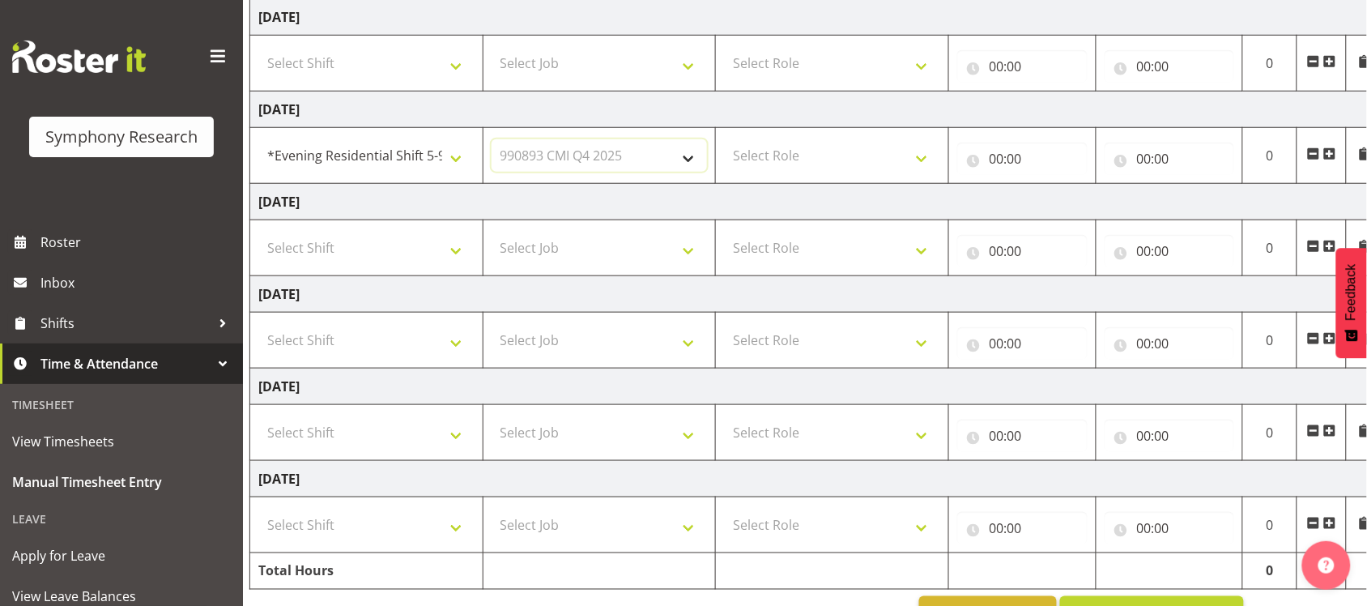
click at [491, 141] on select "Select Job 550060 IF Admin 553492 World Poll Aus Wave 2 Main 2025 553493 World …" at bounding box center [599, 155] width 216 height 32
click at [915, 160] on select "Select Role Briefing Interviewing" at bounding box center [832, 155] width 216 height 32
select select "47"
click at [724, 141] on select "Select Role Briefing Interviewing" at bounding box center [832, 155] width 216 height 32
click at [1040, 160] on input "00:00" at bounding box center [1022, 159] width 130 height 32
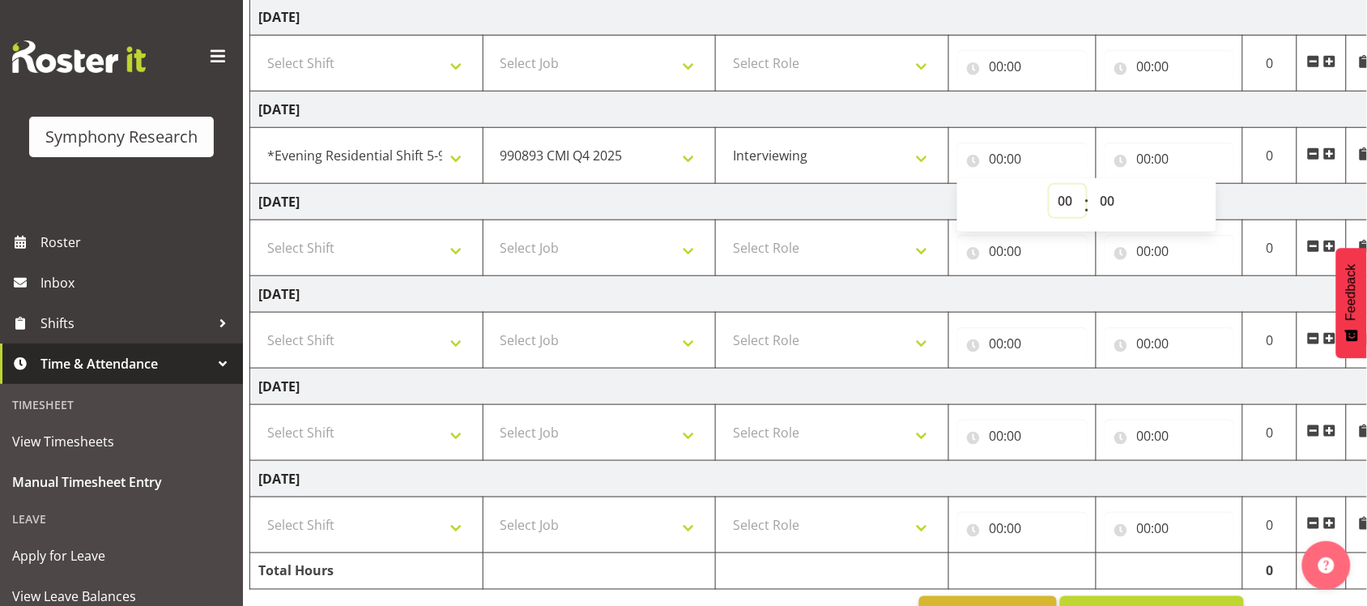
click at [1070, 201] on select "00 01 02 03 04 05 06 07 08 09 10 11 12 13 14 15 16 17 18 19 20 21 22 23" at bounding box center [1067, 201] width 36 height 32
select select "17"
click at [1049, 186] on select "00 01 02 03 04 05 06 07 08 09 10 11 12 13 14 15 16 17 18 19 20 21 22 23" at bounding box center [1067, 201] width 36 height 32
type input "17:00"
click at [1159, 156] on input "00:00" at bounding box center [1169, 159] width 130 height 32
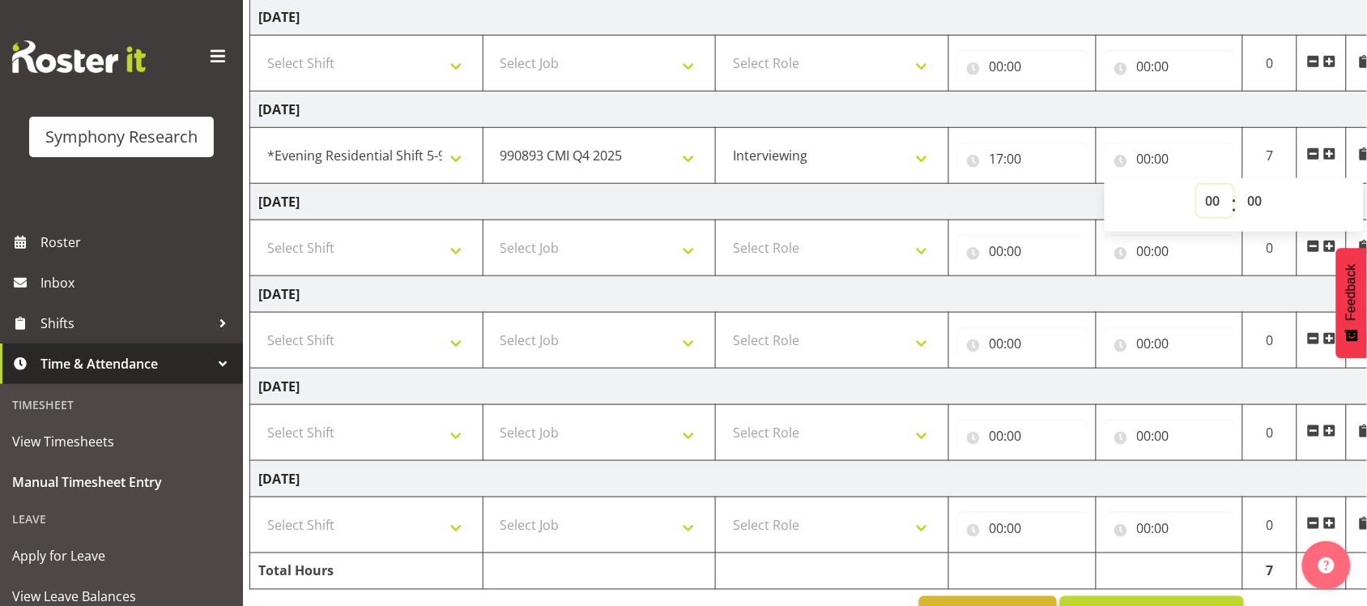
click at [1217, 206] on select "00 01 02 03 04 05 06 07 08 09 10 11 12 13 14 15 16 17 18 19 20 21 22 23" at bounding box center [1215, 201] width 36 height 32
select select "21"
click at [1197, 186] on select "00 01 02 03 04 05 06 07 08 09 10 11 12 13 14 15 16 17 18 19 20 21 22 23" at bounding box center [1215, 201] width 36 height 32
type input "21:00"
click at [1062, 199] on td "[DATE]" at bounding box center [816, 202] width 1133 height 36
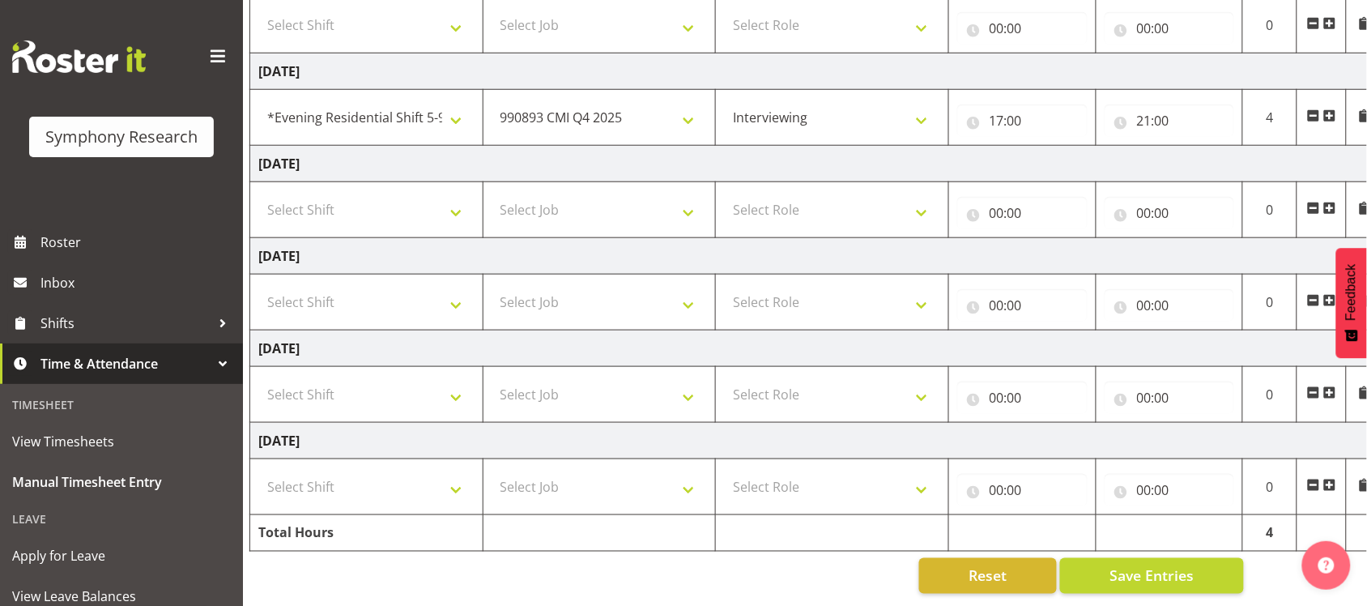
scroll to position [406, 0]
click at [459, 194] on select "Select Shift !!Weekend Residential (Roster IT Shift Label) *Business 9/10am ~ 4…" at bounding box center [366, 210] width 216 height 32
select select "2690"
click at [258, 194] on select "Select Shift !!Weekend Residential (Roster IT Shift Label) *Business 9/10am ~ 4…" at bounding box center [366, 210] width 216 height 32
click at [687, 194] on select "Select Job 550060 IF Admin 553492 World Poll Aus Wave 2 Main 2025 553493 World …" at bounding box center [599, 210] width 216 height 32
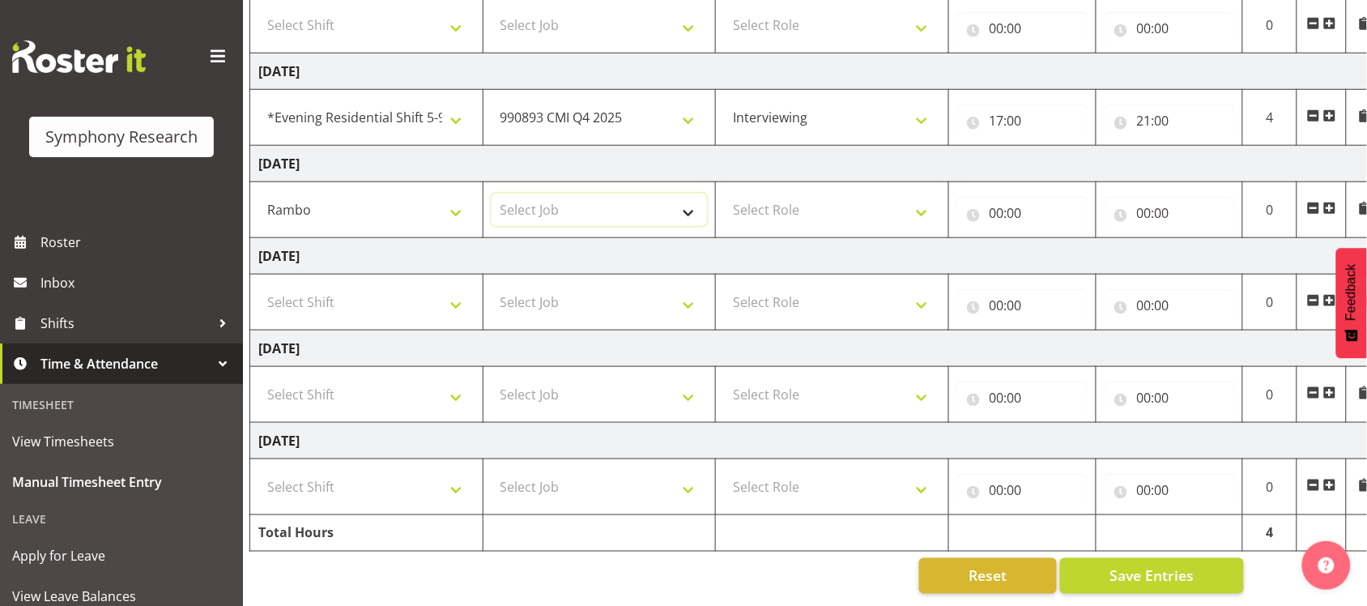
select select "10732"
click at [491, 194] on select "Select Job 550060 IF Admin 553492 World Poll Aus Wave 2 Main 2025 553493 World …" at bounding box center [599, 210] width 216 height 32
click at [904, 194] on select "Select Role Briefing Interviewing" at bounding box center [832, 210] width 216 height 32
select select "297"
click at [724, 194] on select "Select Role Briefing Interviewing" at bounding box center [832, 210] width 216 height 32
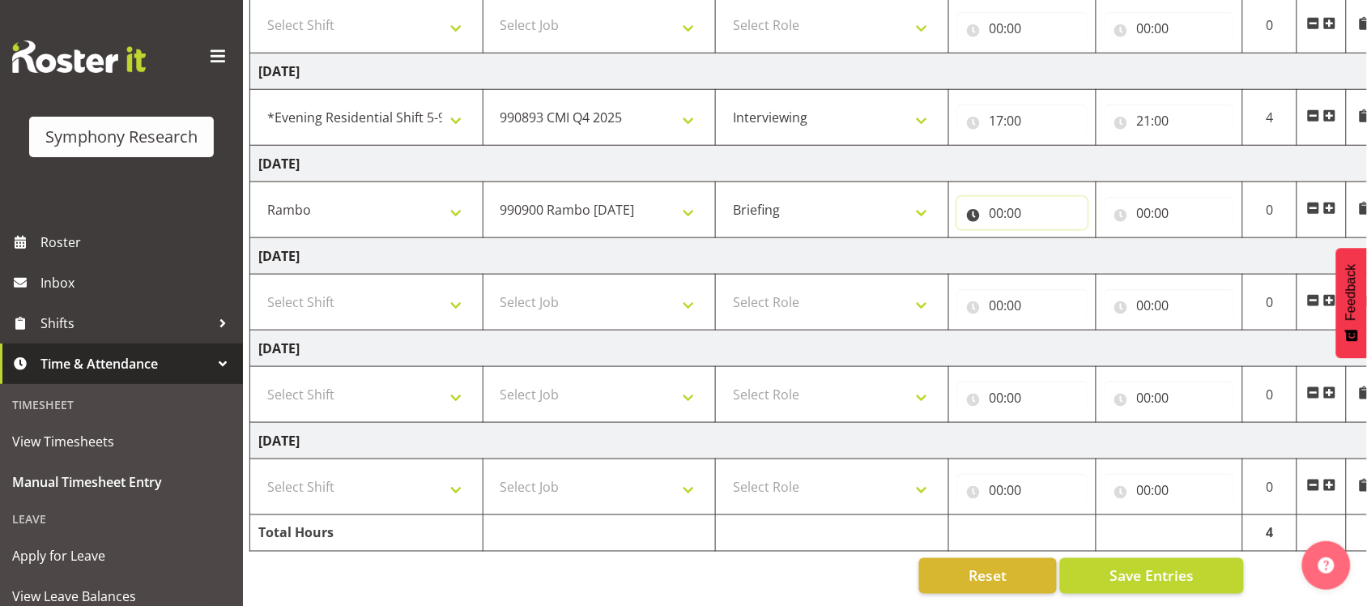
click at [1053, 201] on input "00:00" at bounding box center [1022, 213] width 130 height 32
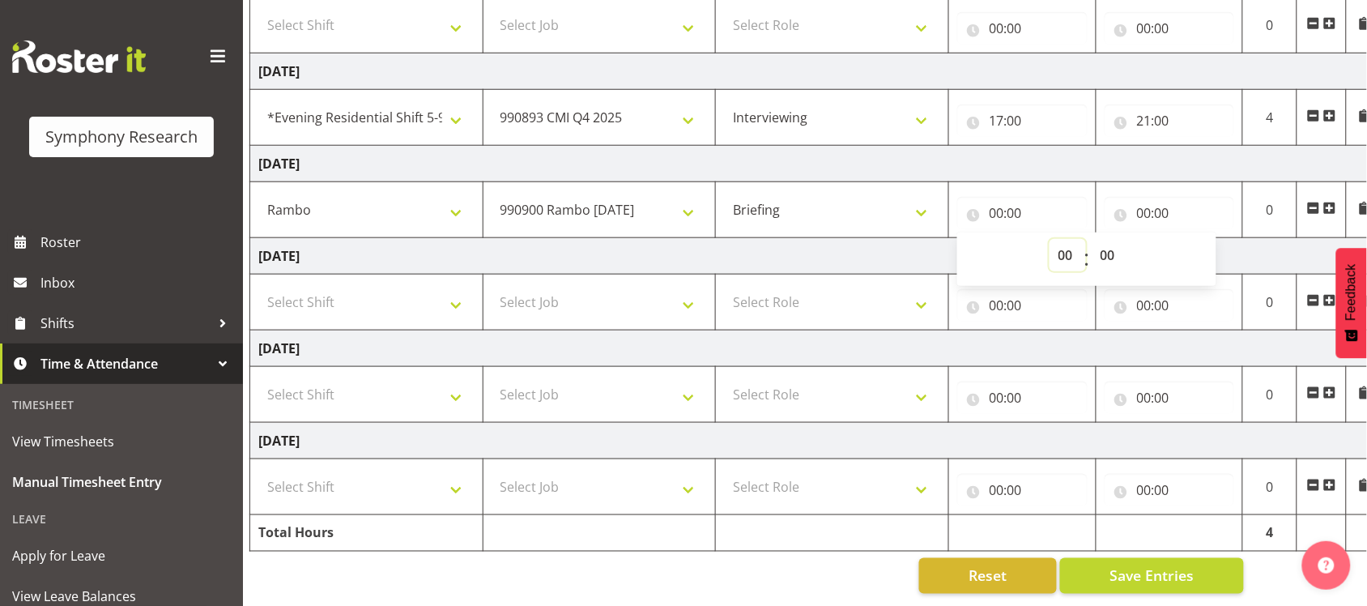
click at [1061, 239] on select "00 01 02 03 04 05 06 07 08 09 10 11 12 13 14 15 16 17 18 19 20 21 22 23" at bounding box center [1067, 255] width 36 height 32
select select "16"
click at [1049, 239] on select "00 01 02 03 04 05 06 07 08 09 10 11 12 13 14 15 16 17 18 19 20 21 22 23" at bounding box center [1067, 255] width 36 height 32
type input "16:00"
click at [1168, 201] on input "00:00" at bounding box center [1169, 213] width 130 height 32
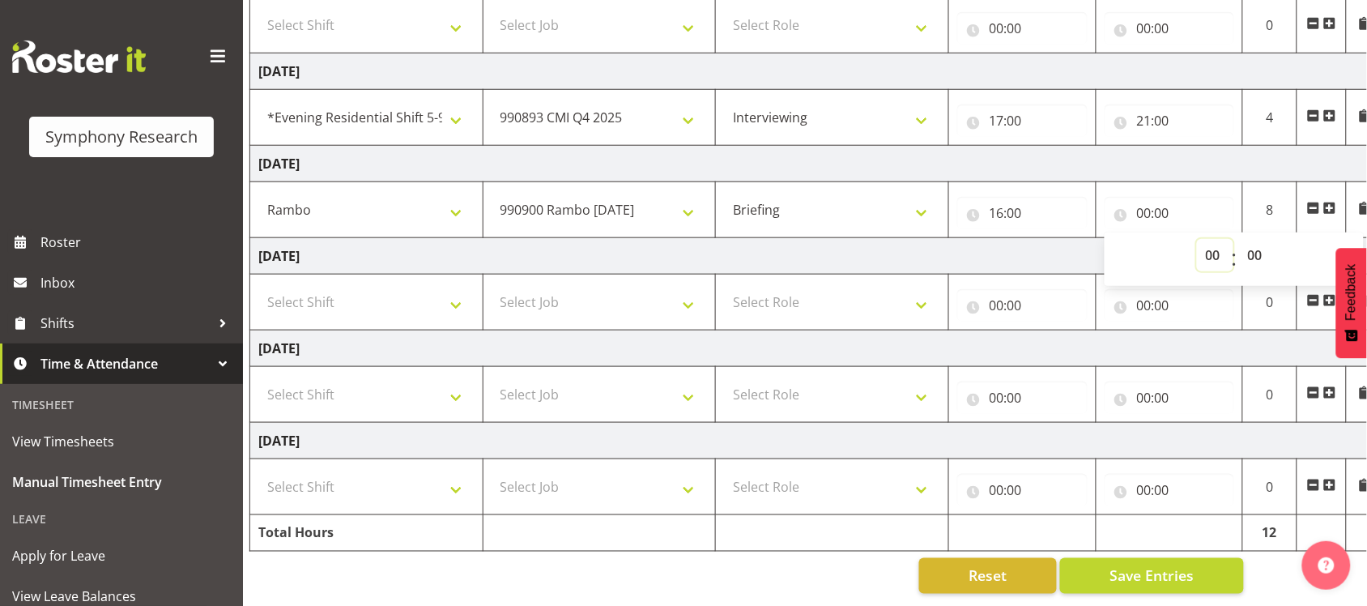
click at [1202, 239] on select "00 01 02 03 04 05 06 07 08 09 10 11 12 13 14 15 16 17 18 19 20 21 22 23" at bounding box center [1215, 255] width 36 height 32
select select "16"
click at [1197, 239] on select "00 01 02 03 04 05 06 07 08 09 10 11 12 13 14 15 16 17 18 19 20 21 22 23" at bounding box center [1215, 255] width 36 height 32
type input "16:00"
click at [1261, 239] on select "00 01 02 03 04 05 06 07 08 09 10 11 12 13 14 15 16 17 18 19 20 21 22 23 24 25 2…" at bounding box center [1257, 255] width 36 height 32
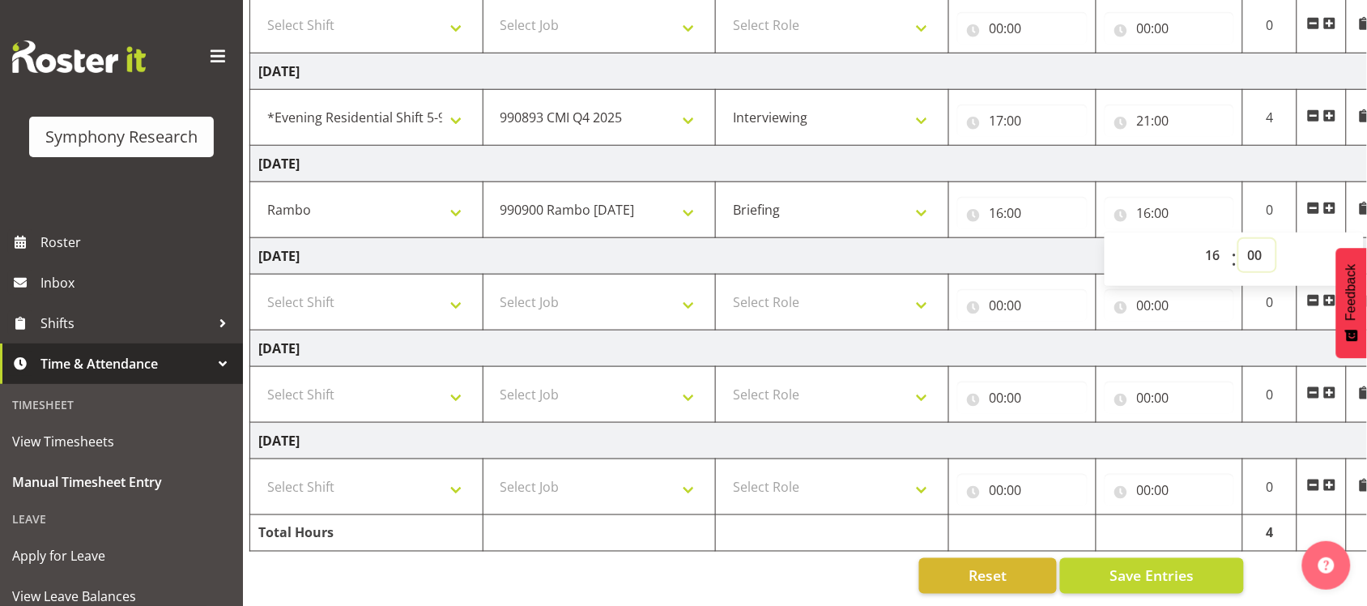
select select "30"
click at [1239, 239] on select "00 01 02 03 04 05 06 07 08 09 10 11 12 13 14 15 16 17 18 19 20 21 22 23 24 25 2…" at bounding box center [1257, 255] width 36 height 32
type input "16:30"
click at [986, 245] on td "[DATE]" at bounding box center [816, 256] width 1133 height 36
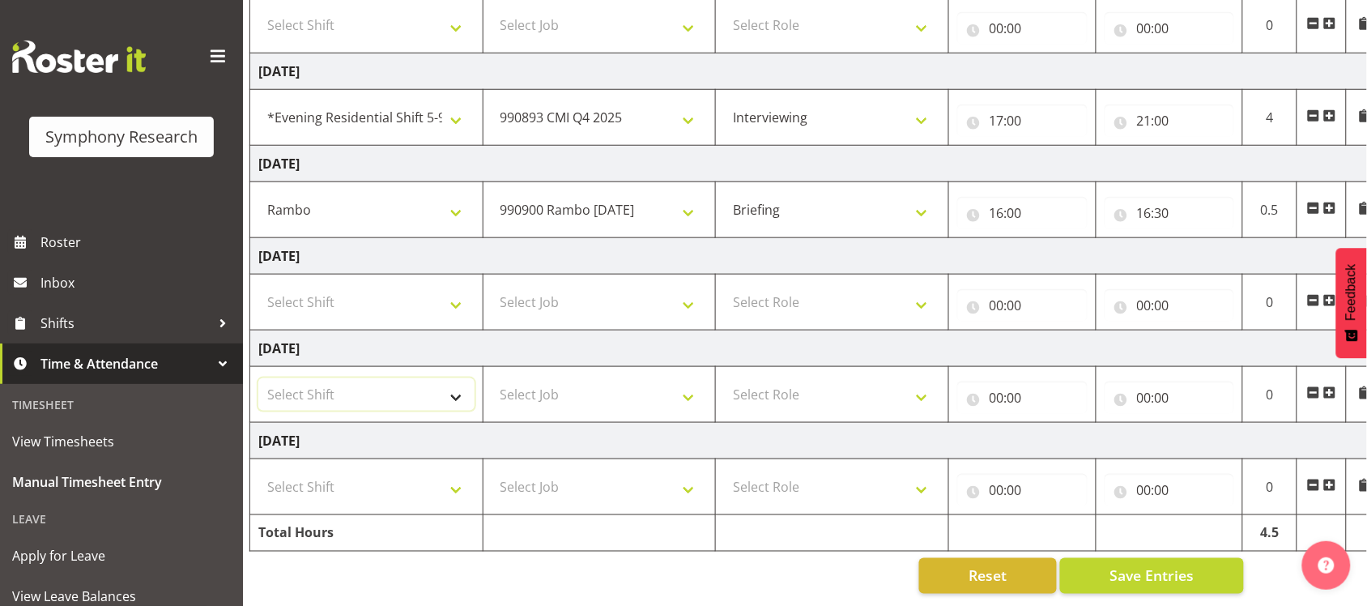
click at [455, 378] on select "Select Shift !!Weekend Residential (Roster IT Shift Label) *Business 9/10am ~ 4…" at bounding box center [366, 394] width 216 height 32
select select "43777"
click at [258, 378] on select "Select Shift !!Weekend Residential (Roster IT Shift Label) *Business 9/10am ~ 4…" at bounding box center [366, 394] width 216 height 32
click at [636, 378] on select "Select Job 550060 IF Admin 553492 World Poll Aus Wave 2 Main 2025 553493 World …" at bounding box center [599, 394] width 216 height 32
select select "10732"
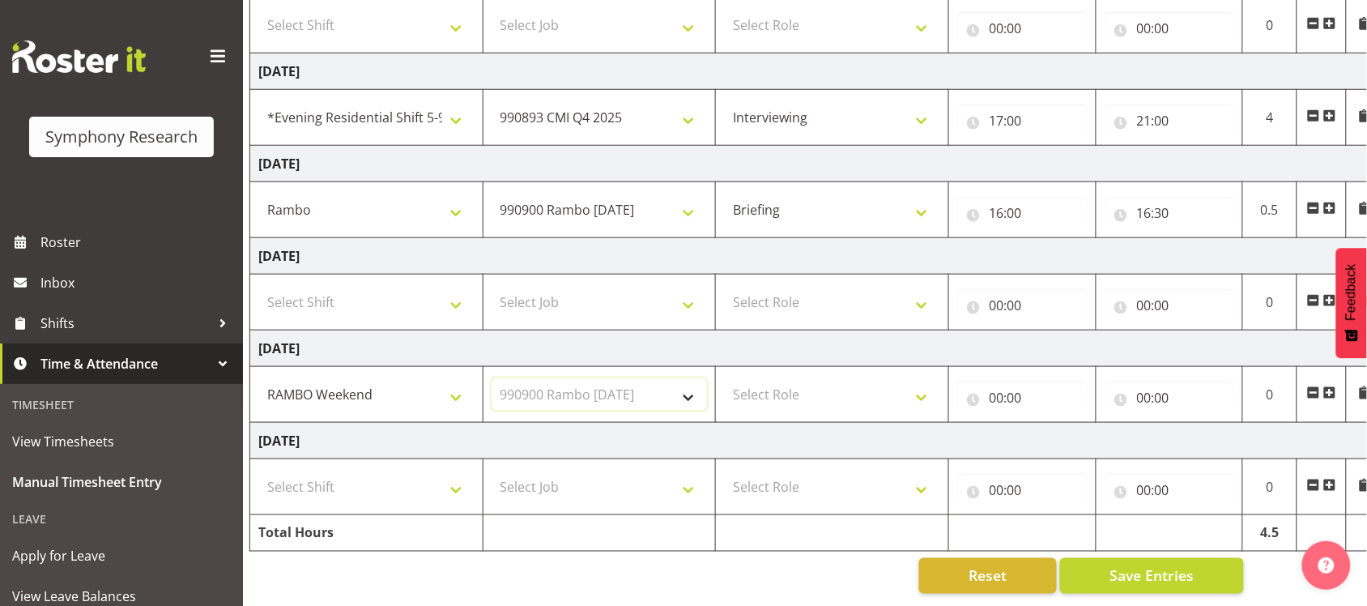
click at [491, 378] on select "Select Job 550060 IF Admin 553492 World Poll Aus Wave 2 Main 2025 553493 World …" at bounding box center [599, 394] width 216 height 32
click at [921, 383] on select "Select Role Briefing Interviewing" at bounding box center [832, 394] width 216 height 32
select select "47"
click at [724, 378] on select "Select Role Briefing Interviewing" at bounding box center [832, 394] width 216 height 32
click at [1028, 381] on input "00:00" at bounding box center [1022, 397] width 130 height 32
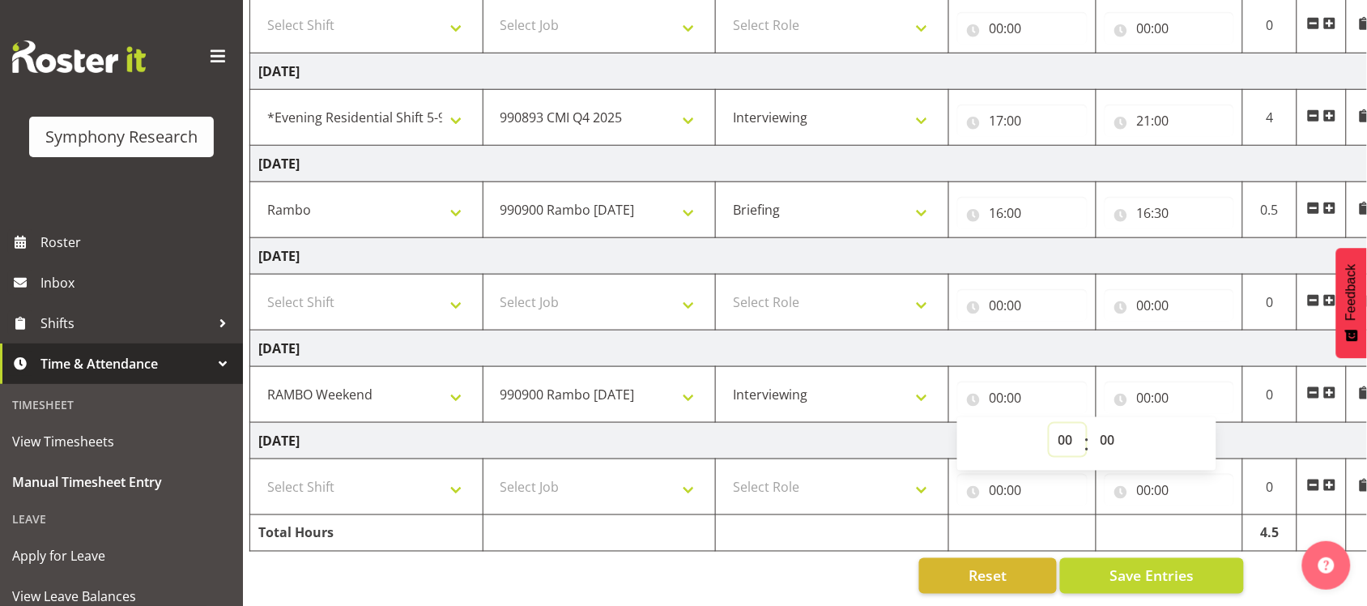
click at [1070, 423] on select "00 01 02 03 04 05 06 07 08 09 10 11 12 13 14 15 16 17 18 19 20 21 22 23" at bounding box center [1067, 439] width 36 height 32
select select "12"
click at [1049, 423] on select "00 01 02 03 04 05 06 07 08 09 10 11 12 13 14 15 16 17 18 19 20 21 22 23" at bounding box center [1067, 439] width 36 height 32
type input "12:00"
click at [1187, 381] on input "00:00" at bounding box center [1169, 397] width 130 height 32
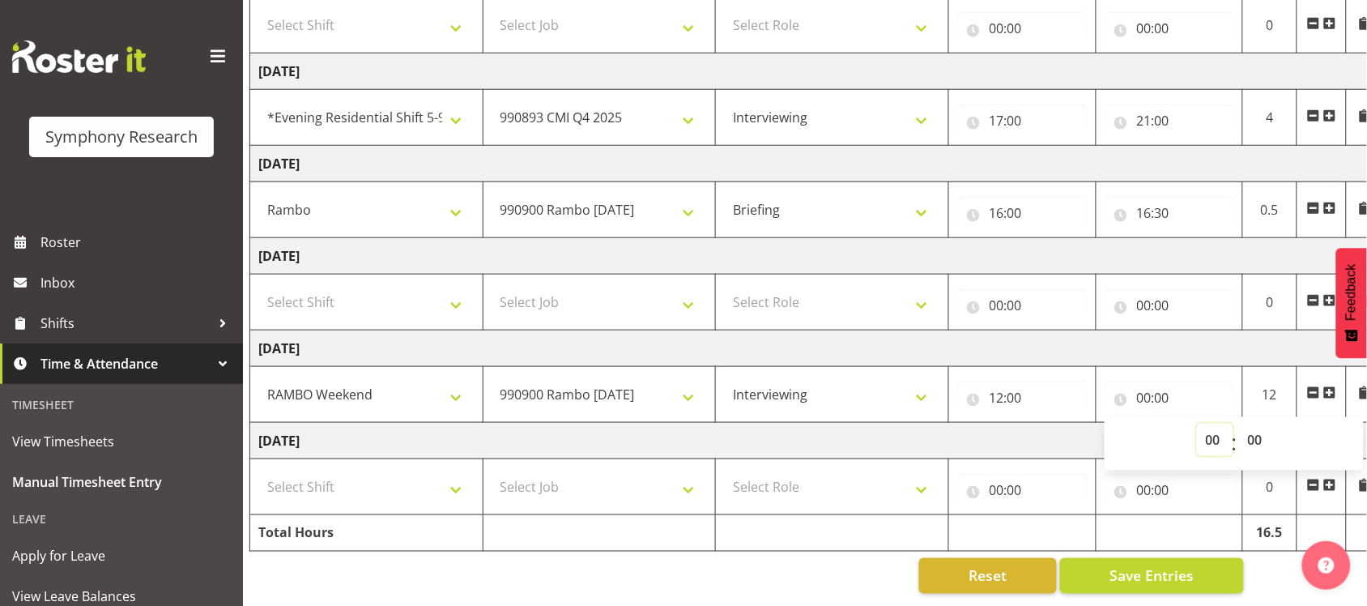
click at [1202, 425] on select "00 01 02 03 04 05 06 07 08 09 10 11 12 13 14 15 16 17 18 19 20 21 22 23" at bounding box center [1215, 439] width 36 height 32
select select "19"
click at [1197, 423] on select "00 01 02 03 04 05 06 07 08 09 10 11 12 13 14 15 16 17 18 19 20 21 22 23" at bounding box center [1215, 439] width 36 height 32
type input "19:00"
click at [1046, 423] on td "[DATE]" at bounding box center [816, 441] width 1133 height 36
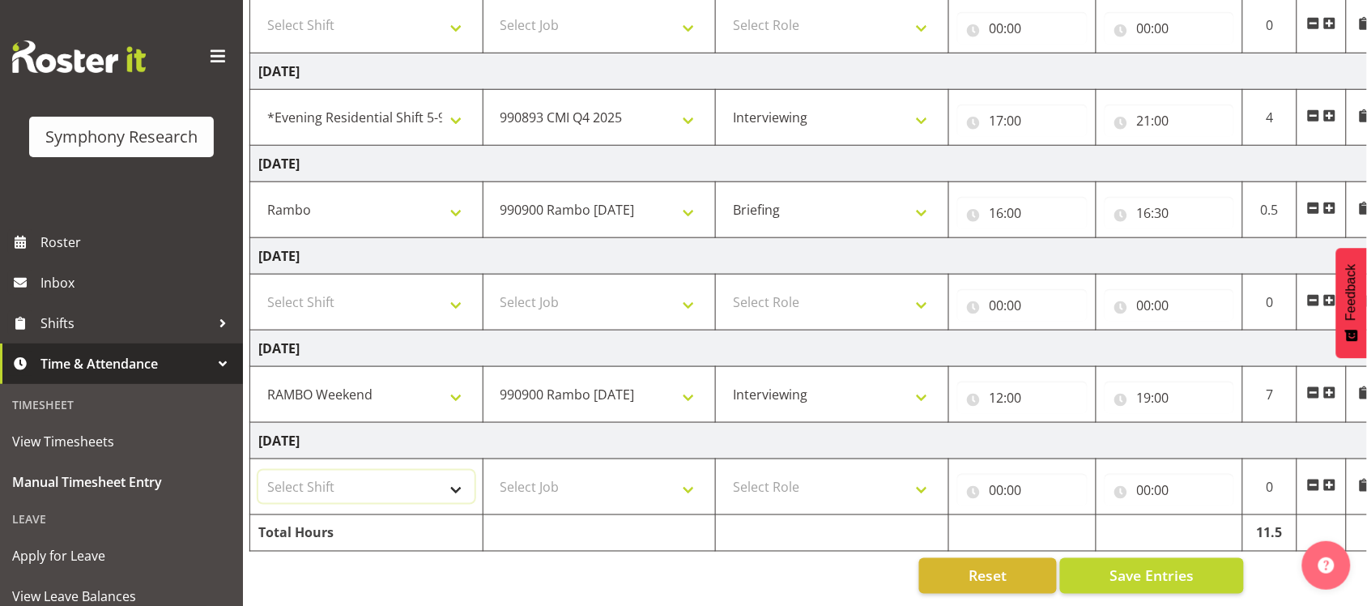
click at [352, 470] on select "Select Shift !!Weekend Residential (Roster IT Shift Label) *Business 9/10am ~ 4…" at bounding box center [366, 486] width 216 height 32
select select "43777"
click at [258, 470] on select "Select Shift !!Weekend Residential (Roster IT Shift Label) *Business 9/10am ~ 4…" at bounding box center [366, 486] width 216 height 32
click at [602, 474] on select "Select Job 550060 IF Admin 553492 World Poll Aus Wave 2 Main 2025 553493 World …" at bounding box center [599, 486] width 216 height 32
select select "10732"
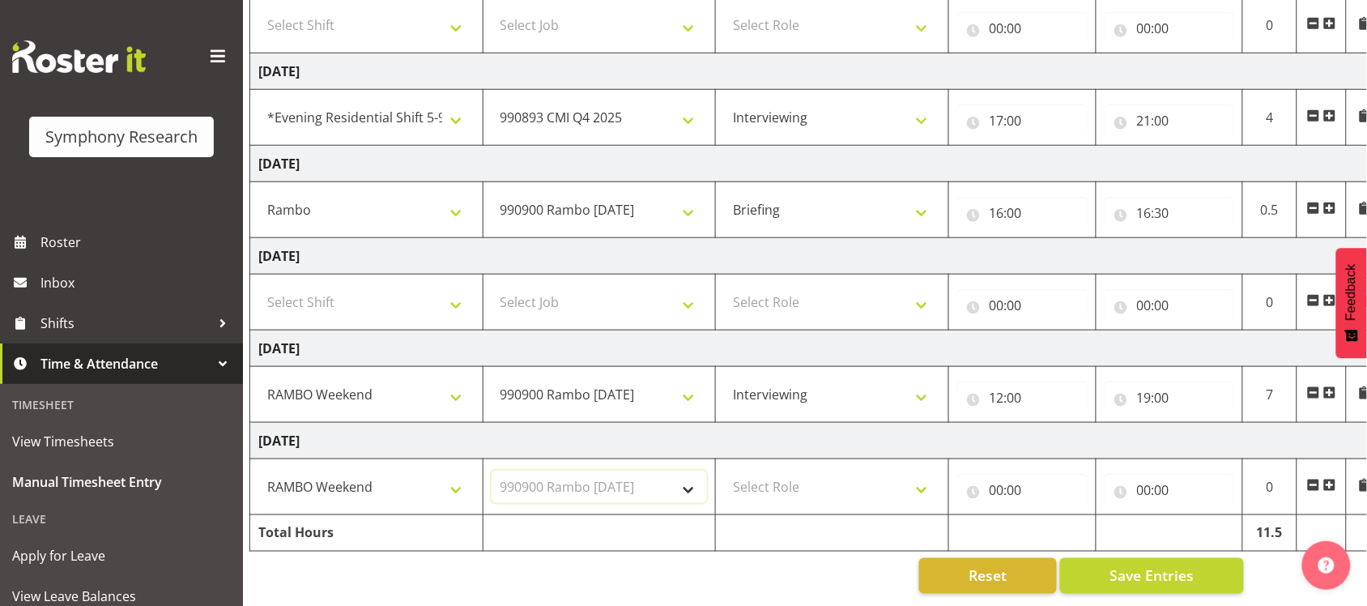
click at [491, 470] on select "Select Job 550060 IF Admin 553492 World Poll Aus Wave 2 Main 2025 553493 World …" at bounding box center [599, 486] width 216 height 32
click at [868, 472] on select "Select Role Briefing Interviewing" at bounding box center [832, 486] width 216 height 32
select select "47"
click at [724, 470] on select "Select Role Briefing Interviewing" at bounding box center [832, 486] width 216 height 32
click at [1000, 474] on input "00:00" at bounding box center [1022, 490] width 130 height 32
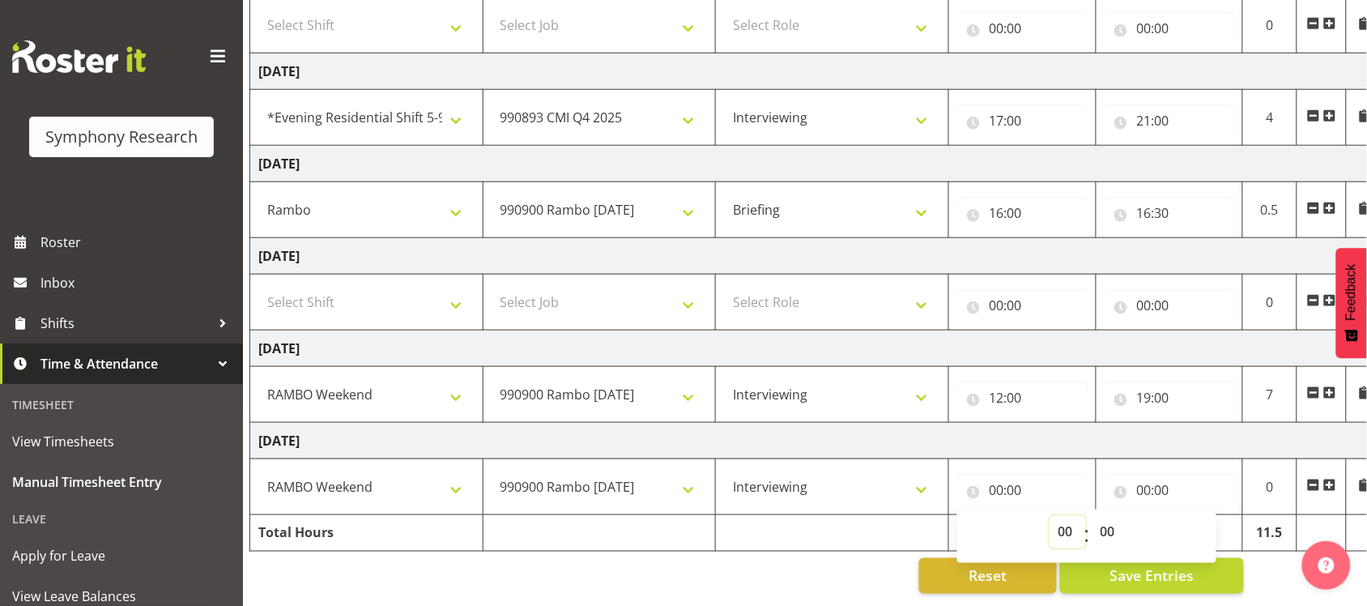
click at [1078, 516] on select "00 01 02 03 04 05 06 07 08 09 10 11 12 13 14 15 16 17 18 19 20 21 22 23" at bounding box center [1067, 532] width 36 height 32
select select "12"
click at [1049, 516] on select "00 01 02 03 04 05 06 07 08 09 10 11 12 13 14 15 16 17 18 19 20 21 22 23" at bounding box center [1067, 532] width 36 height 32
type input "12:00"
click at [1180, 474] on input "00:00" at bounding box center [1169, 490] width 130 height 32
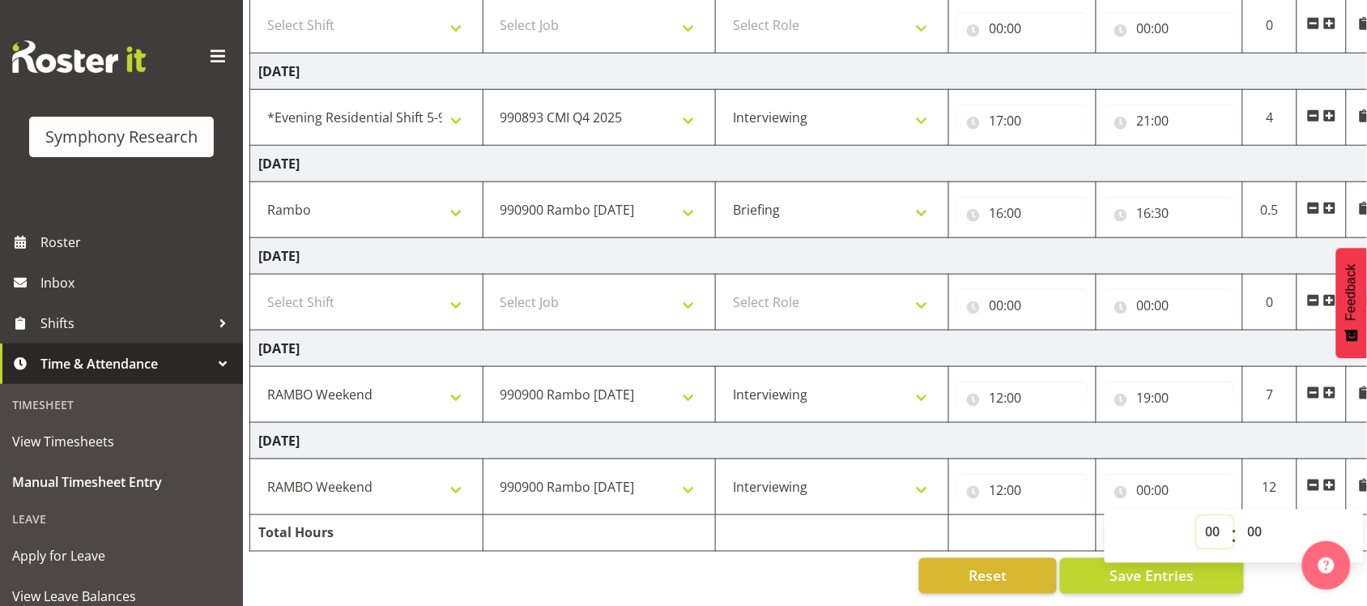
click at [1209, 517] on select "00 01 02 03 04 05 06 07 08 09 10 11 12 13 14 15 16 17 18 19 20 21 22 23" at bounding box center [1215, 532] width 36 height 32
select select "19"
click at [1197, 516] on select "00 01 02 03 04 05 06 07 08 09 10 11 12 13 14 15 16 17 18 19 20 21 22 23" at bounding box center [1215, 532] width 36 height 32
type input "19:00"
click at [1193, 429] on td "[DATE]" at bounding box center [816, 441] width 1133 height 36
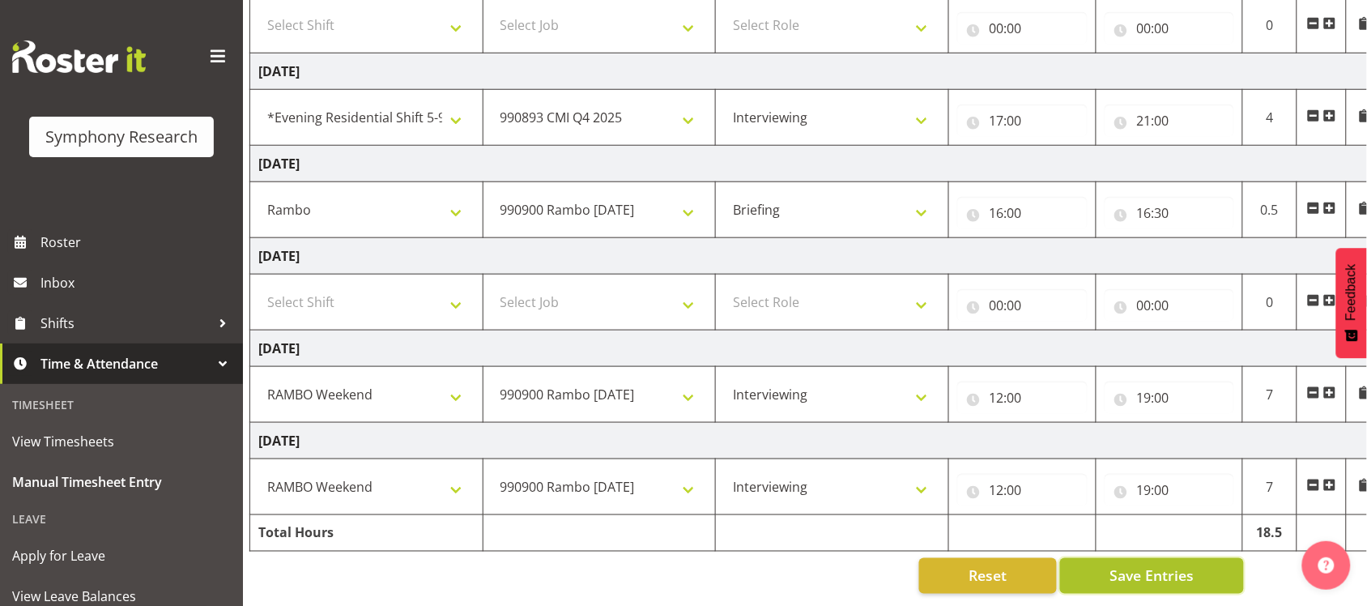
click at [1120, 565] on span "Save Entries" at bounding box center [1151, 575] width 84 height 21
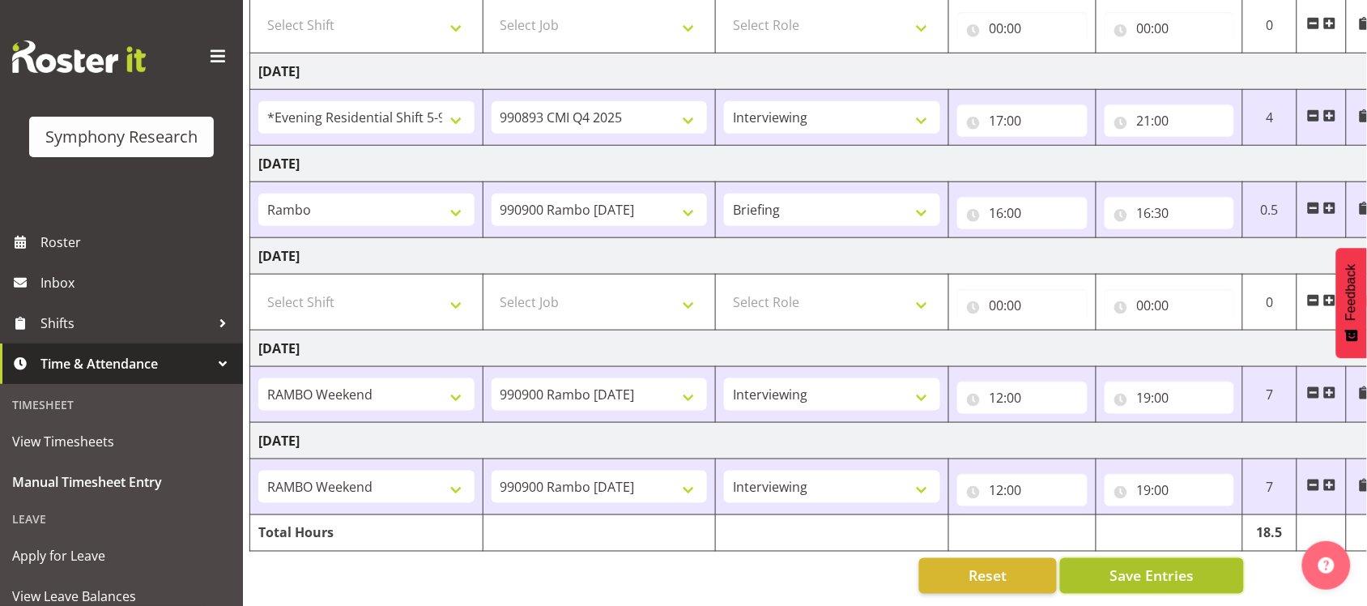
click at [1159, 565] on span "Save Entries" at bounding box center [1151, 575] width 84 height 21
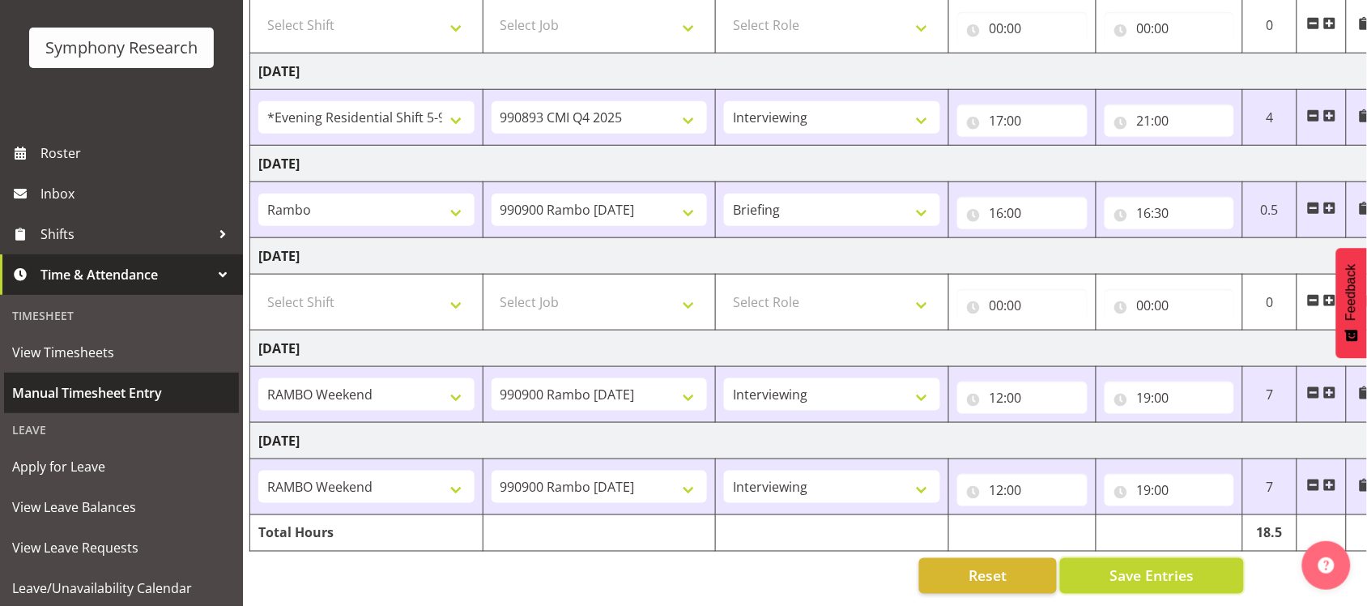
scroll to position [0, 0]
